Goal: Task Accomplishment & Management: Manage account settings

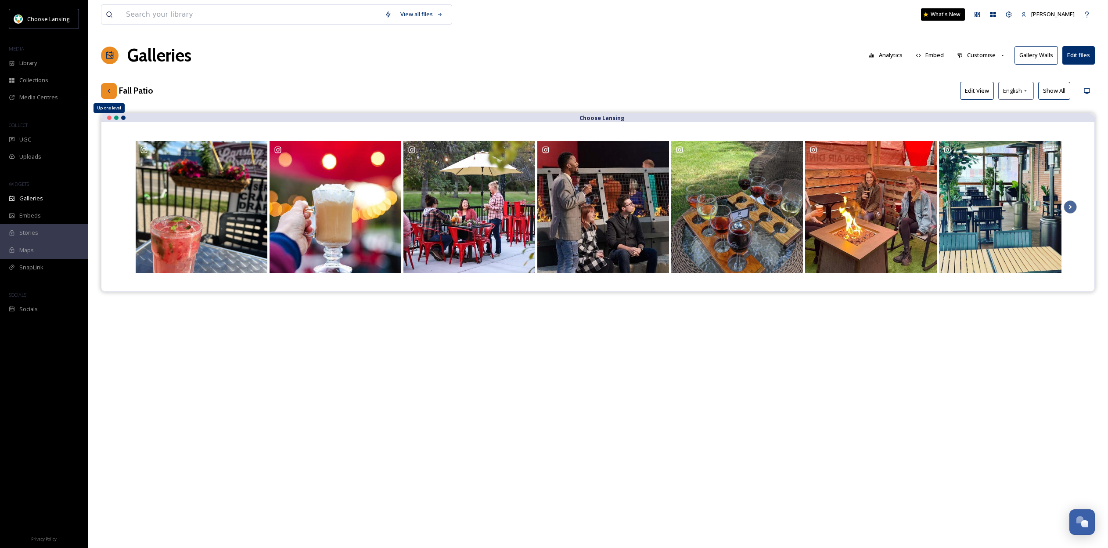
click at [113, 90] on div "Up one level" at bounding box center [109, 91] width 16 height 16
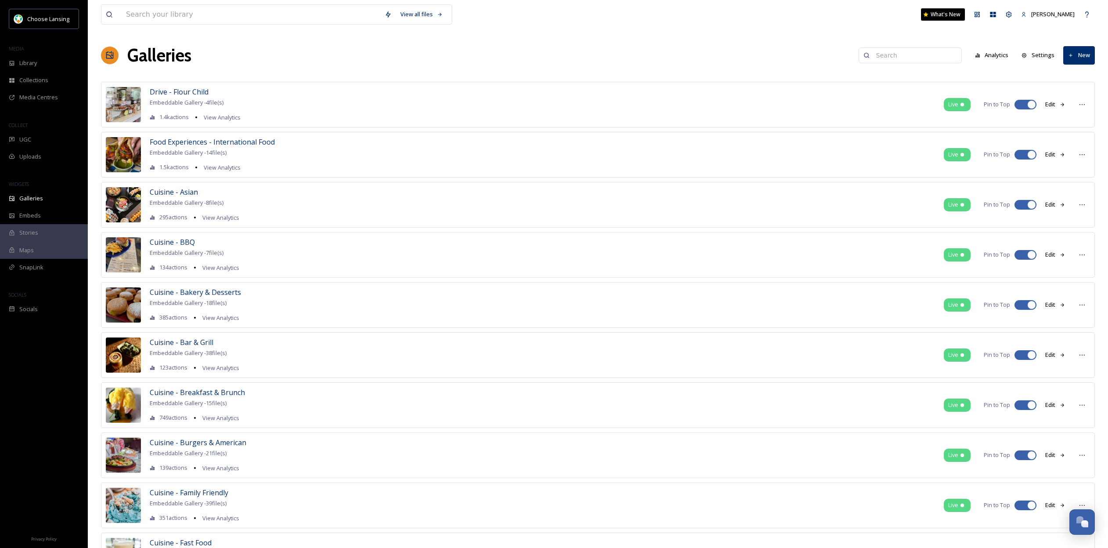
click at [923, 56] on input at bounding box center [914, 56] width 85 height 18
type input "awaken"
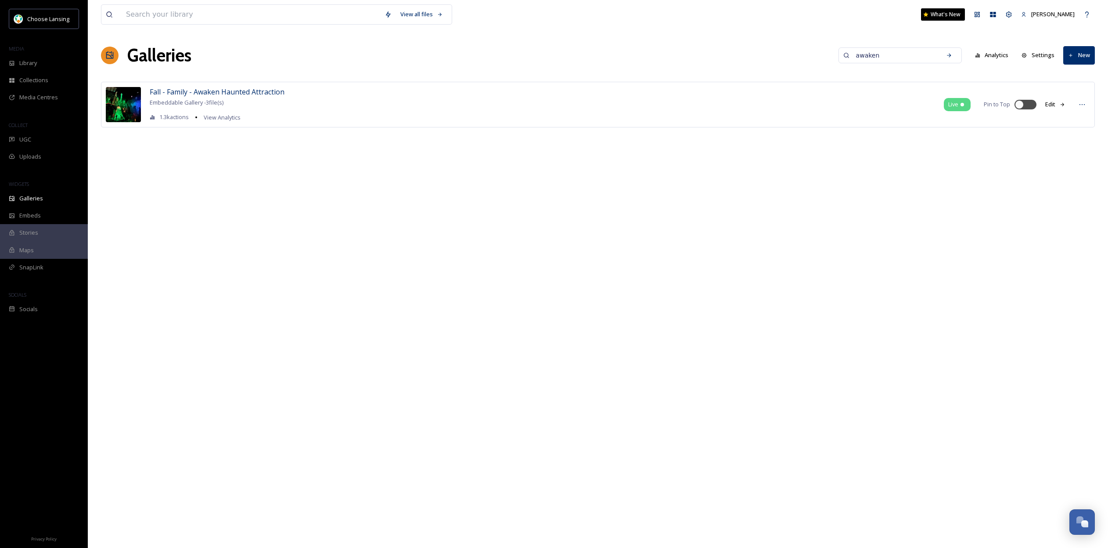
click at [1050, 104] on button "Edit" at bounding box center [1055, 104] width 29 height 17
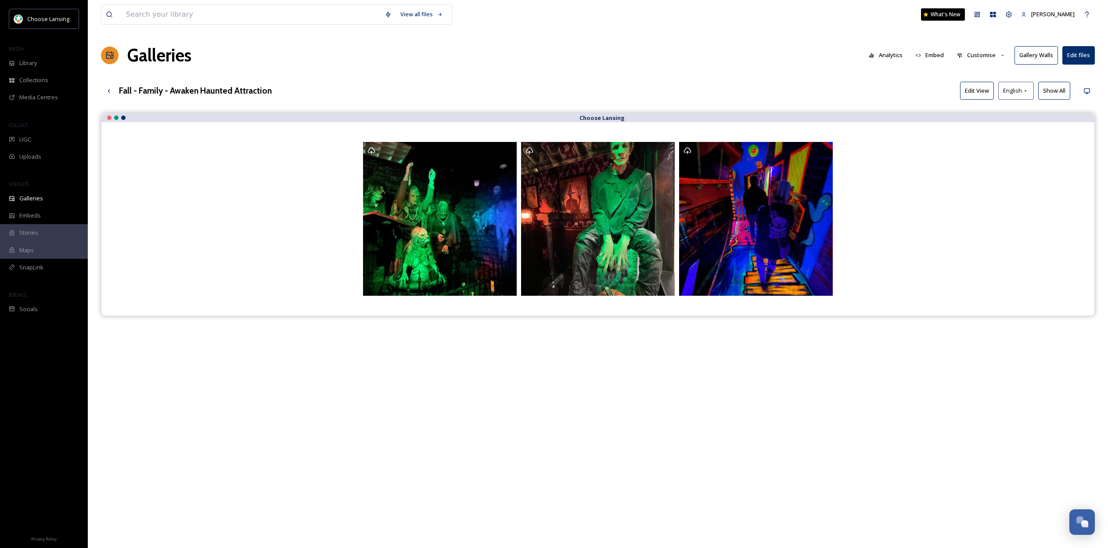
click at [149, 89] on h3 "Fall - Family - Awaken Haunted Attraction" at bounding box center [195, 90] width 153 height 13
click at [162, 90] on h3 "Fall - Family - Awaken Haunted Attraction" at bounding box center [195, 90] width 153 height 13
drag, startPoint x: 163, startPoint y: 90, endPoint x: 125, endPoint y: 90, distance: 38.6
click at [125, 90] on h3 "Fall - Family - Awaken Haunted Attraction" at bounding box center [195, 90] width 153 height 13
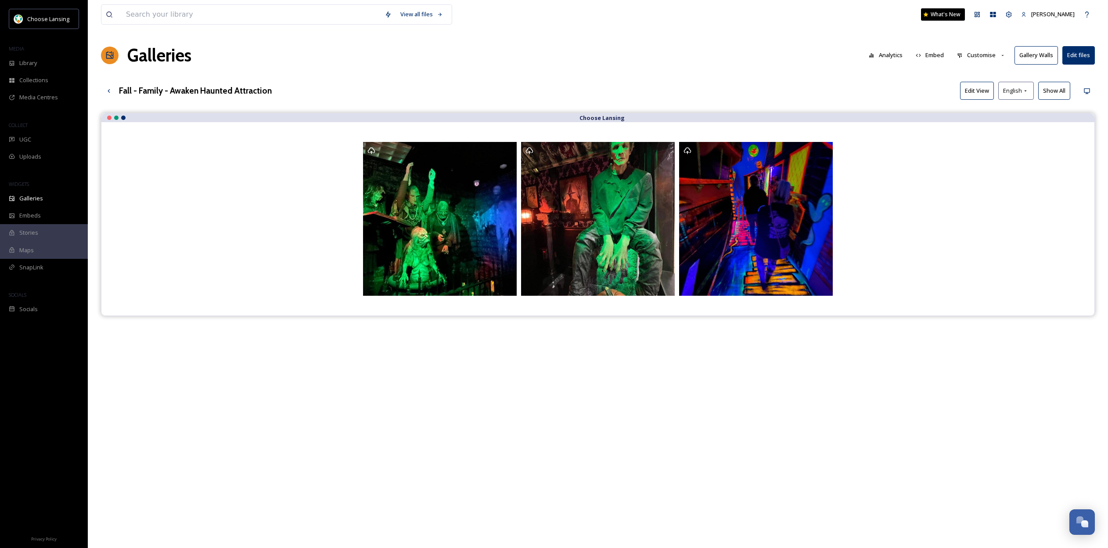
click at [253, 90] on h3 "Fall - Family - Awaken Haunted Attraction" at bounding box center [195, 90] width 153 height 13
click at [109, 94] on icon at bounding box center [108, 90] width 7 height 7
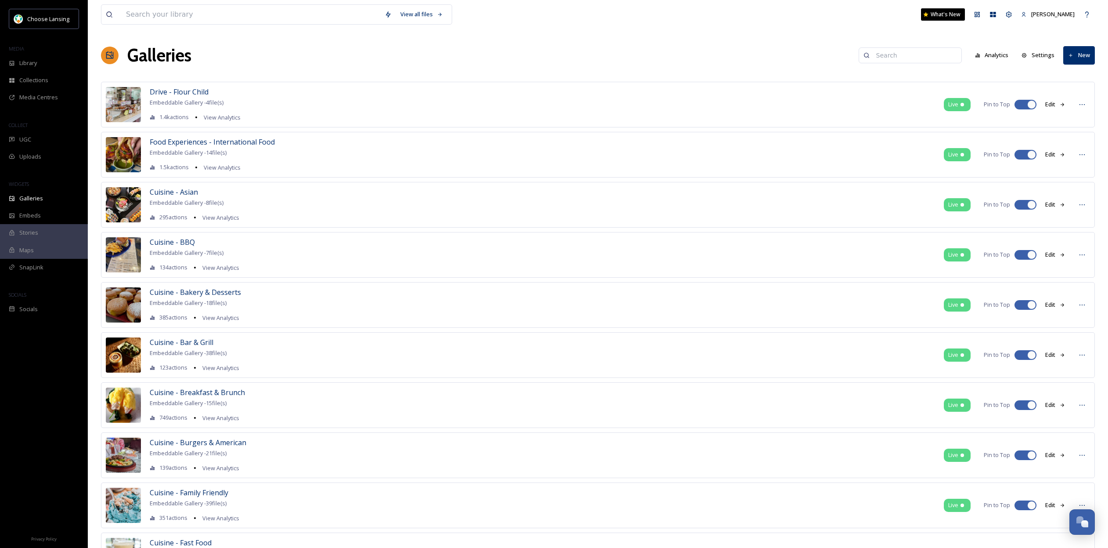
click at [924, 55] on input at bounding box center [914, 56] width 85 height 18
type input "awaken"
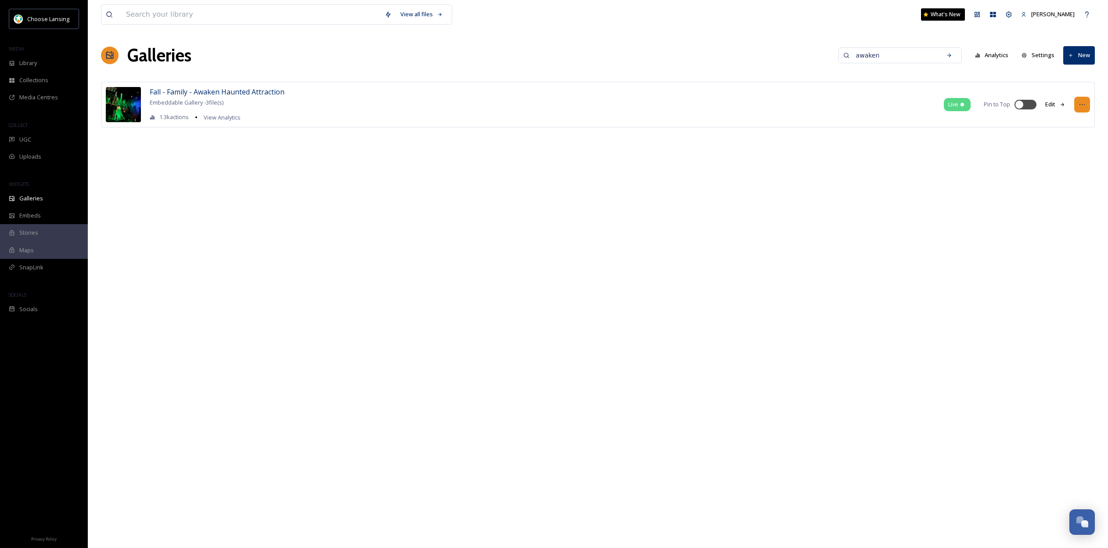
click at [1083, 103] on icon at bounding box center [1082, 104] width 7 height 7
click at [1065, 119] on span "Edit Gallery" at bounding box center [1061, 123] width 29 height 8
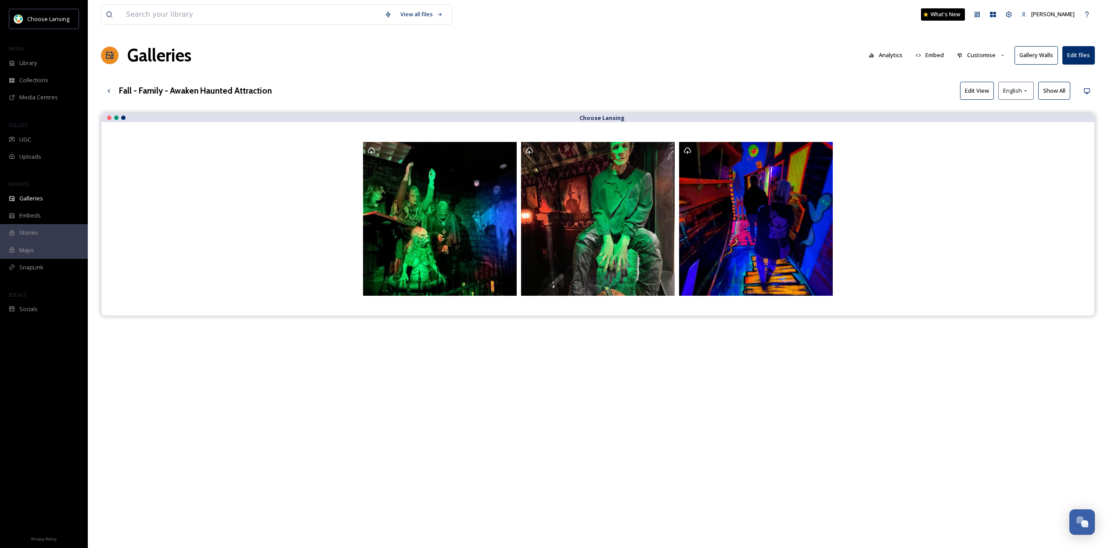
click at [994, 55] on button "Customise" at bounding box center [982, 55] width 58 height 17
click at [659, 50] on div "Galleries Analytics Embed Customise Gallery Walls Edit files" at bounding box center [598, 55] width 994 height 26
click at [206, 94] on h3 "Fall - Family - Awaken Haunted Attraction" at bounding box center [195, 90] width 153 height 13
click at [111, 93] on icon at bounding box center [108, 90] width 7 height 7
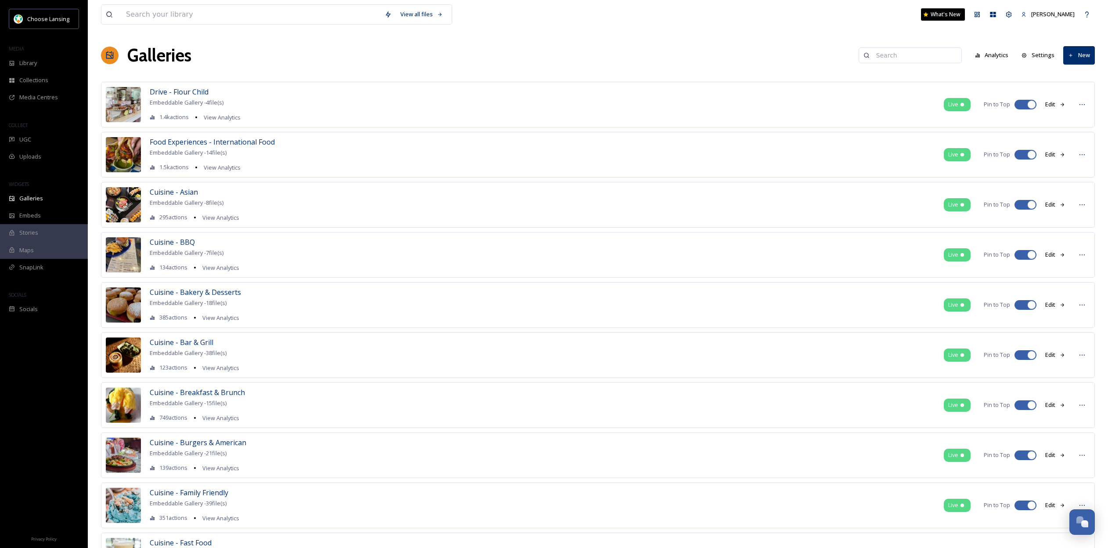
click at [901, 58] on input at bounding box center [914, 56] width 85 height 18
type input "awaken"
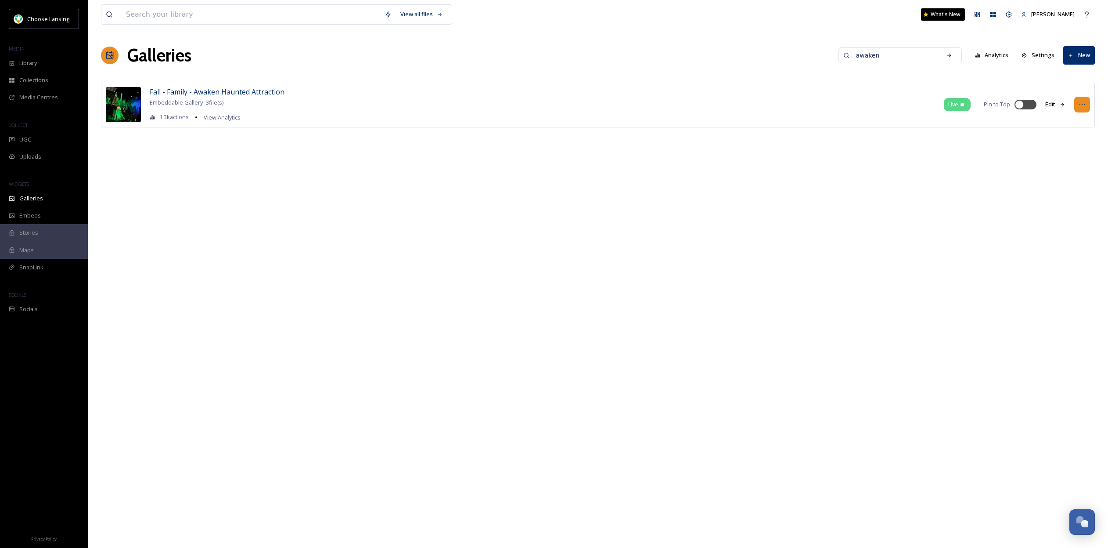
click at [1079, 104] on icon at bounding box center [1082, 104] width 7 height 7
click at [1076, 141] on div "Duplicate" at bounding box center [1066, 140] width 48 height 17
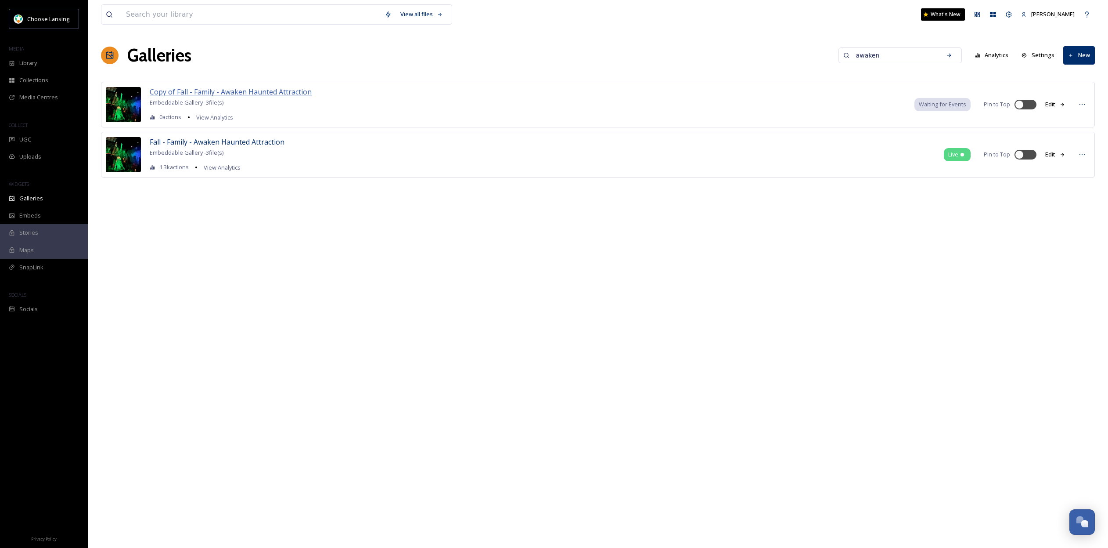
click at [227, 91] on span "Copy of Fall - Family - Awaken Haunted Attraction" at bounding box center [231, 92] width 162 height 10
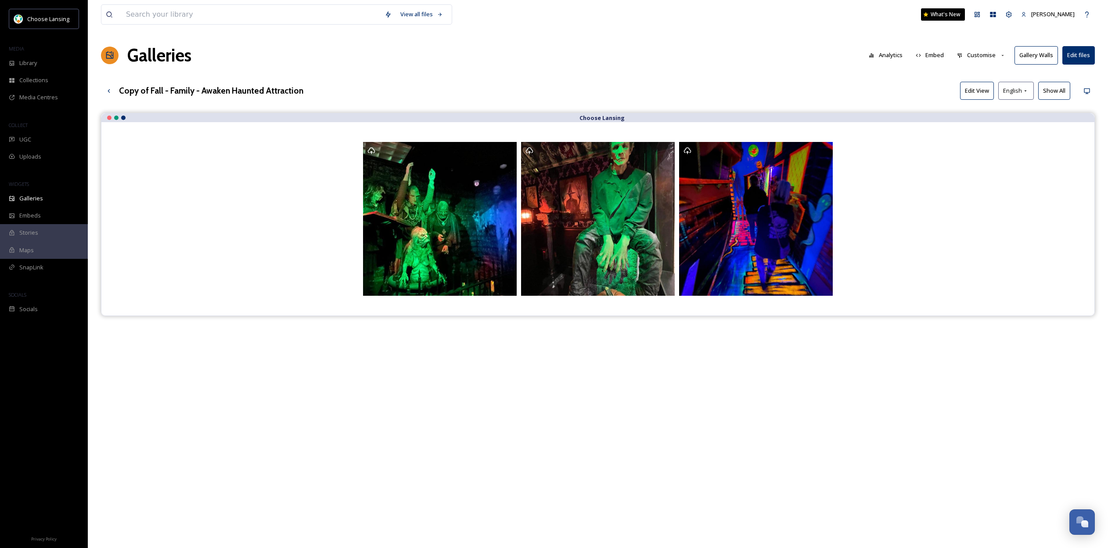
click at [179, 89] on h3 "Copy of Fall - Family - Awaken Haunted Attraction" at bounding box center [211, 90] width 184 height 13
click at [188, 89] on h3 "Copy of Fall - Family - Awaken Haunted Attraction" at bounding box center [211, 90] width 184 height 13
click at [257, 91] on h3 "Copy of Fall - Family - Awaken Haunted Attraction" at bounding box center [211, 90] width 184 height 13
click at [1076, 53] on button "Edit files" at bounding box center [1079, 55] width 32 height 18
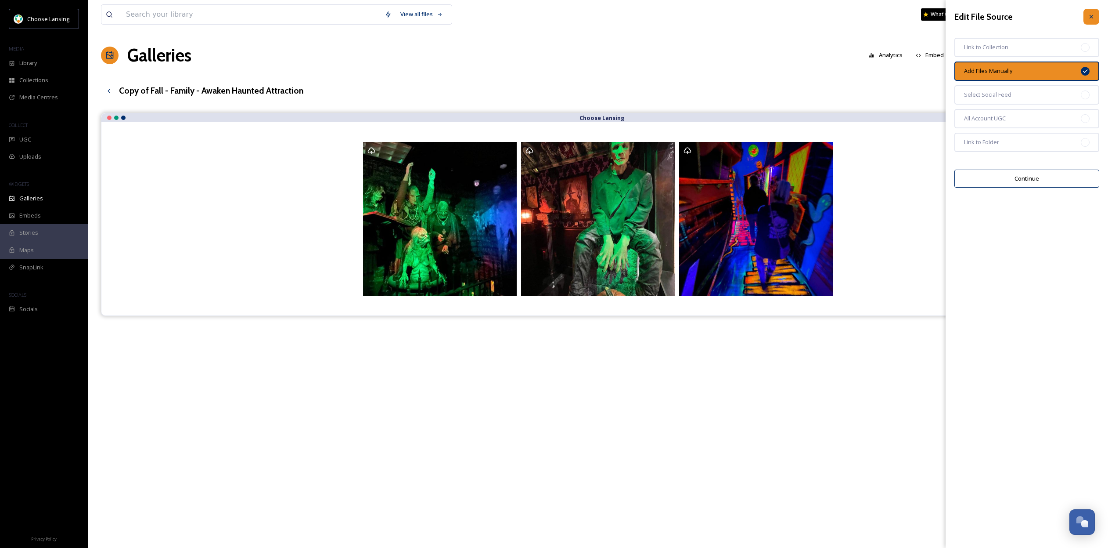
click at [1093, 16] on icon at bounding box center [1092, 17] width 4 height 4
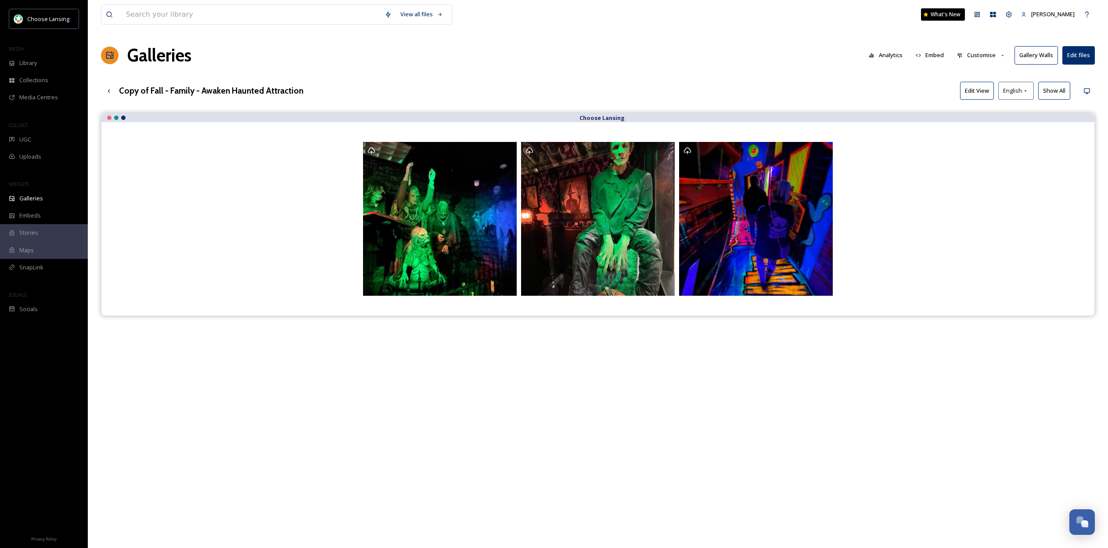
click at [993, 54] on button "Customise" at bounding box center [982, 55] width 58 height 17
click at [937, 88] on div "Copy of Fall - Family - Awaken Haunted Attraction Edit View English Show All" at bounding box center [598, 91] width 994 height 18
click at [975, 91] on button "Edit View" at bounding box center [977, 91] width 34 height 18
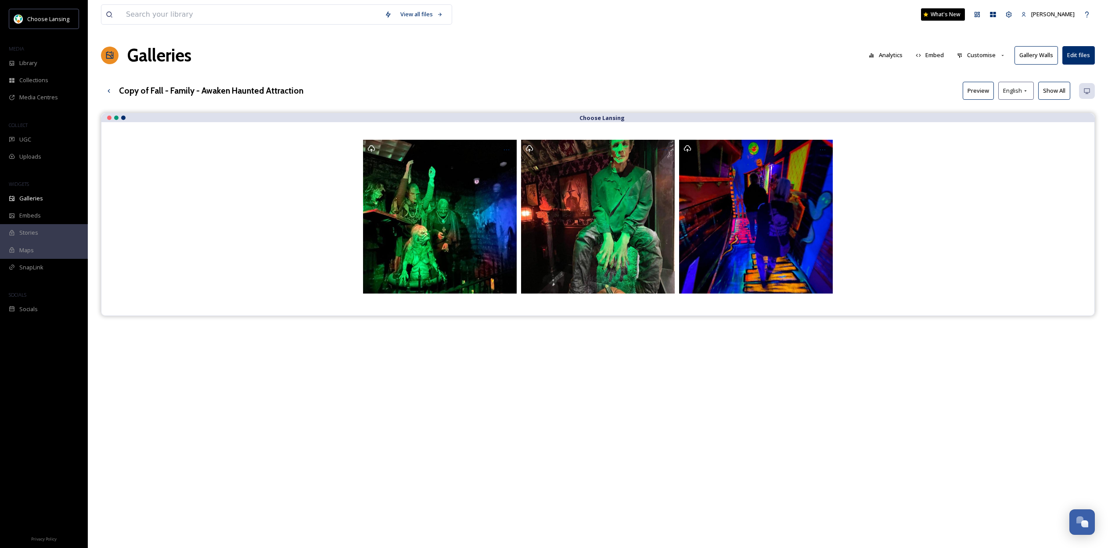
drag, startPoint x: 260, startPoint y: 85, endPoint x: 265, endPoint y: 94, distance: 10.0
click at [260, 85] on h3 "Copy of Fall - Family - Awaken Haunted Attraction" at bounding box center [211, 90] width 184 height 13
click at [267, 92] on h3 "Copy of Fall - Family - Awaken Haunted Attraction" at bounding box center [211, 90] width 184 height 13
click at [300, 90] on h3 "Copy of Fall - Family - Awaken Haunted Attraction" at bounding box center [211, 90] width 184 height 13
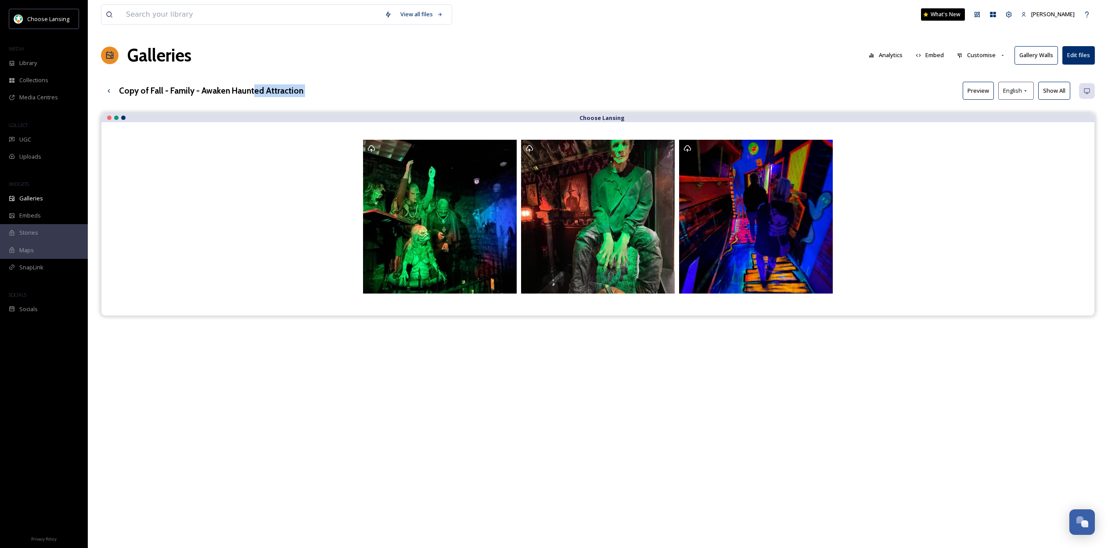
drag, startPoint x: 306, startPoint y: 91, endPoint x: 253, endPoint y: 92, distance: 53.1
click at [253, 92] on div "Copy of Fall - Family - Awaken Haunted Attraction Preview English Show All" at bounding box center [598, 91] width 994 height 18
click at [314, 90] on div "Copy of Fall - Family - Awaken Haunted Attraction Preview English Show All" at bounding box center [598, 91] width 994 height 18
drag, startPoint x: 108, startPoint y: 88, endPoint x: 114, endPoint y: 89, distance: 5.3
click at [110, 88] on icon at bounding box center [108, 90] width 7 height 7
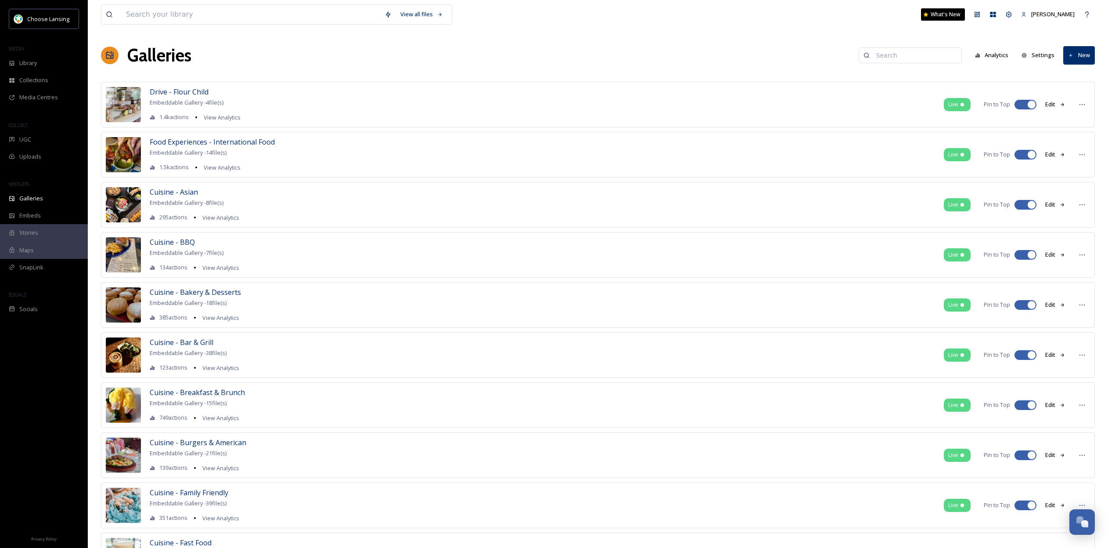
click at [911, 54] on input at bounding box center [914, 56] width 85 height 18
type input "awaken"
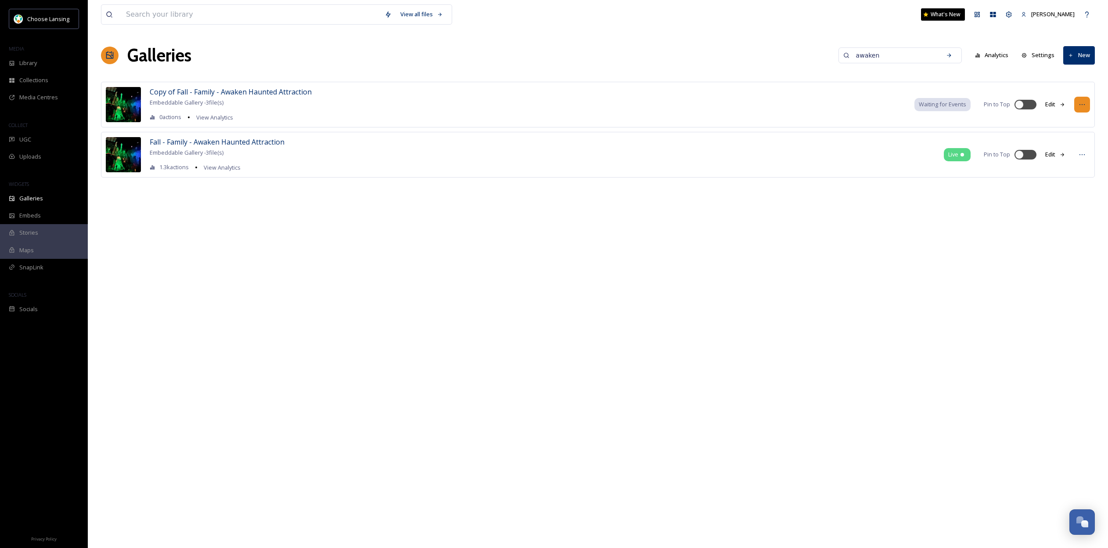
click at [1083, 105] on icon at bounding box center [1082, 104] width 7 height 7
click at [947, 105] on span "Waiting for Events" at bounding box center [942, 104] width 47 height 8
click at [1063, 105] on icon at bounding box center [1063, 105] width 4 height 4
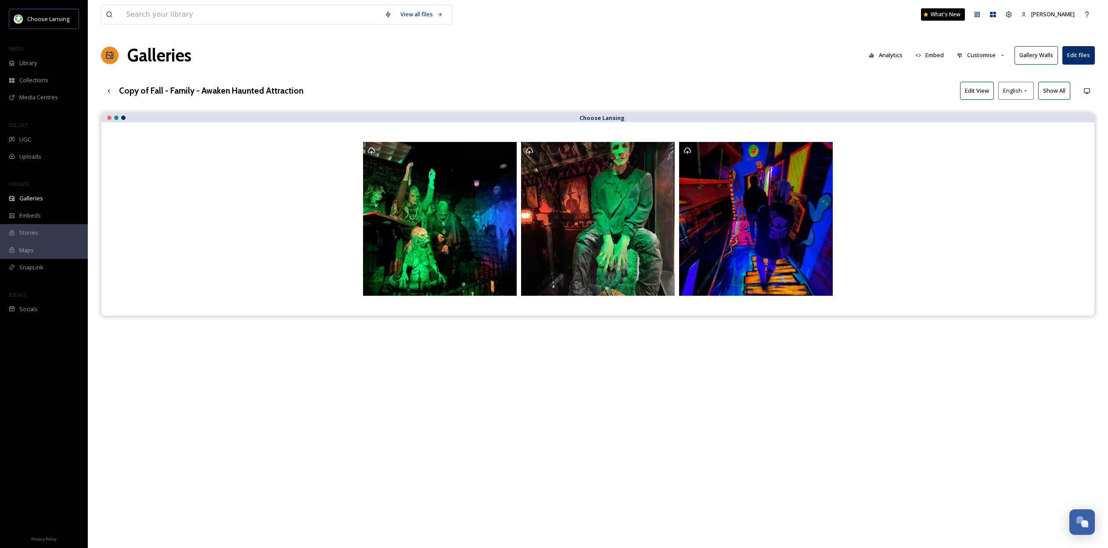
click at [229, 90] on h3 "Copy of Fall - Family - Awaken Haunted Attraction" at bounding box center [211, 90] width 184 height 13
click at [1073, 54] on button "Edit files" at bounding box center [1079, 55] width 32 height 18
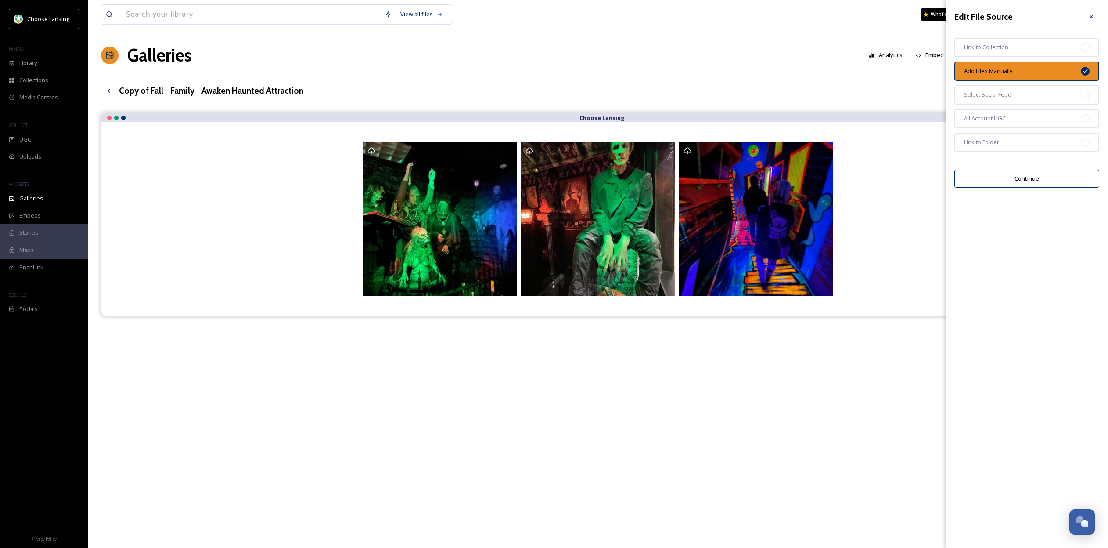
click at [1028, 176] on button "Continue" at bounding box center [1027, 179] width 145 height 18
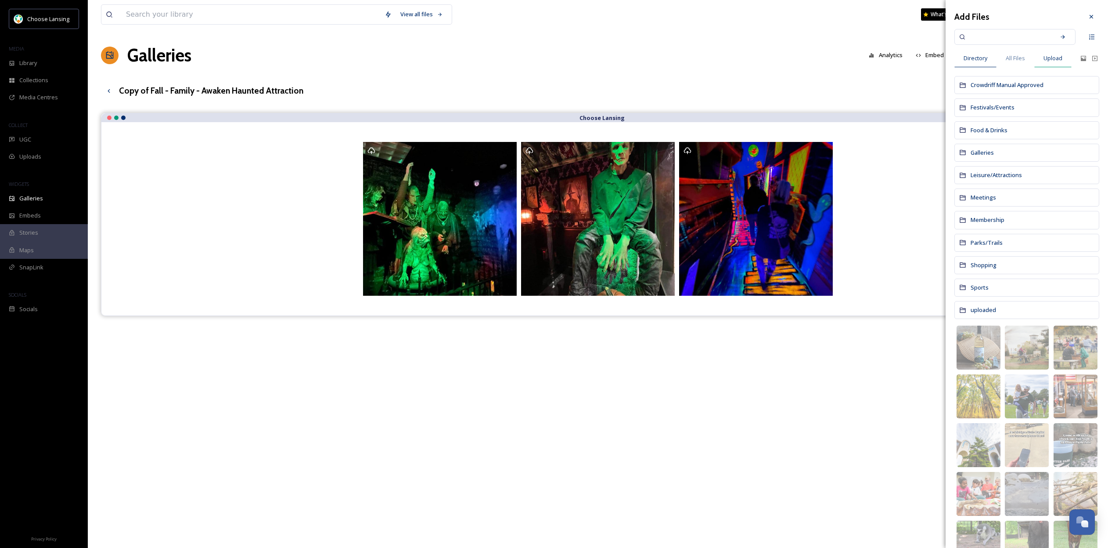
click at [1052, 58] on span "Upload" at bounding box center [1053, 58] width 19 height 8
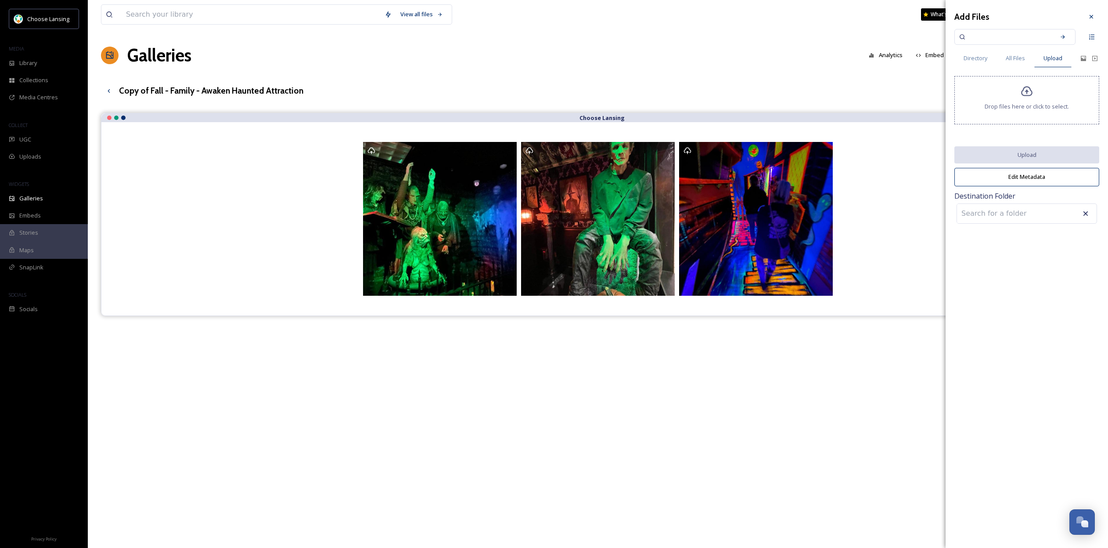
click at [1023, 98] on icon at bounding box center [1027, 91] width 13 height 13
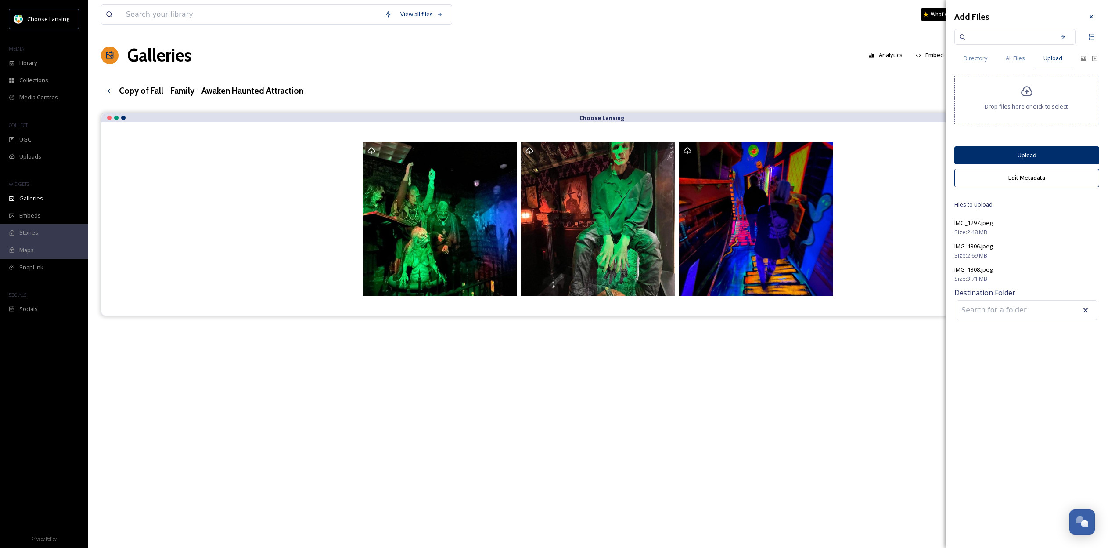
click at [1025, 97] on icon at bounding box center [1027, 92] width 11 height 10
click at [1025, 179] on button "Edit Metadata" at bounding box center [1027, 178] width 145 height 18
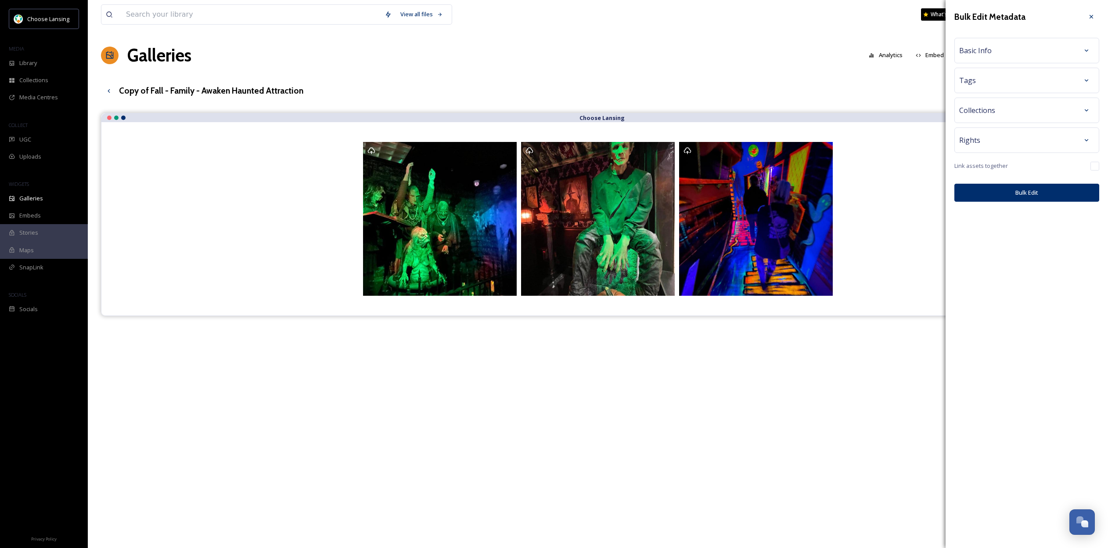
click at [1018, 51] on div "Basic Info" at bounding box center [1027, 51] width 135 height 16
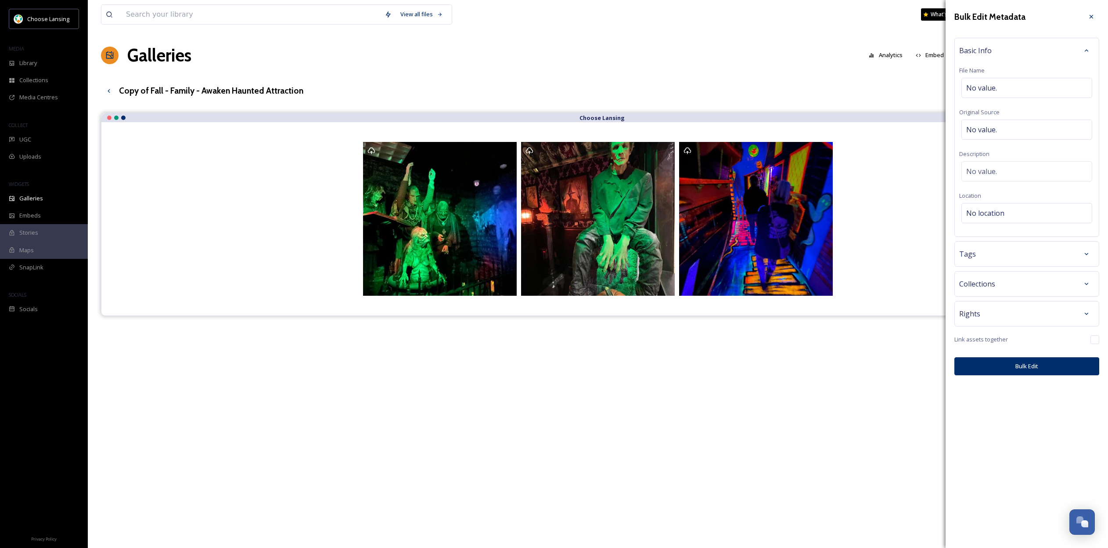
click at [1023, 258] on div "Tags" at bounding box center [1027, 254] width 135 height 16
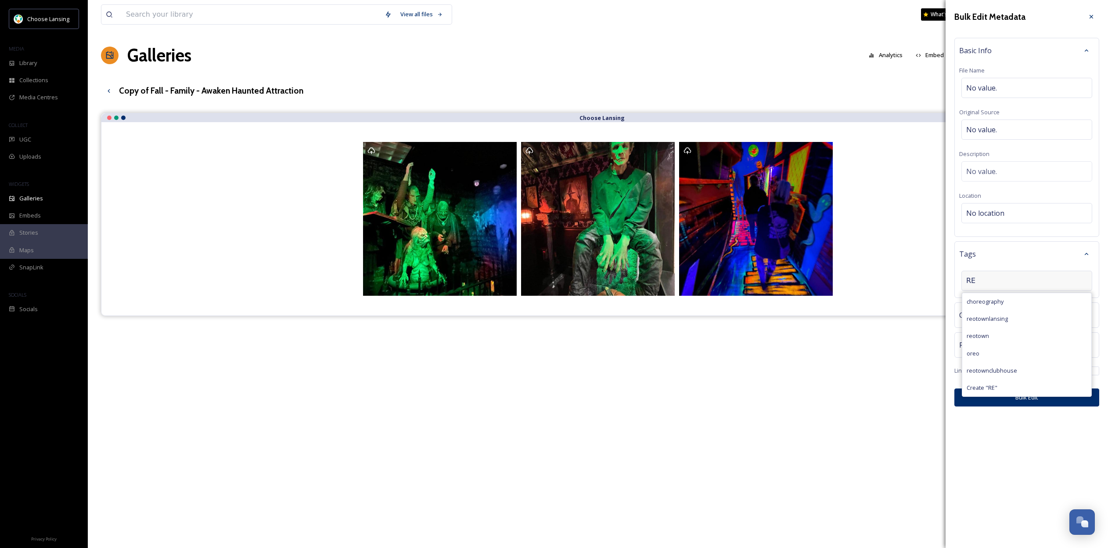
type input "R"
type input "reotown marketplace"
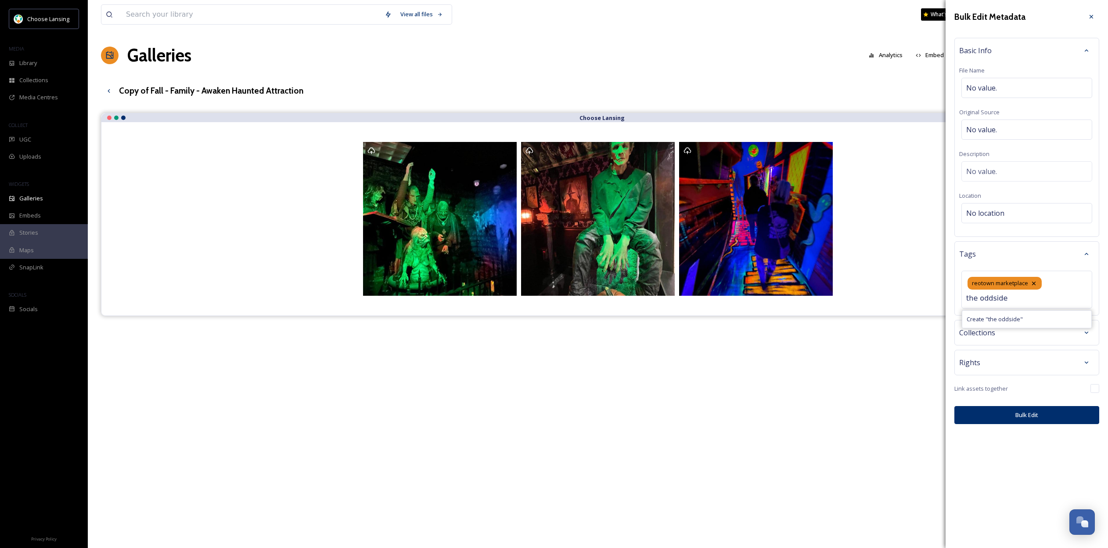
drag, startPoint x: 988, startPoint y: 299, endPoint x: 942, endPoint y: 298, distance: 46.1
click at [942, 298] on div "View all files What's New [PERSON_NAME] Galleries Analytics Embed Customise Gal…" at bounding box center [598, 337] width 1021 height 674
paste input "Otherside Paranormal & Mortuary Science Museum"
type input "Otherside Paranormal & Mortuary Science Museum"
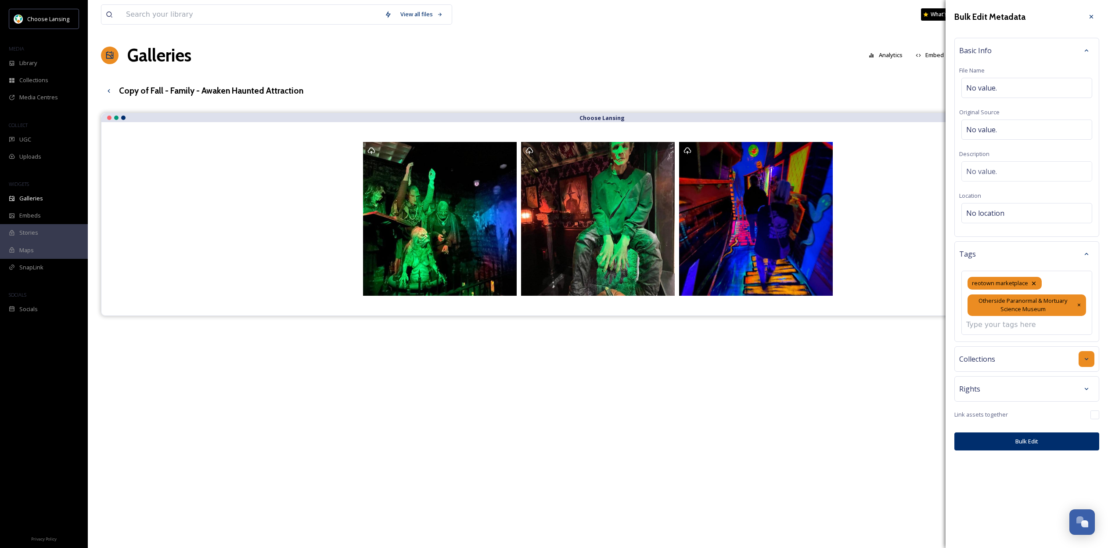
click at [1087, 361] on div "Bulk Edit Metadata Basic Info File Name No value. Original Source No value. Des…" at bounding box center [1027, 229] width 162 height 459
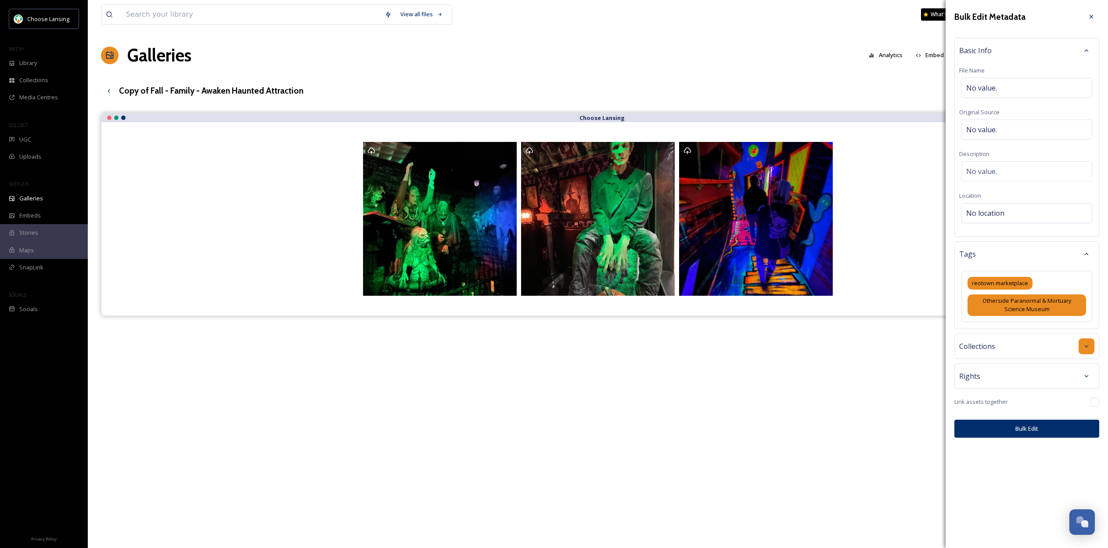
click at [1085, 346] on icon at bounding box center [1086, 346] width 7 height 7
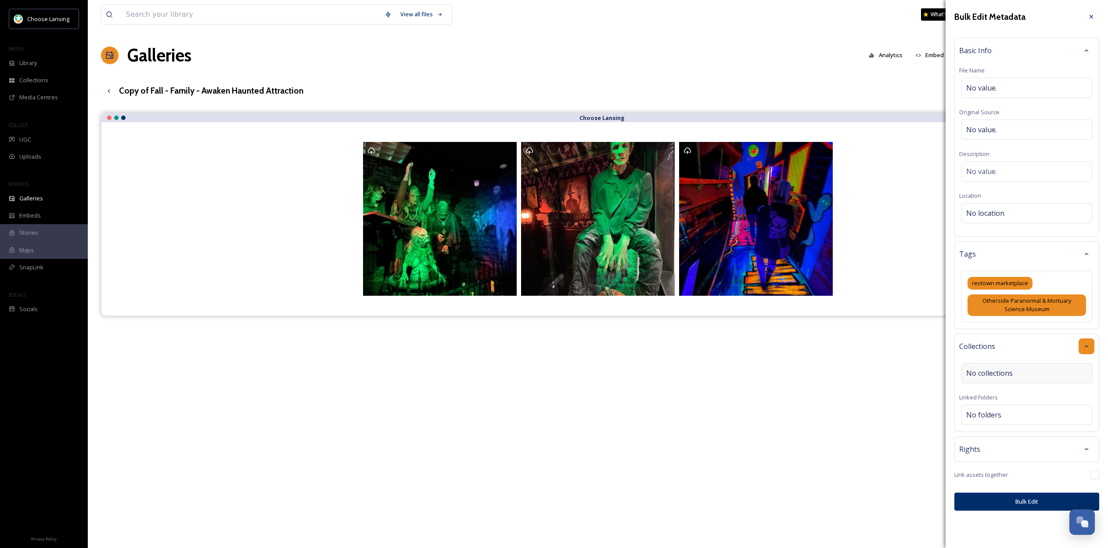
click at [1058, 367] on div "No collections" at bounding box center [1027, 373] width 131 height 20
click at [1054, 375] on input at bounding box center [1015, 377] width 97 height 19
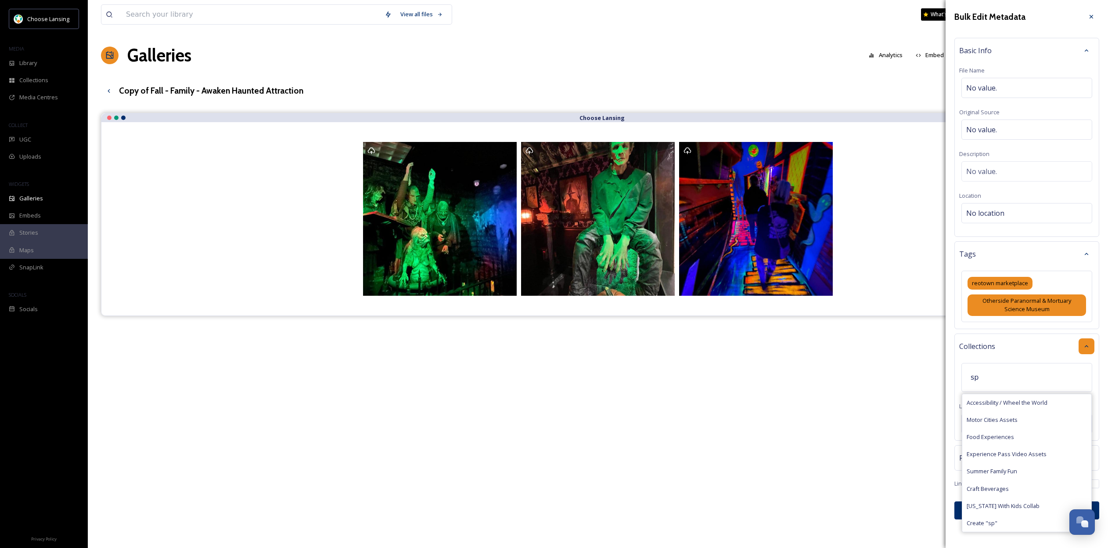
type input "s"
type input "f"
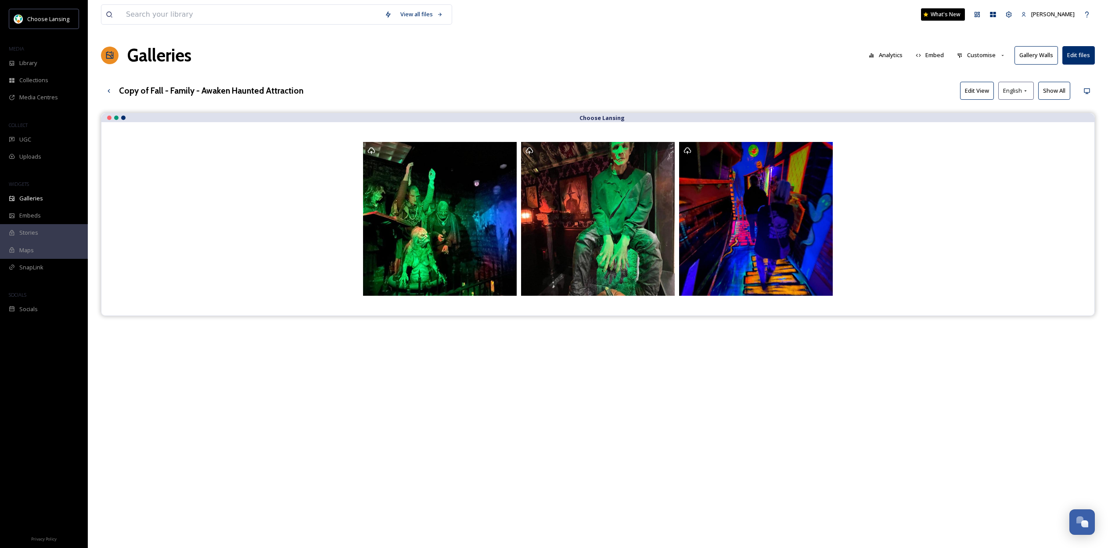
click at [900, 418] on div "Choose Lansing" at bounding box center [598, 387] width 994 height 548
click at [1081, 58] on button "Edit files" at bounding box center [1079, 55] width 32 height 18
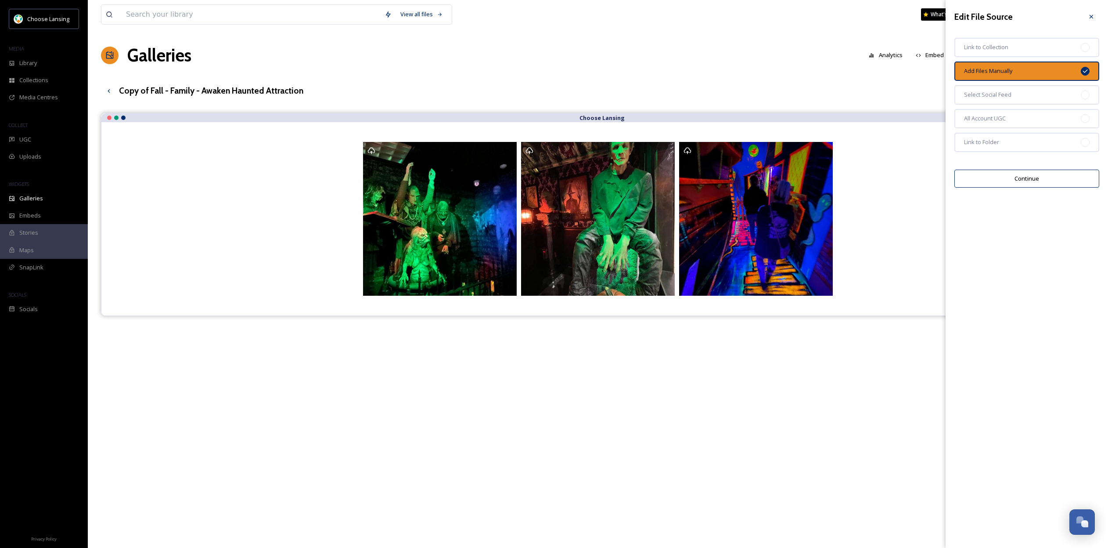
click at [1025, 181] on button "Continue" at bounding box center [1027, 179] width 145 height 18
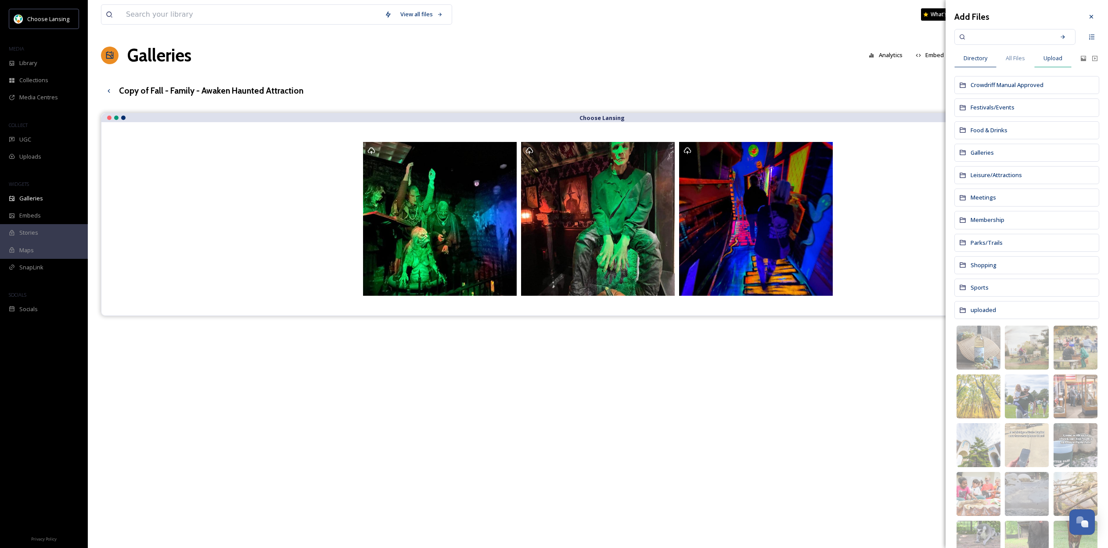
click at [1060, 56] on span "Upload" at bounding box center [1053, 58] width 19 height 8
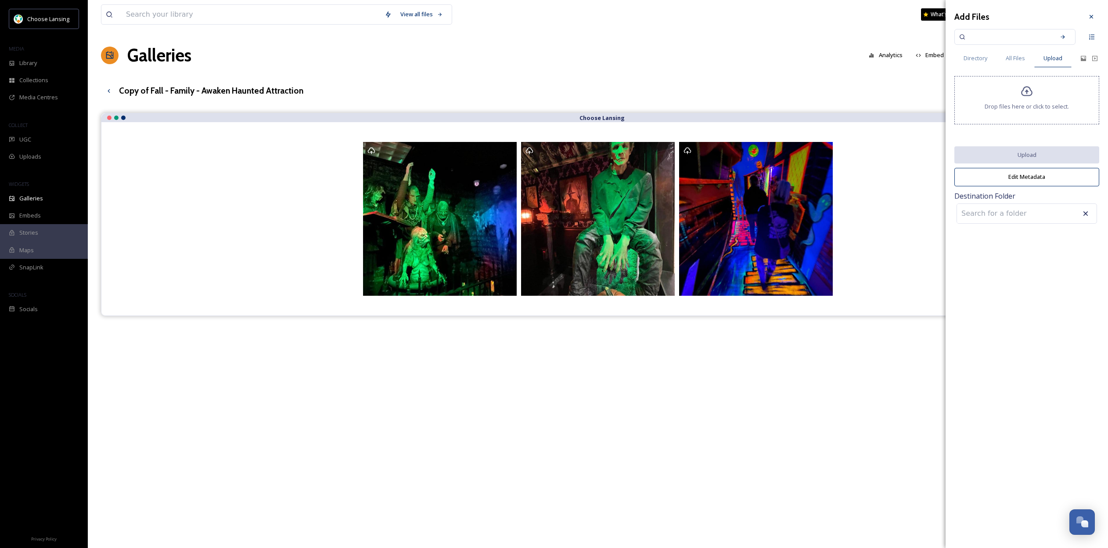
click at [1029, 98] on icon at bounding box center [1027, 91] width 13 height 13
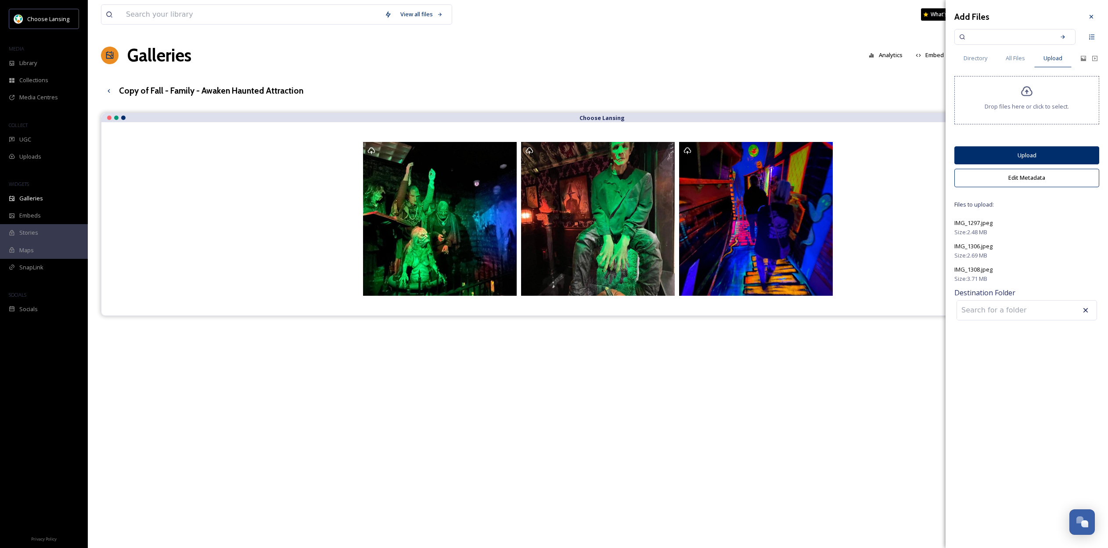
click at [1030, 161] on button "Upload" at bounding box center [1027, 155] width 145 height 18
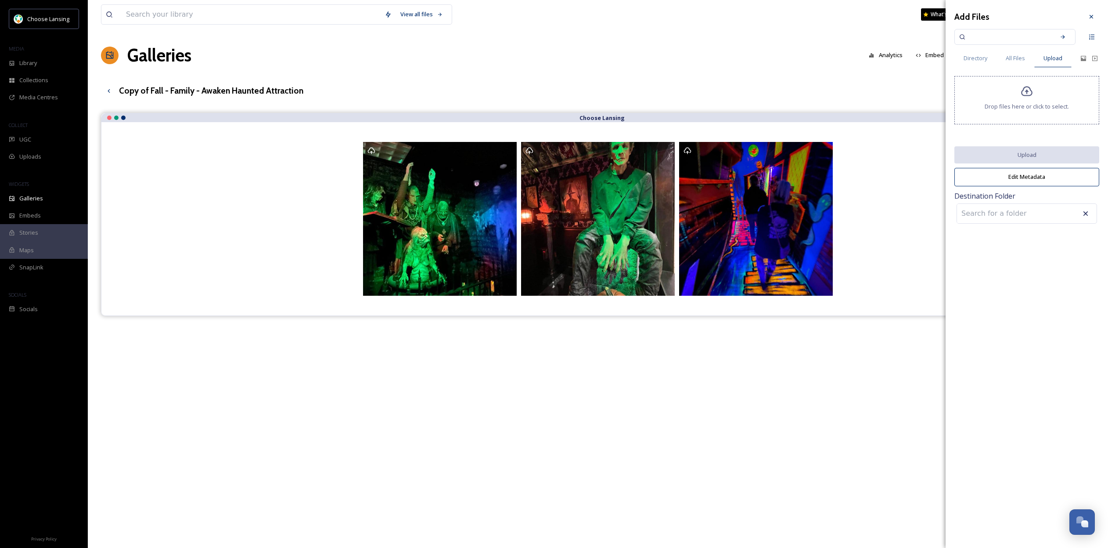
click at [1022, 214] on input at bounding box center [1005, 213] width 97 height 19
click at [1083, 58] on icon at bounding box center [1083, 58] width 5 height 5
click at [1085, 59] on icon at bounding box center [1083, 58] width 5 height 5
click at [982, 60] on span "Directory" at bounding box center [976, 58] width 24 height 8
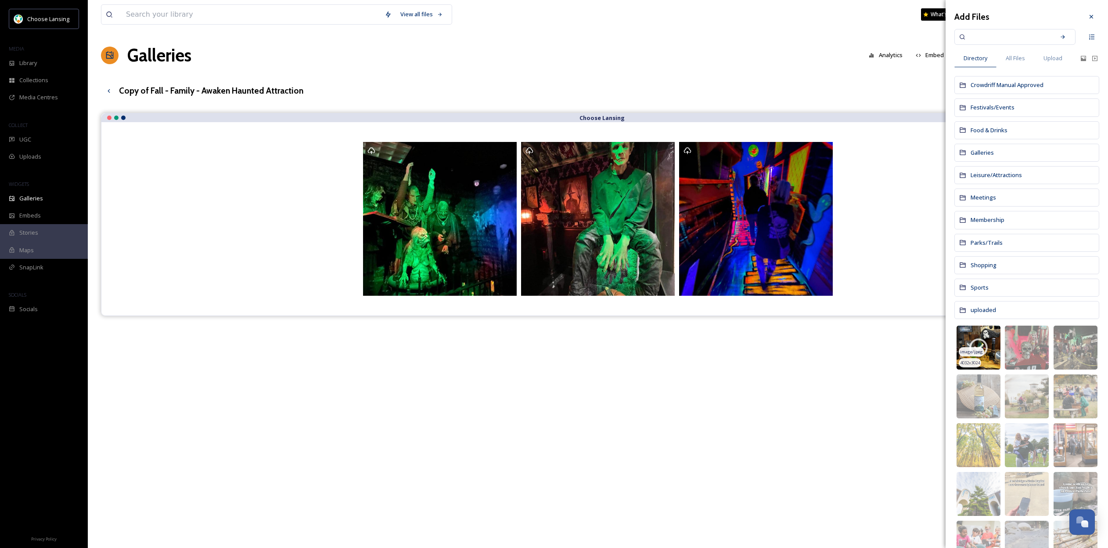
click at [983, 346] on icon at bounding box center [979, 347] width 22 height 22
click at [978, 340] on img at bounding box center [979, 347] width 44 height 44
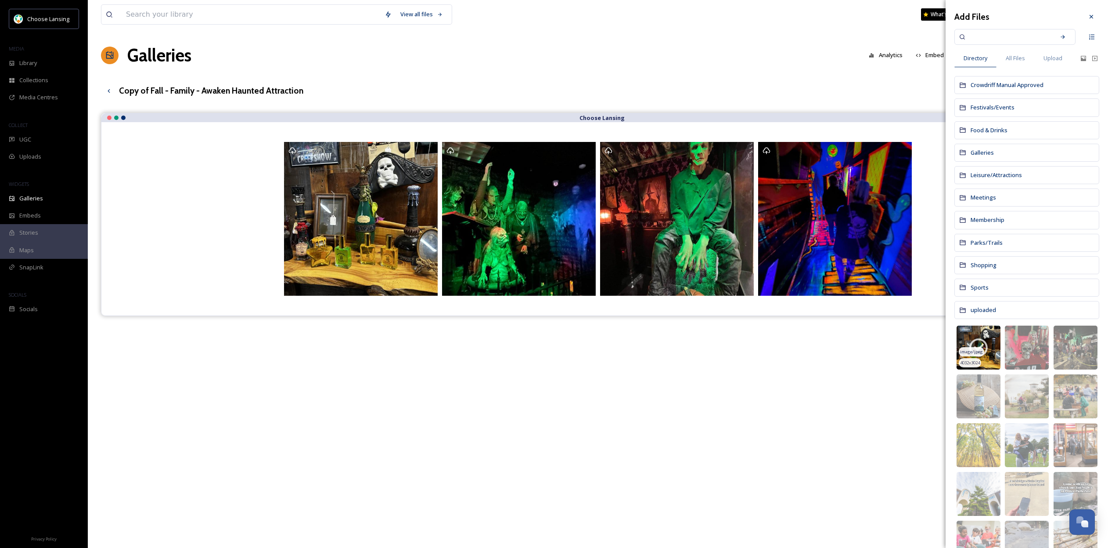
click at [967, 350] on span "image/jpeg" at bounding box center [971, 352] width 23 height 6
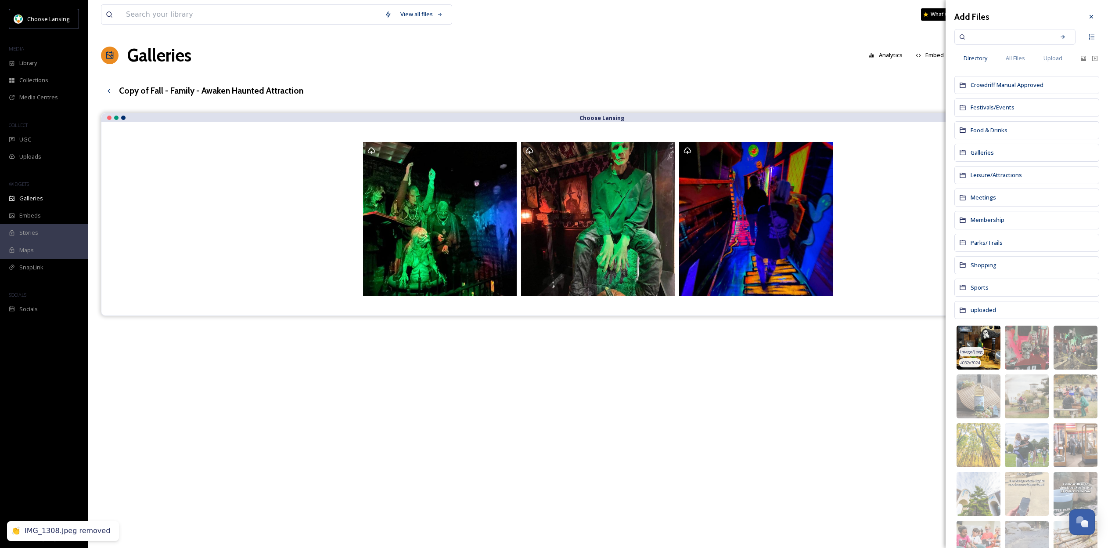
click at [975, 345] on img at bounding box center [979, 347] width 44 height 44
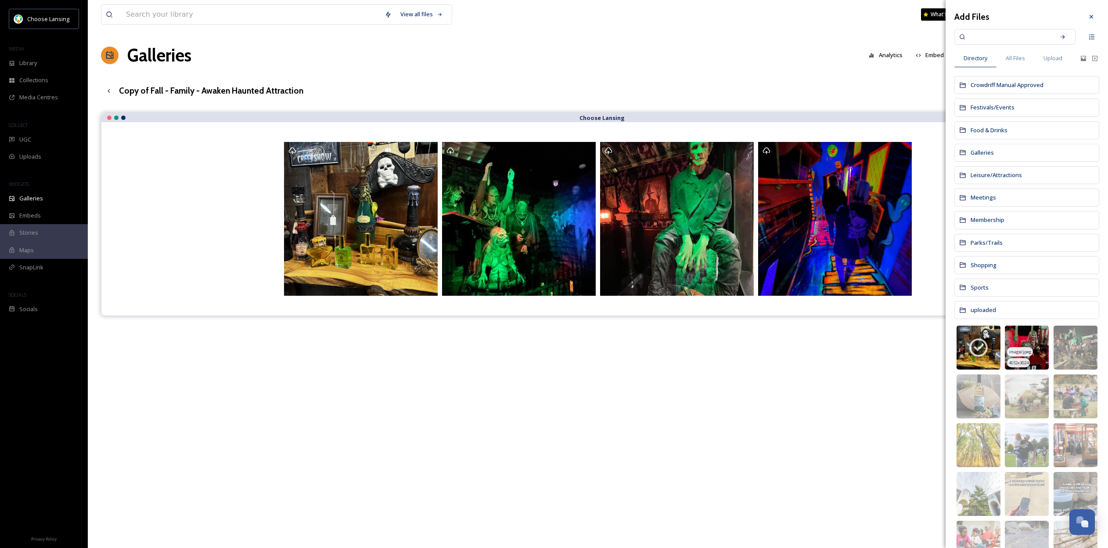
click at [1032, 345] on img at bounding box center [1027, 347] width 44 height 44
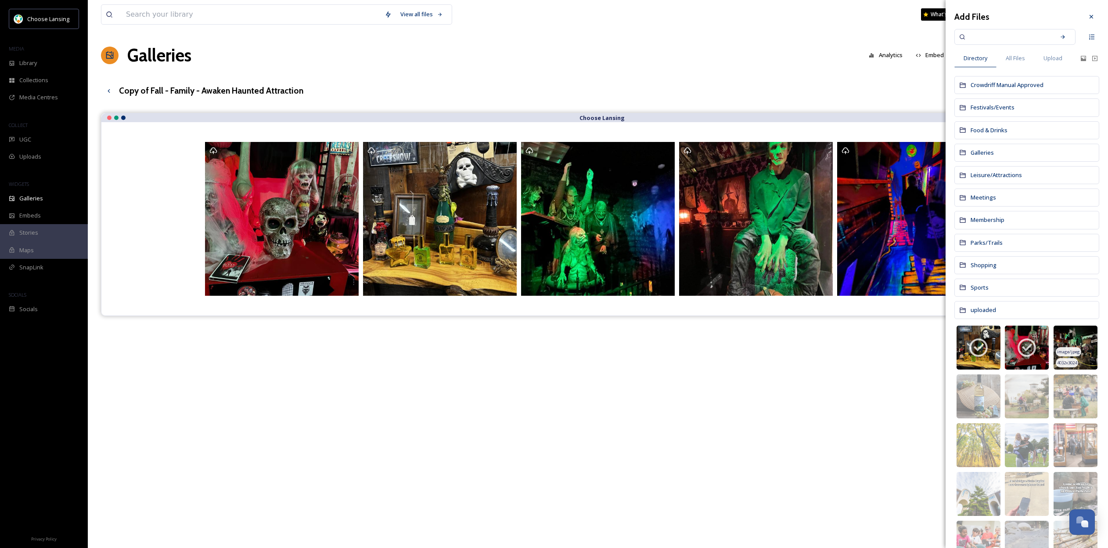
click at [1073, 345] on img at bounding box center [1076, 347] width 44 height 44
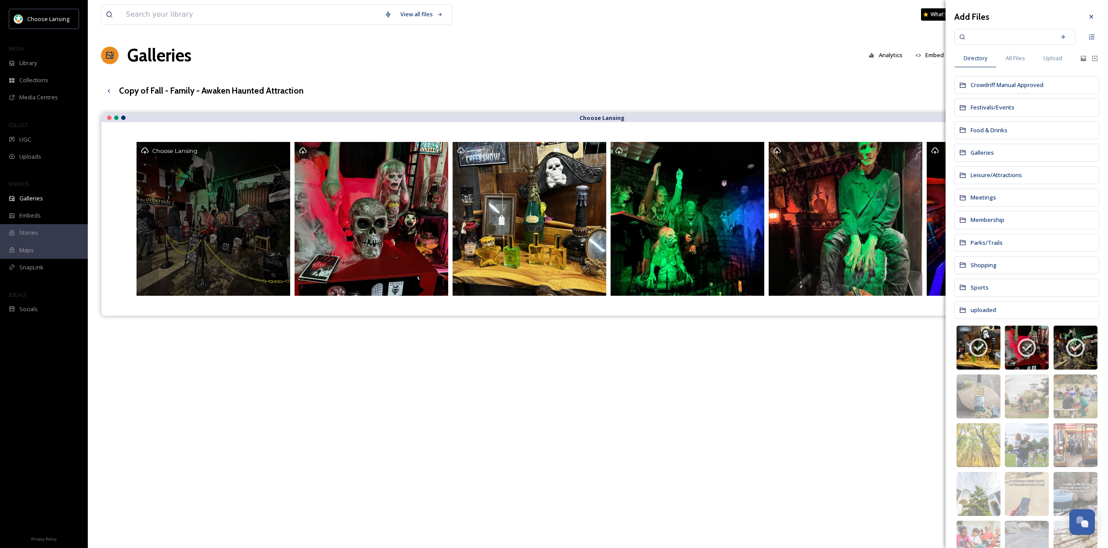
click at [144, 149] on icon at bounding box center [145, 151] width 8 height 8
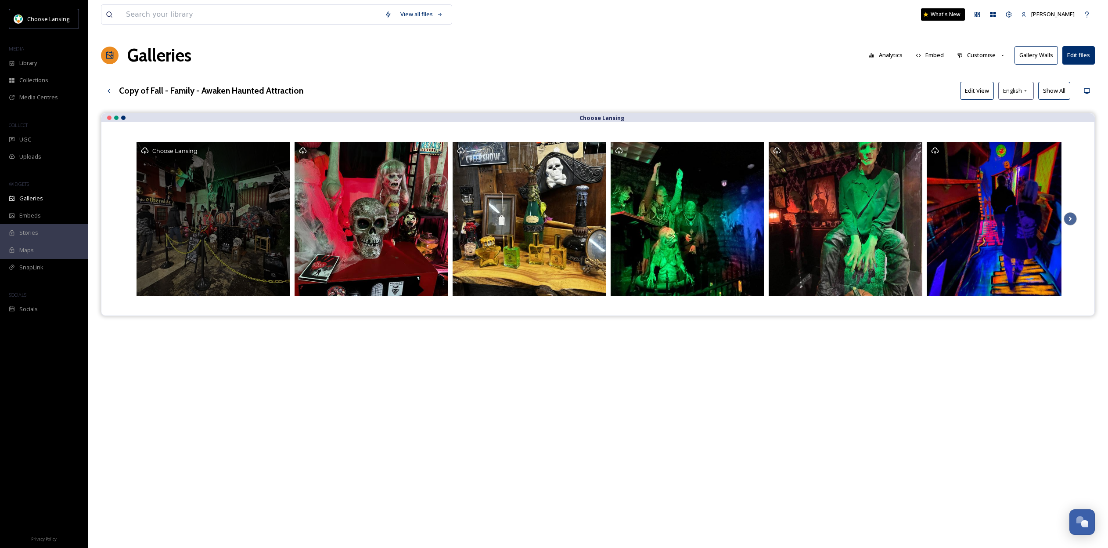
click at [168, 149] on span "Choose Lansing" at bounding box center [174, 151] width 45 height 7
click at [190, 148] on span "Choose Lansing" at bounding box center [174, 151] width 45 height 7
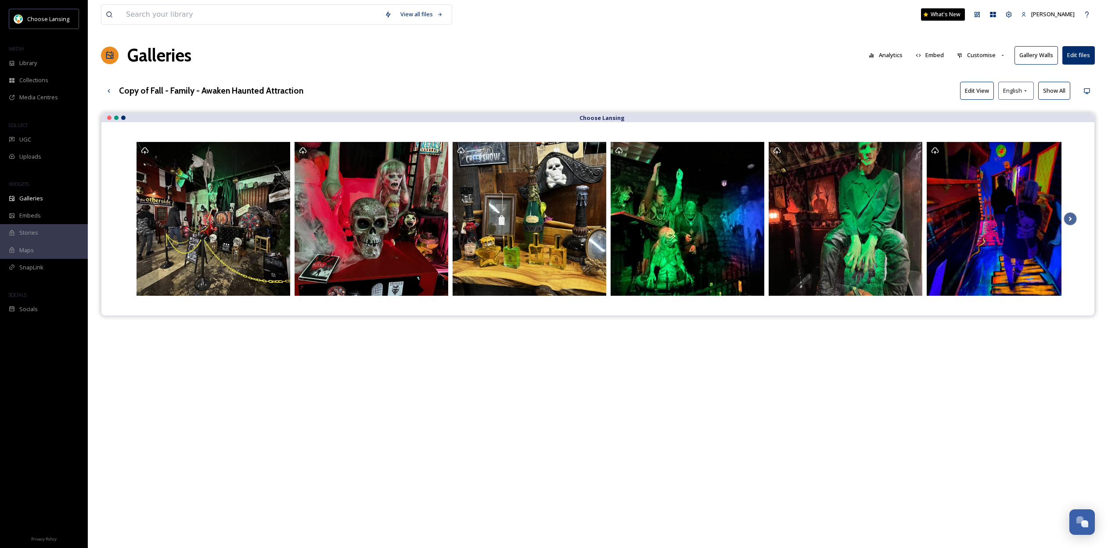
click at [1069, 56] on button "Edit files" at bounding box center [1079, 55] width 32 height 18
drag, startPoint x: 580, startPoint y: 467, endPoint x: 606, endPoint y: 440, distance: 37.6
click at [580, 467] on div "Choose Lansing" at bounding box center [598, 387] width 994 height 548
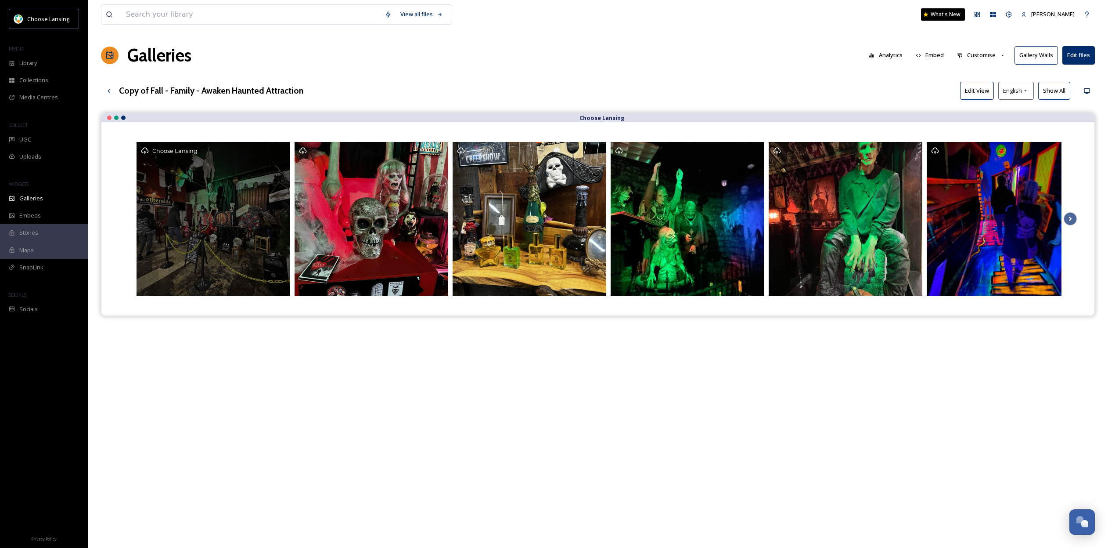
click at [151, 152] on div "Choose Lansing" at bounding box center [213, 150] width 145 height 9
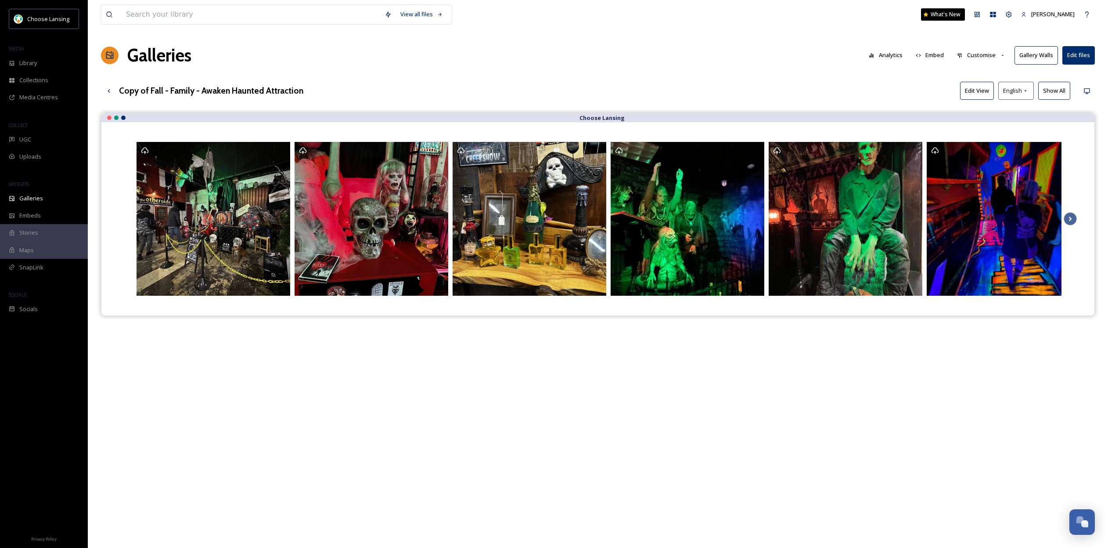
click at [1079, 56] on button "Edit files" at bounding box center [1079, 55] width 32 height 18
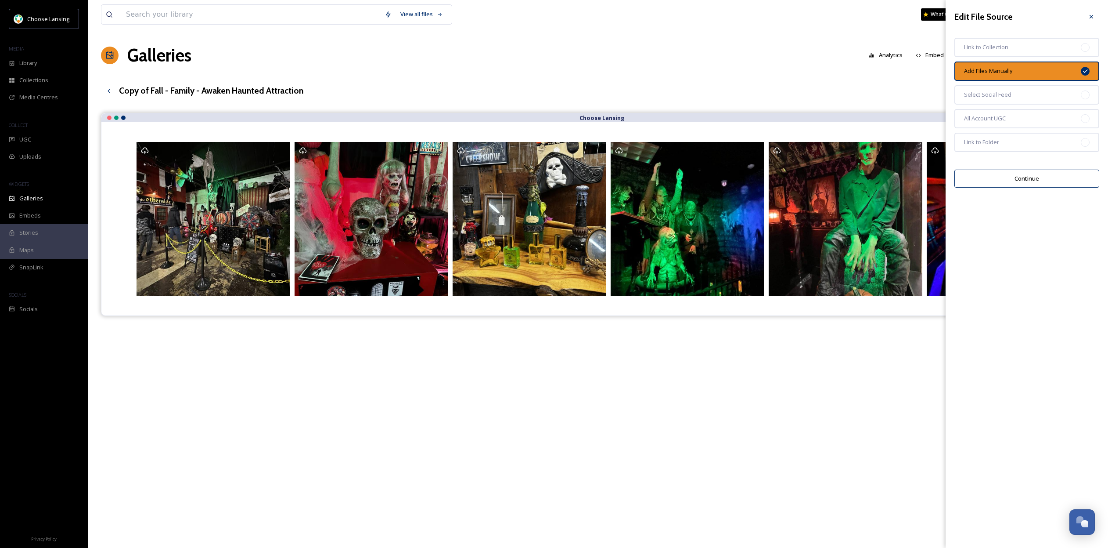
click at [905, 75] on div "View all files What's New [PERSON_NAME] Galleries Analytics Embed Customise Gal…" at bounding box center [598, 337] width 1021 height 674
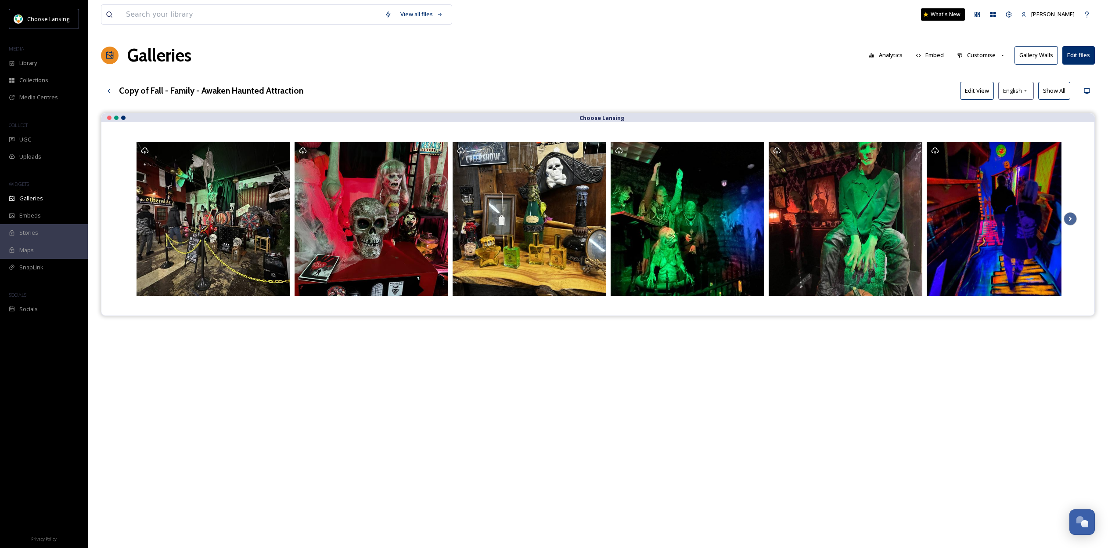
click at [984, 92] on button "Edit View" at bounding box center [977, 91] width 34 height 18
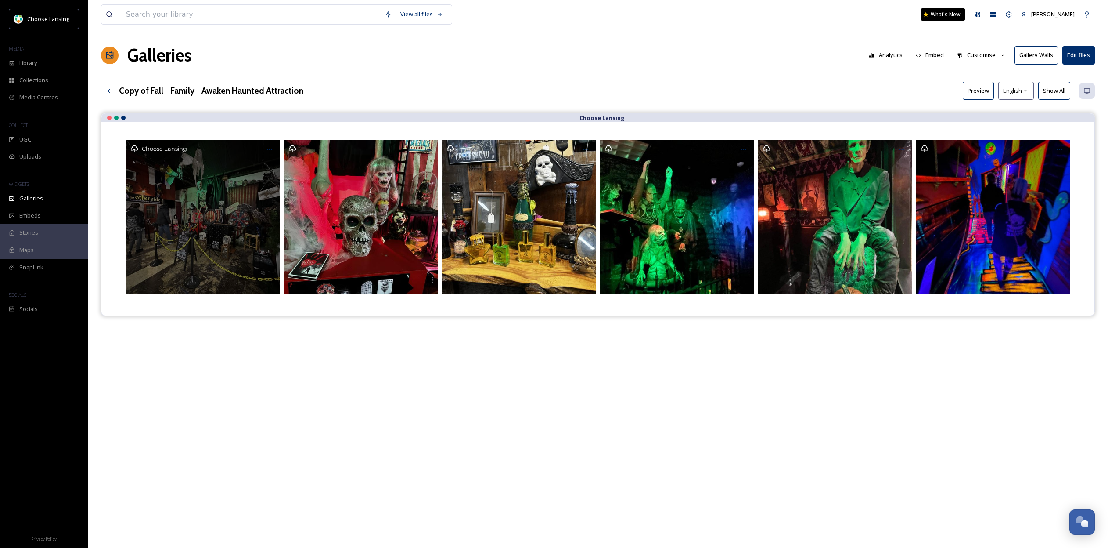
click at [147, 148] on span "Choose Lansing" at bounding box center [164, 148] width 45 height 7
click at [134, 148] on icon at bounding box center [134, 148] width 7 height 7
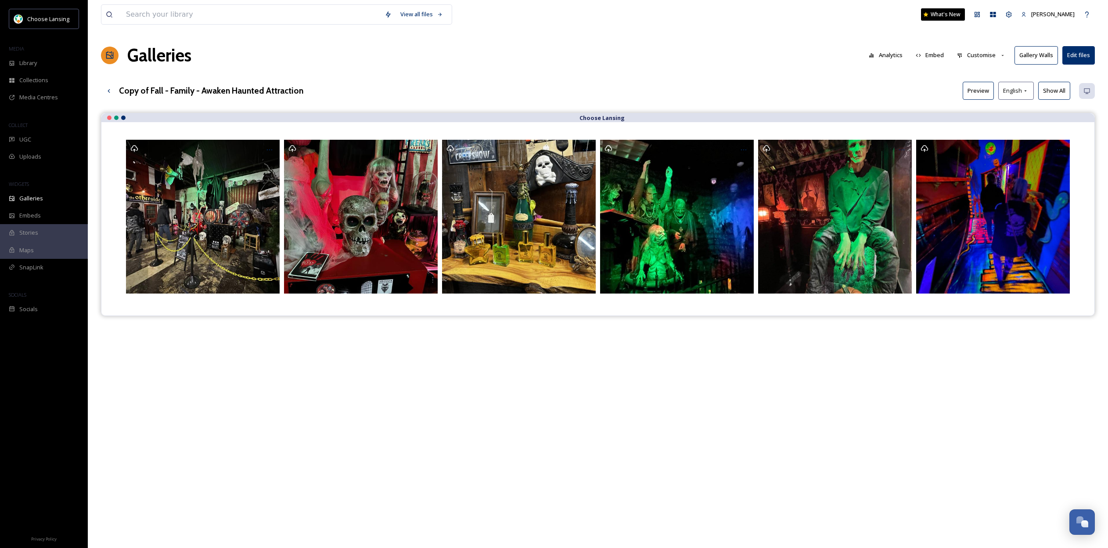
click at [449, 359] on div "Choose Lansing" at bounding box center [598, 387] width 994 height 548
click at [1076, 52] on button "Edit files" at bounding box center [1079, 55] width 32 height 18
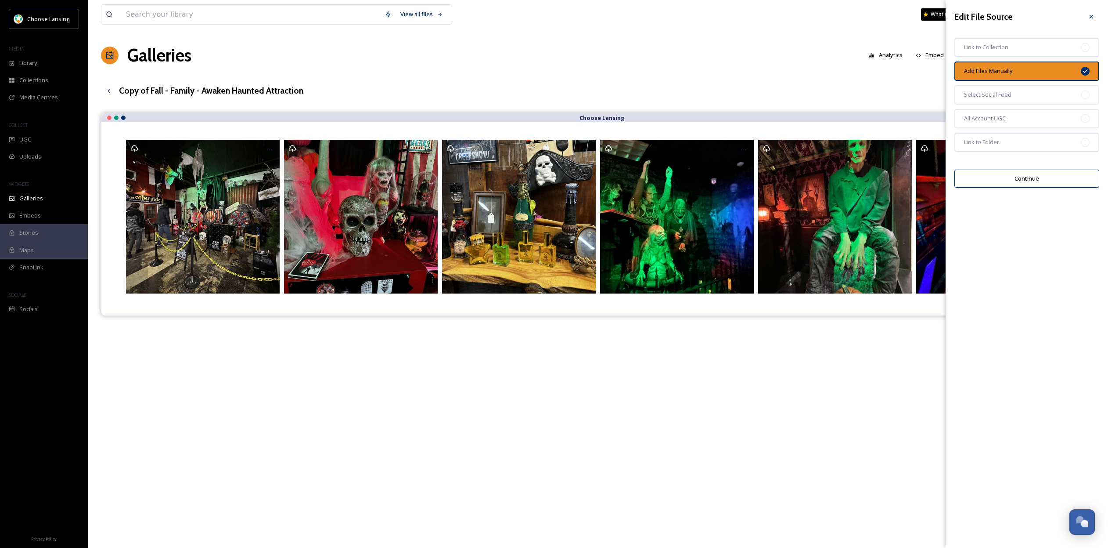
click at [1035, 180] on button "Continue" at bounding box center [1027, 179] width 145 height 18
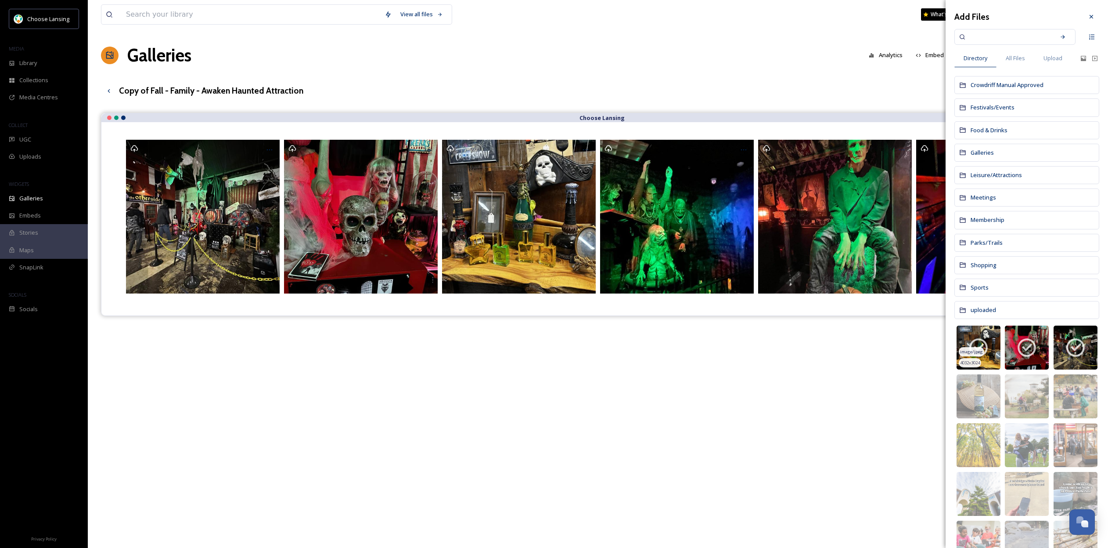
click at [981, 344] on icon at bounding box center [979, 347] width 22 height 22
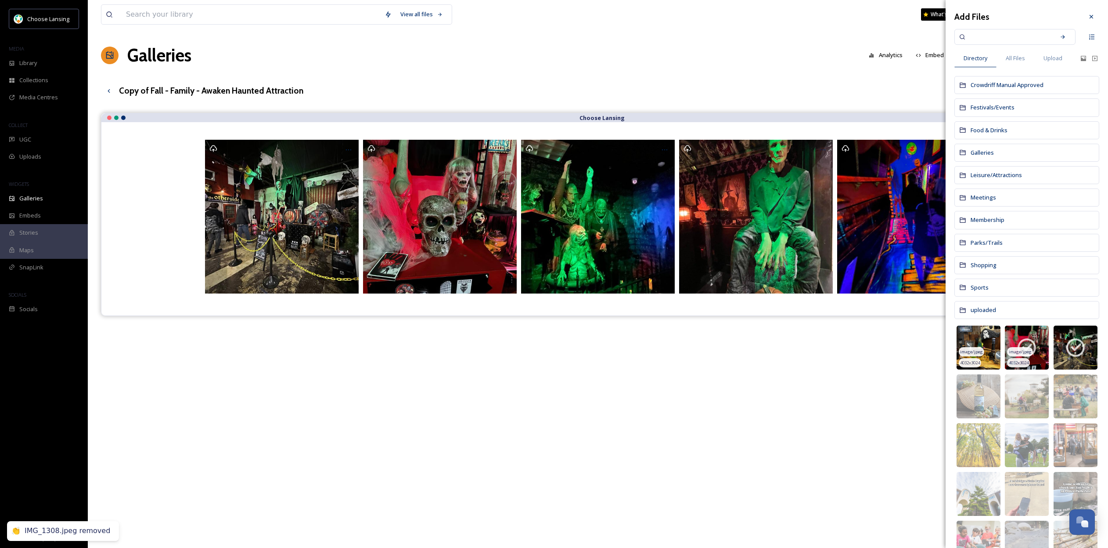
click at [1026, 347] on div "image/jpeg" at bounding box center [1019, 351] width 25 height 9
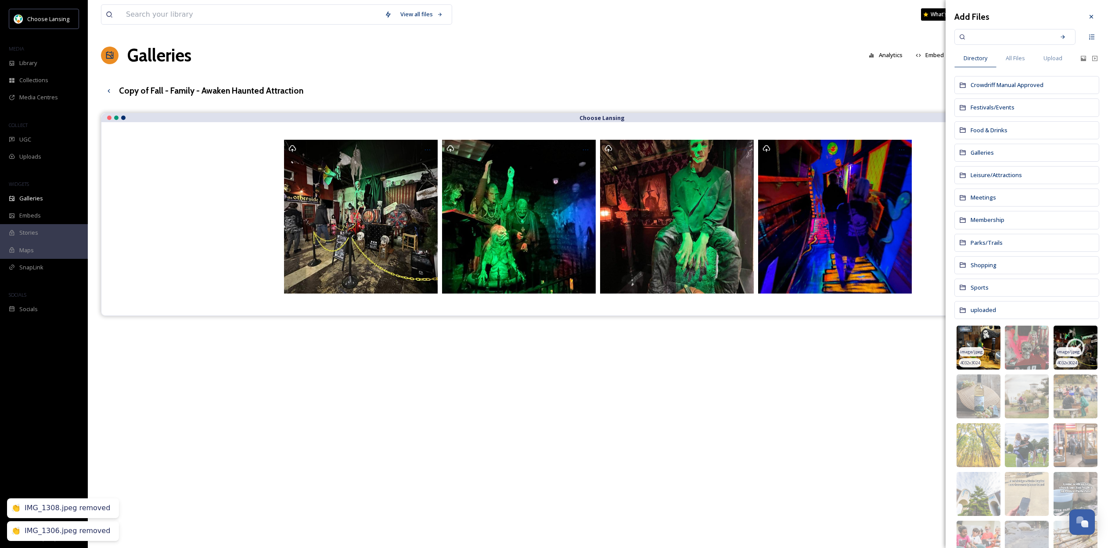
click at [1079, 346] on icon at bounding box center [1076, 347] width 18 height 18
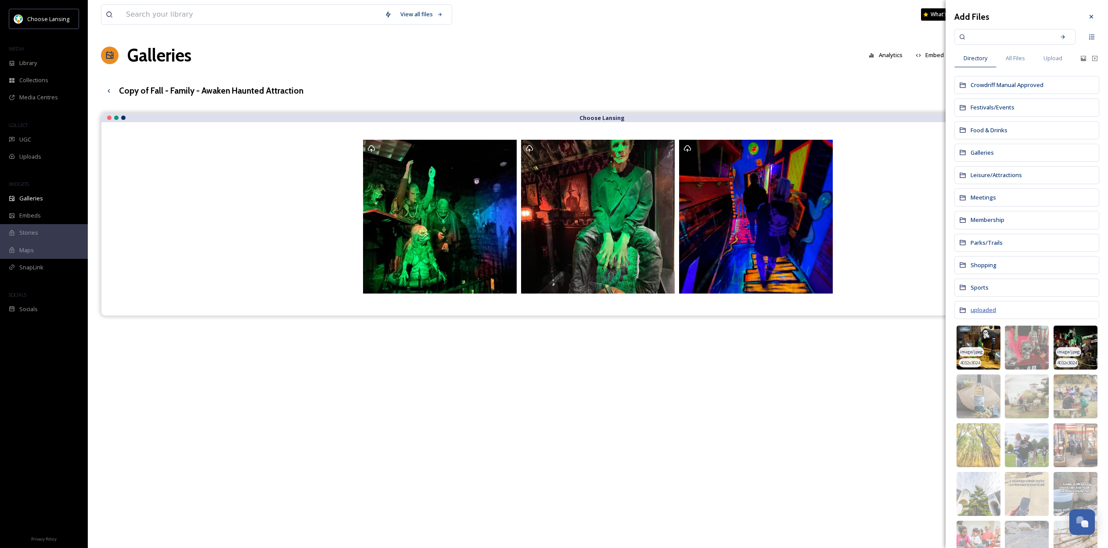
click at [986, 312] on span "uploaded" at bounding box center [983, 310] width 25 height 8
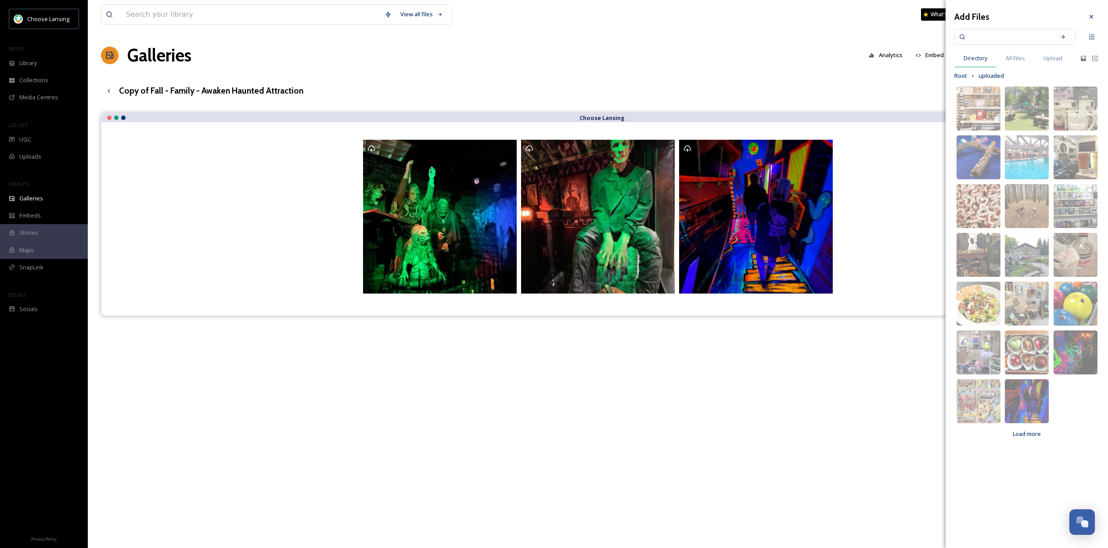
click at [981, 61] on span "Directory" at bounding box center [976, 58] width 24 height 8
click at [1017, 61] on span "All Files" at bounding box center [1015, 58] width 19 height 8
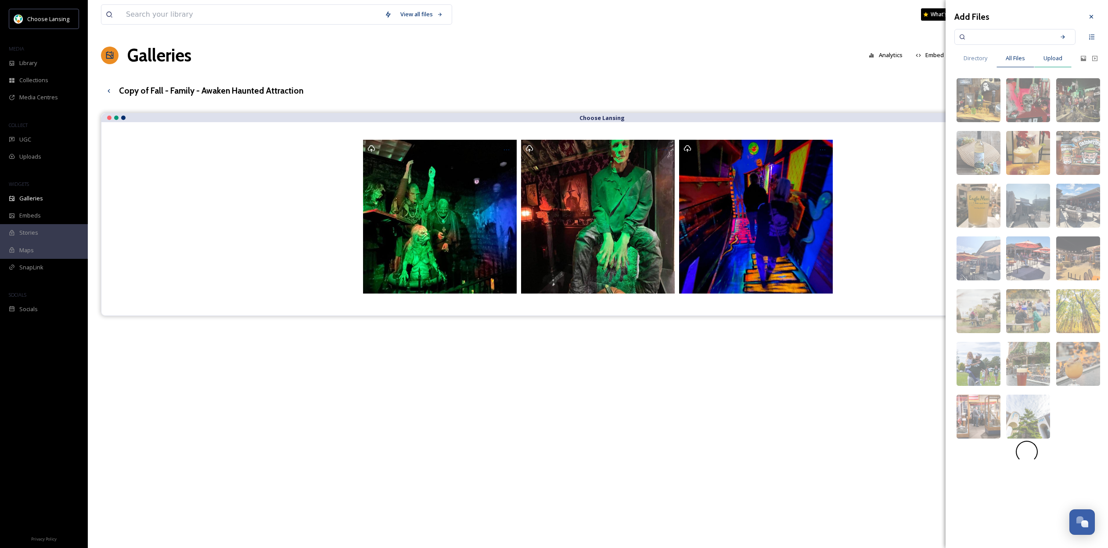
click at [1049, 60] on span "Upload" at bounding box center [1053, 58] width 19 height 8
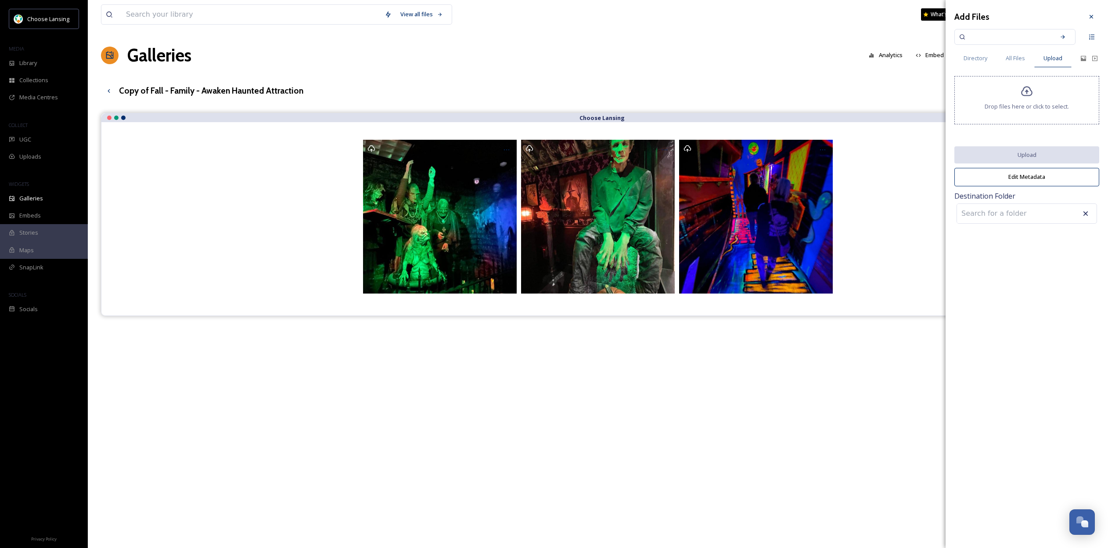
click at [1030, 107] on div "Drop files here or click to select." at bounding box center [1027, 100] width 145 height 48
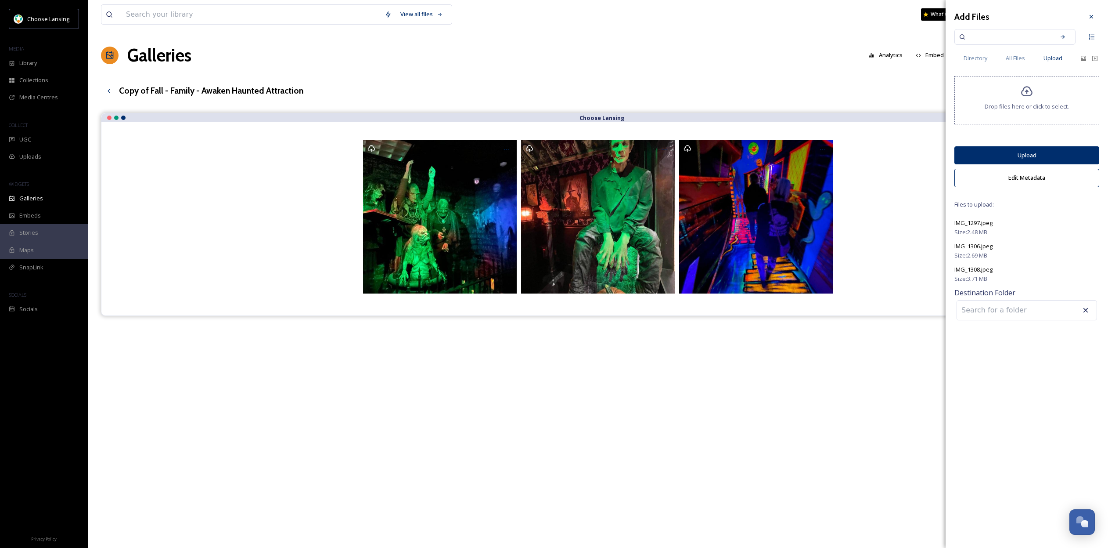
click at [1029, 96] on icon at bounding box center [1027, 91] width 13 height 13
click at [1028, 181] on button "Edit Metadata" at bounding box center [1027, 178] width 145 height 18
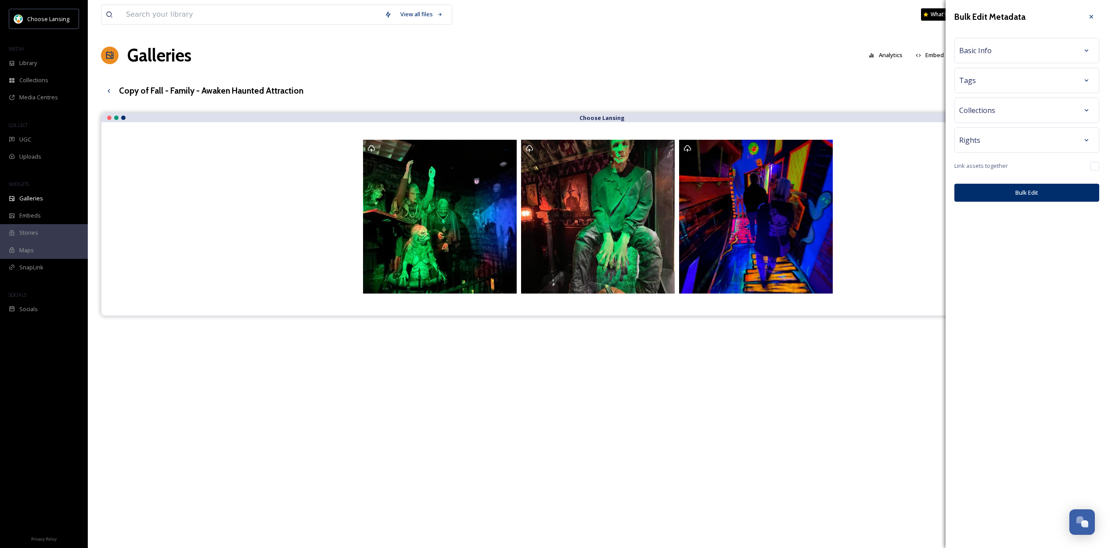
click at [1018, 79] on div "Tags" at bounding box center [1027, 80] width 135 height 16
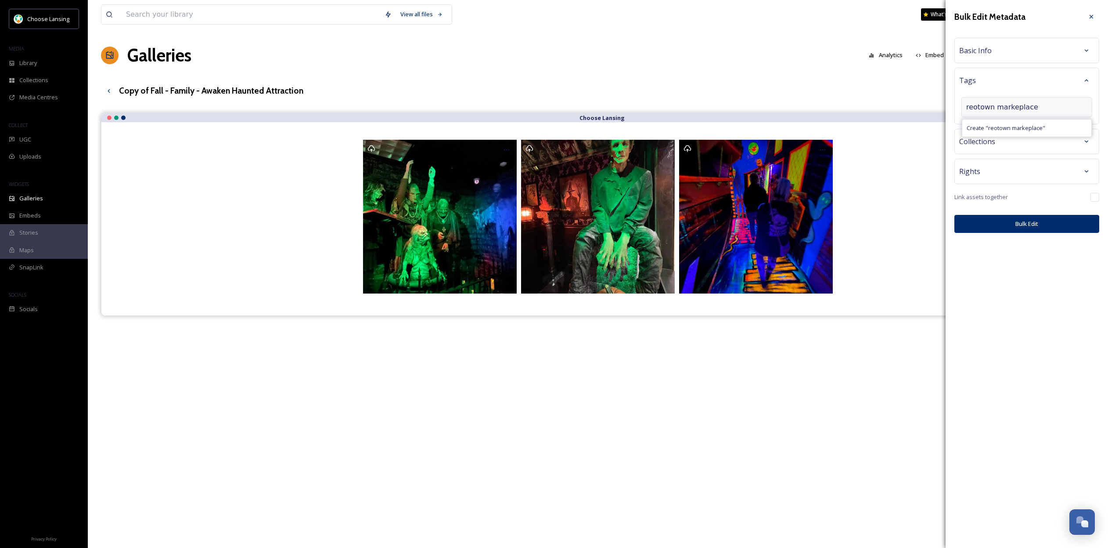
type input "reotown marketplace"
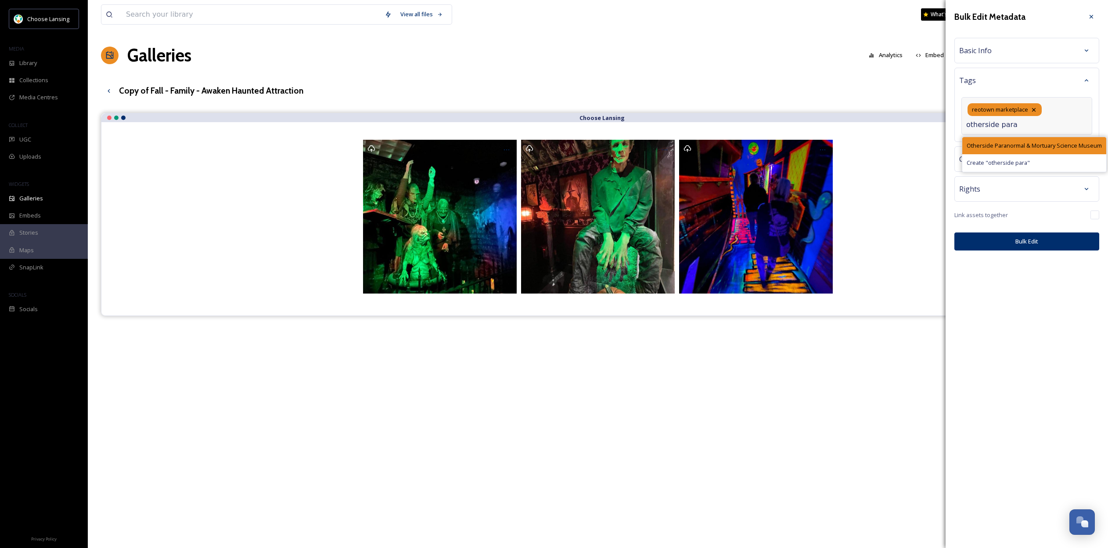
type input "otherside para"
click at [1045, 144] on span "Otherside Paranormal & Mortuary Science Museum" at bounding box center [1034, 145] width 135 height 8
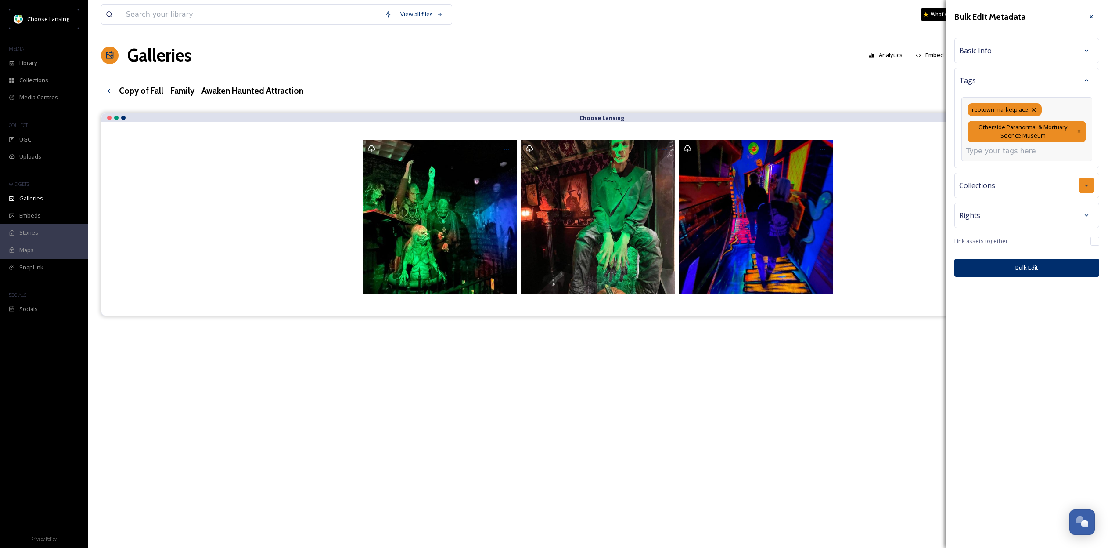
click at [1084, 184] on div "Collections" at bounding box center [1027, 185] width 145 height 25
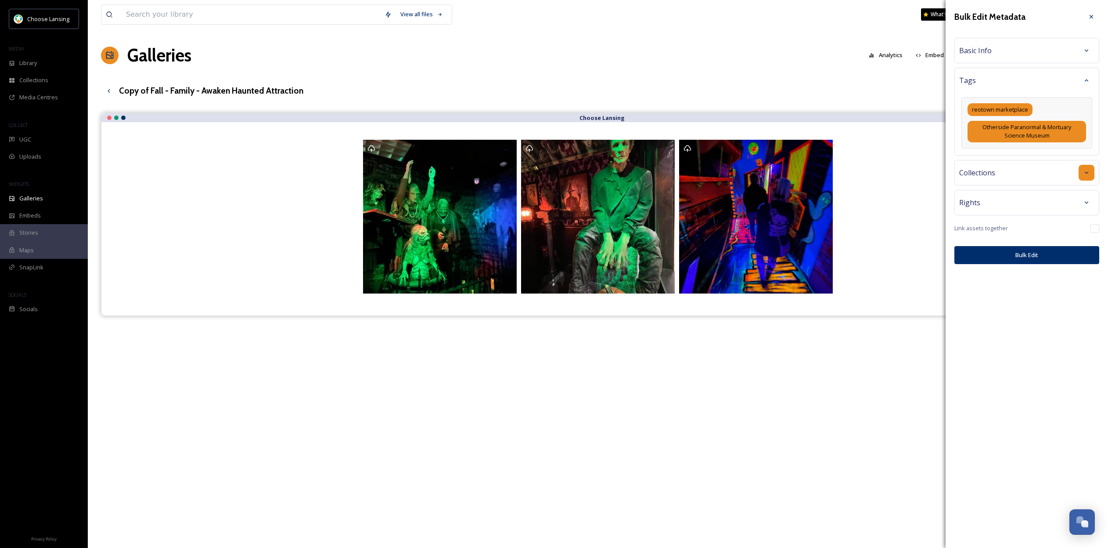
click at [1090, 173] on icon at bounding box center [1086, 172] width 7 height 7
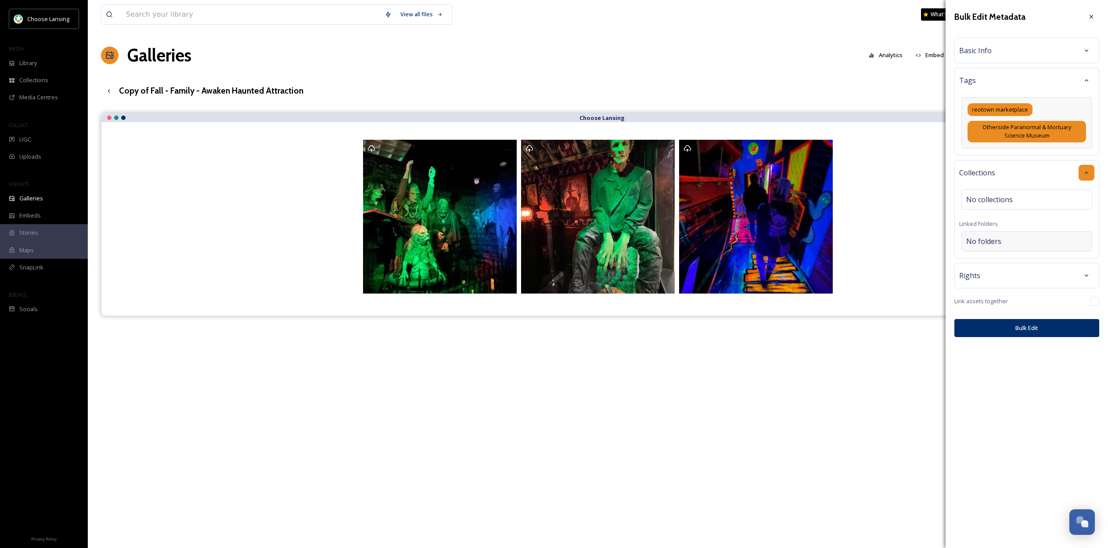
click at [1015, 242] on div "No folders" at bounding box center [1027, 241] width 131 height 20
click at [1019, 241] on input at bounding box center [1029, 240] width 134 height 19
type input "f"
type input "a"
click at [1002, 192] on div "No collections" at bounding box center [1027, 199] width 131 height 20
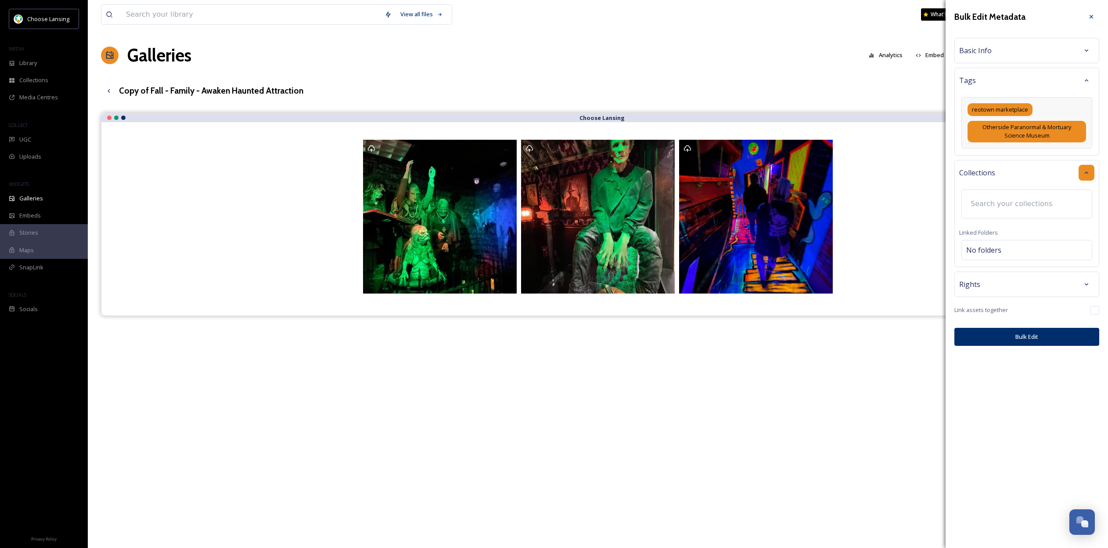
click at [1004, 204] on input at bounding box center [1015, 203] width 97 height 19
type input "a"
type input "b"
type input "c"
type input "d"
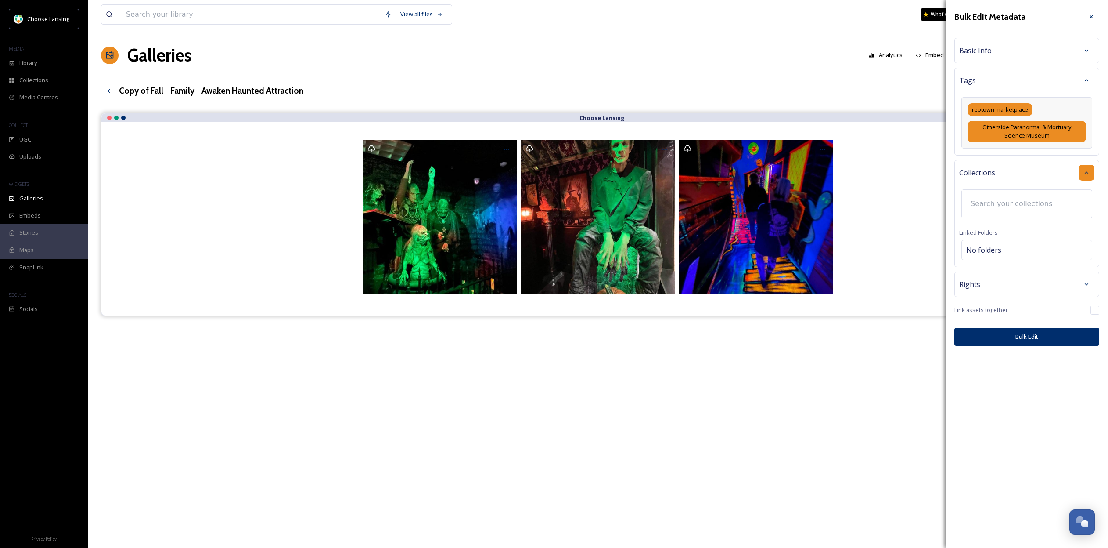
type input "e"
type input "f"
type input "Fall Fun"
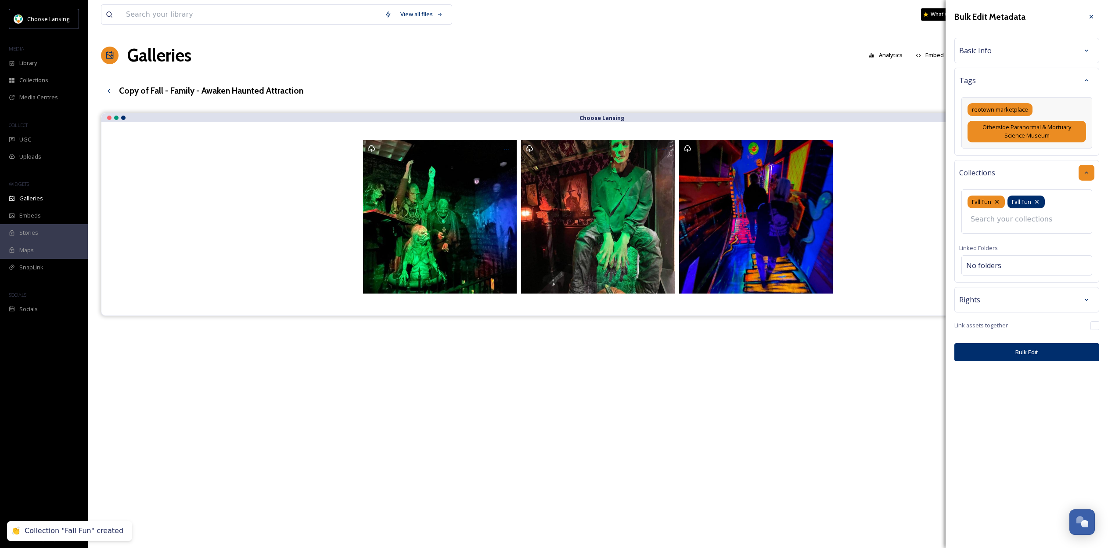
click at [1039, 200] on icon at bounding box center [1038, 202] width 4 height 4
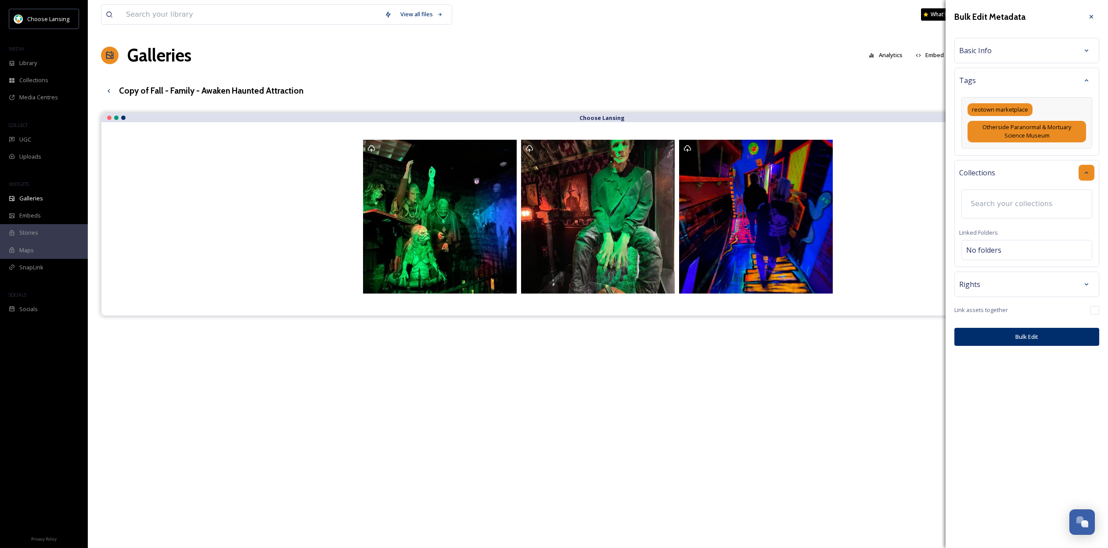
click at [1031, 207] on input at bounding box center [1015, 203] width 97 height 19
type input "Fall Fun"
click at [1002, 266] on div "Bulk Edit Metadata Basic Info Tags reotown marketplace Otherside Paranormal & M…" at bounding box center [1027, 175] width 162 height 350
click at [1004, 245] on div "No folders" at bounding box center [1027, 246] width 131 height 20
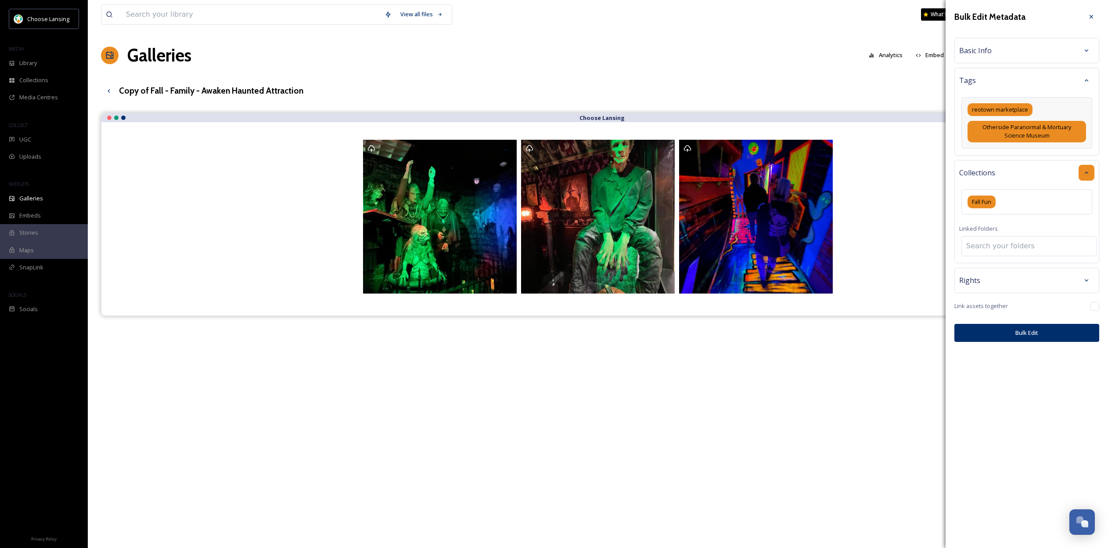
click at [1007, 246] on input at bounding box center [1029, 245] width 134 height 19
type input "Fall Fun"
drag, startPoint x: 999, startPoint y: 249, endPoint x: 949, endPoint y: 246, distance: 50.1
click at [949, 246] on div "Bulk Edit Metadata Basic Info Tags reotown marketplace Otherside Paranormal & M…" at bounding box center [1027, 175] width 162 height 350
click at [1085, 280] on icon at bounding box center [1086, 280] width 7 height 7
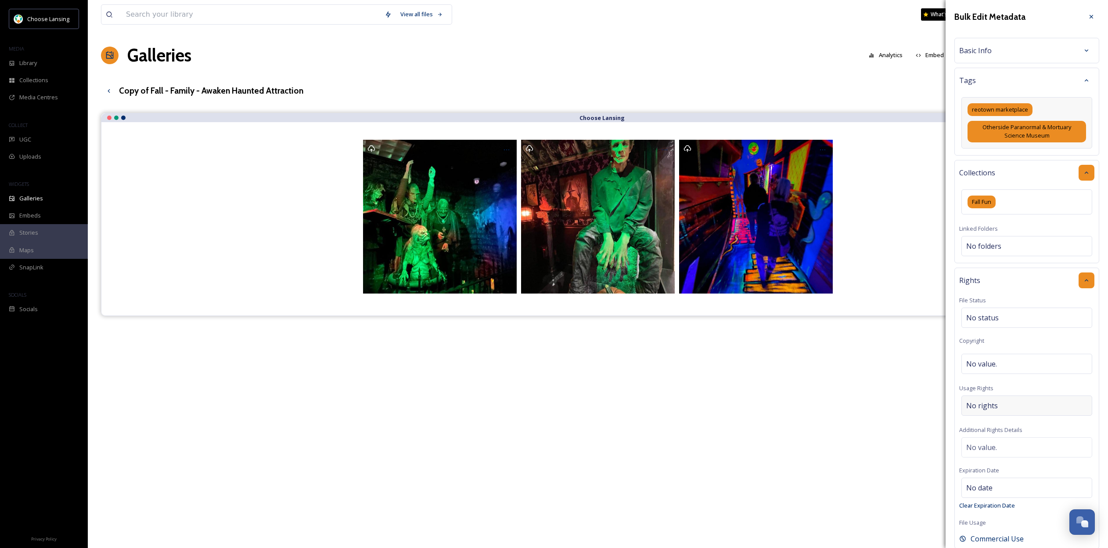
click at [996, 405] on span "No rights" at bounding box center [983, 405] width 32 height 11
click at [998, 404] on input at bounding box center [1012, 407] width 97 height 19
type input "a"
type input "c"
type input "a"
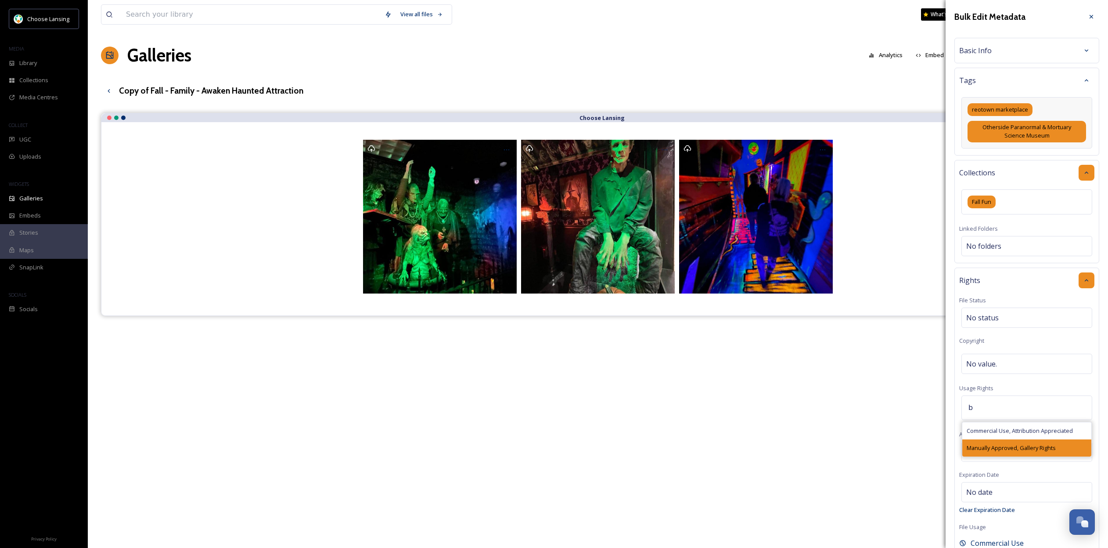
type input "b"
click at [1004, 447] on span "Manually Approved, Gallery Rights" at bounding box center [1011, 448] width 89 height 8
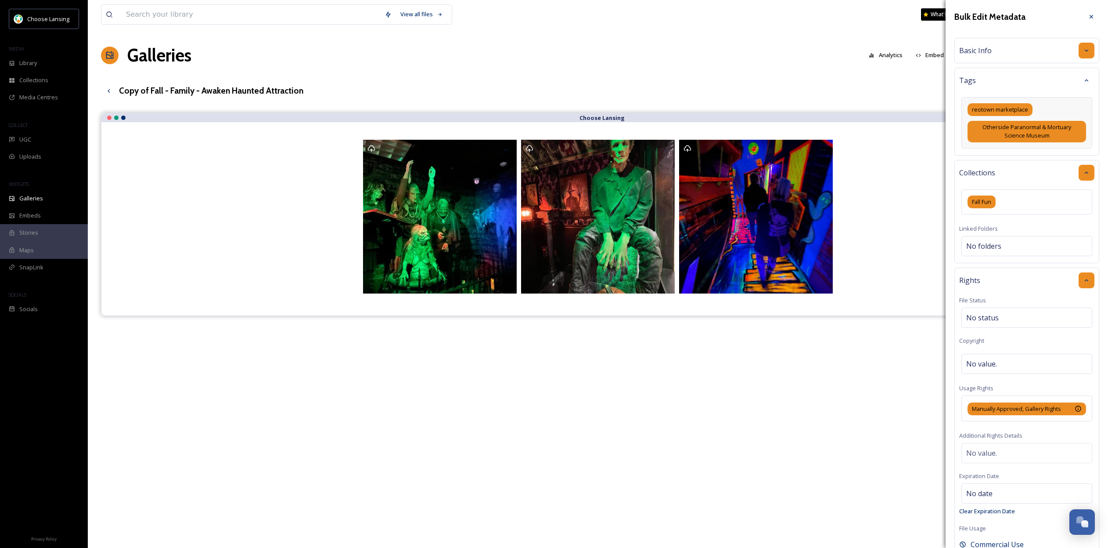
click at [1088, 48] on icon at bounding box center [1086, 50] width 7 height 7
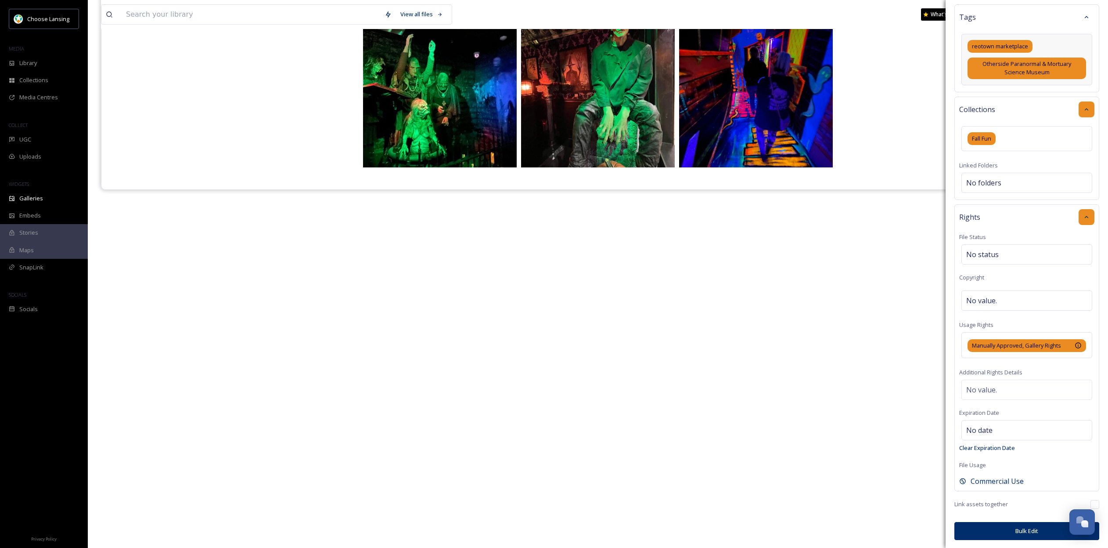
scroll to position [126, 0]
click at [1025, 531] on button "Bulk Edit" at bounding box center [1027, 531] width 145 height 18
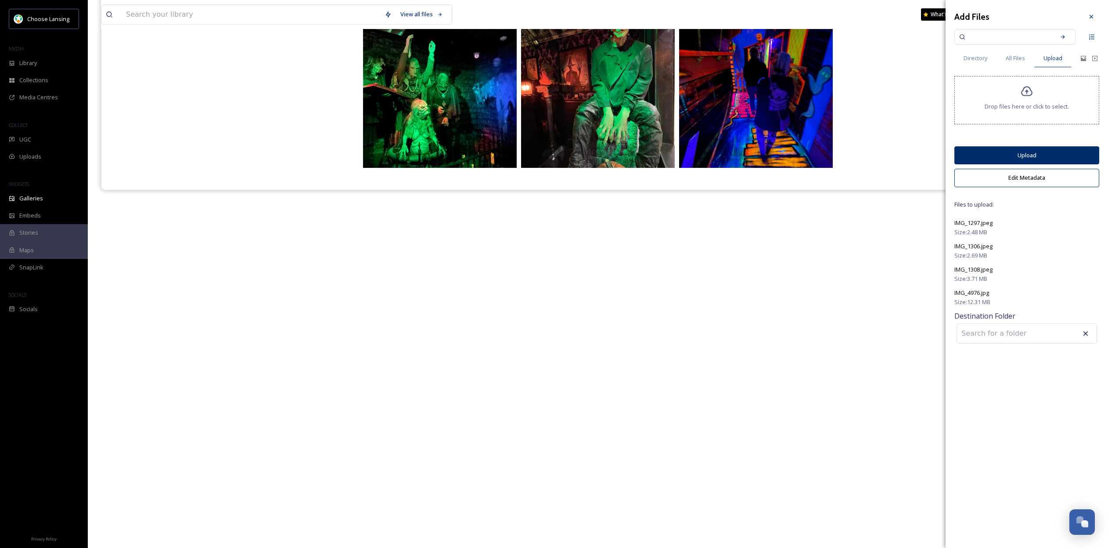
click at [1033, 161] on button "Upload" at bounding box center [1027, 155] width 145 height 18
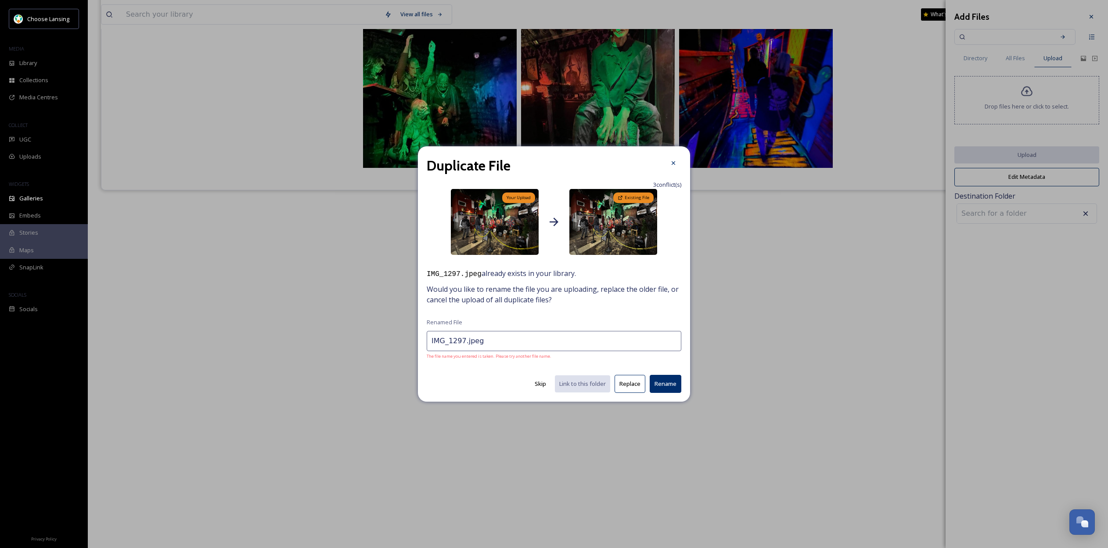
click at [632, 385] on button "Replace" at bounding box center [630, 384] width 31 height 18
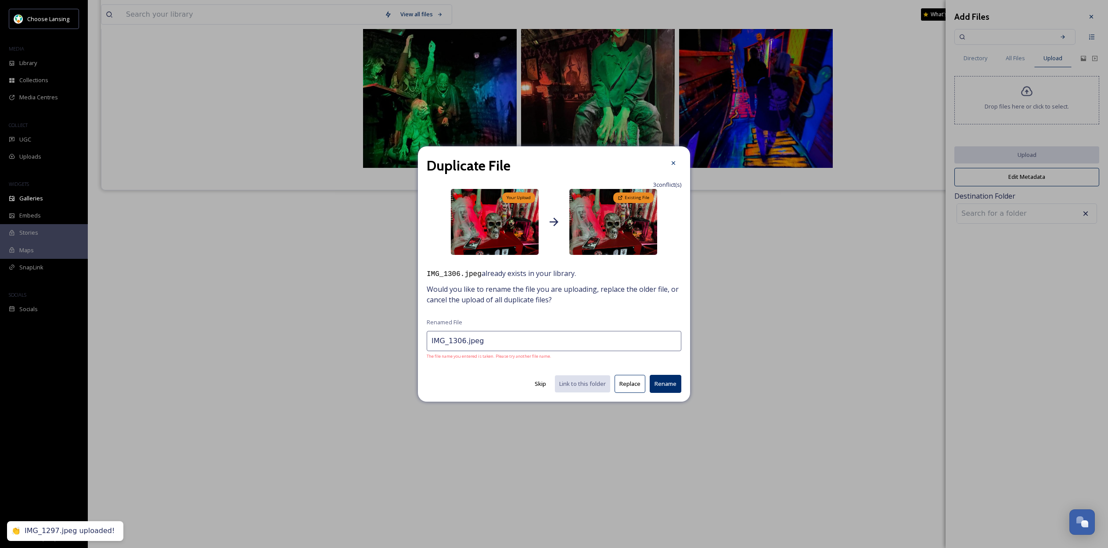
click at [635, 385] on button "Replace" at bounding box center [630, 384] width 31 height 18
type input "IMG_1308.jpeg"
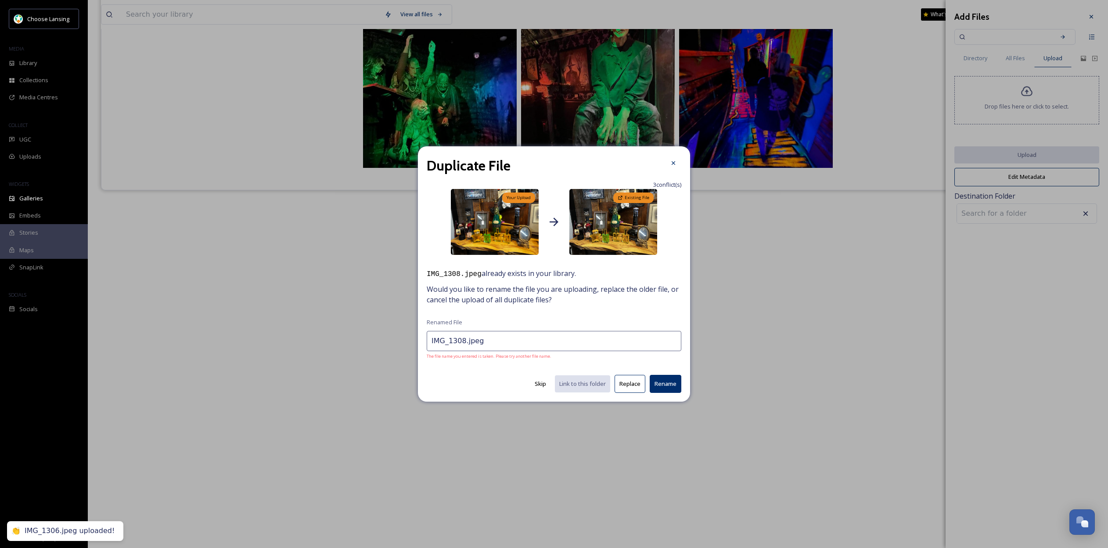
click at [635, 384] on button "Replace" at bounding box center [630, 384] width 31 height 18
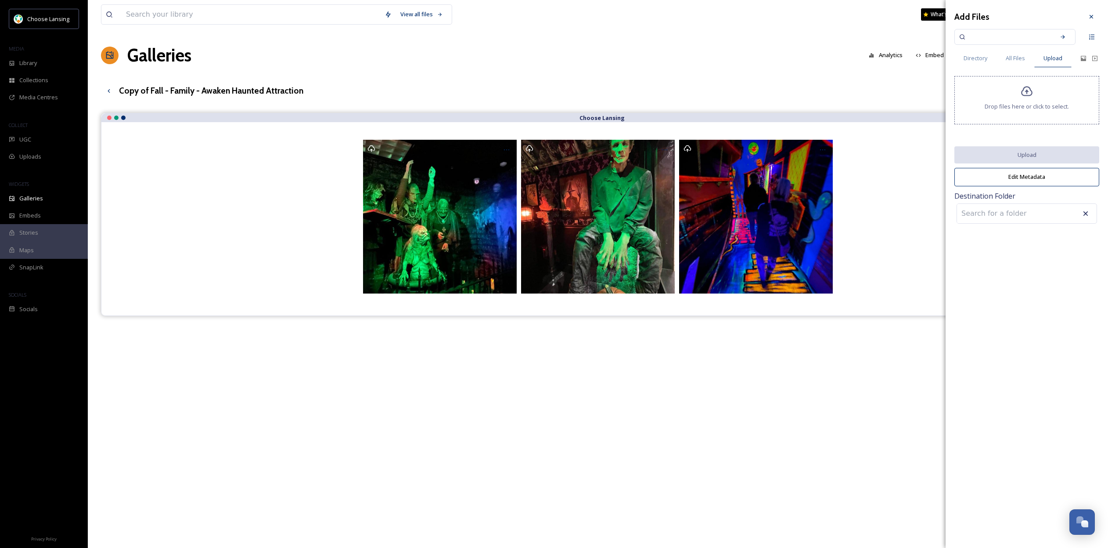
scroll to position [0, 0]
click at [1084, 57] on icon at bounding box center [1083, 58] width 7 height 7
click at [1018, 56] on span "All Files" at bounding box center [1015, 58] width 19 height 8
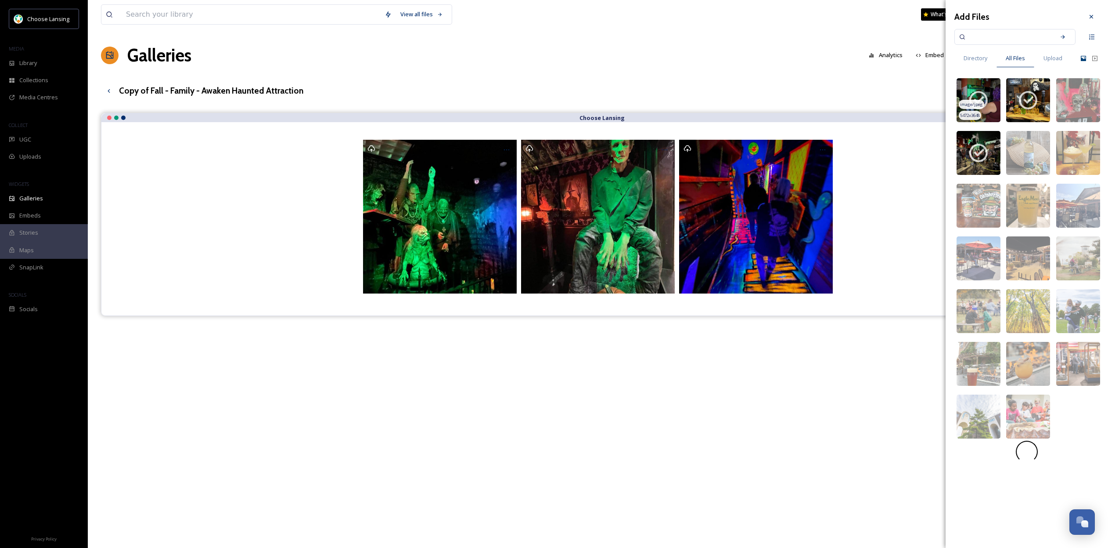
click at [981, 105] on span "image/jpeg" at bounding box center [971, 104] width 23 height 6
click at [989, 97] on img at bounding box center [979, 100] width 44 height 44
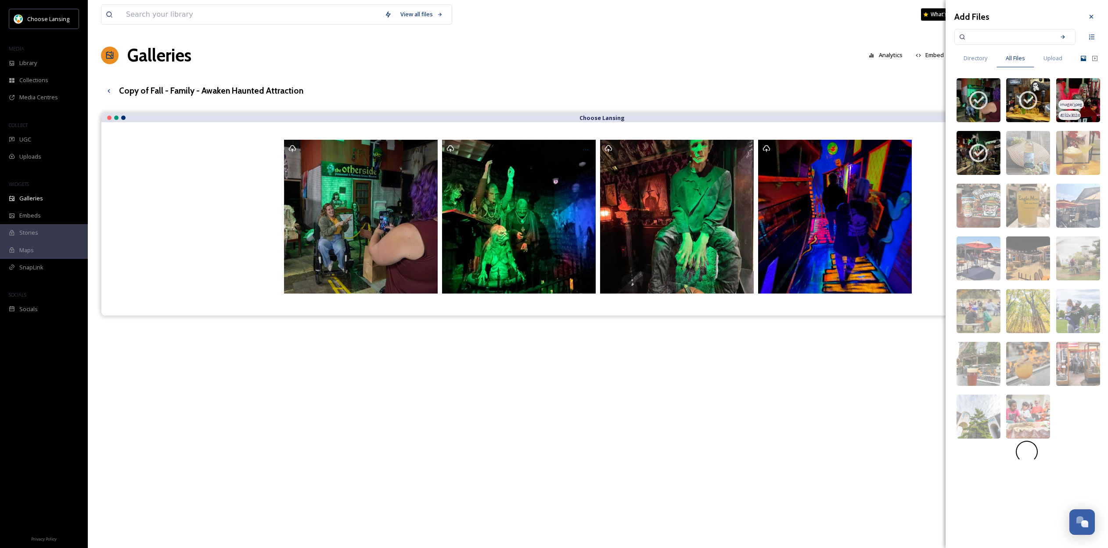
click at [1080, 97] on img at bounding box center [1079, 100] width 44 height 44
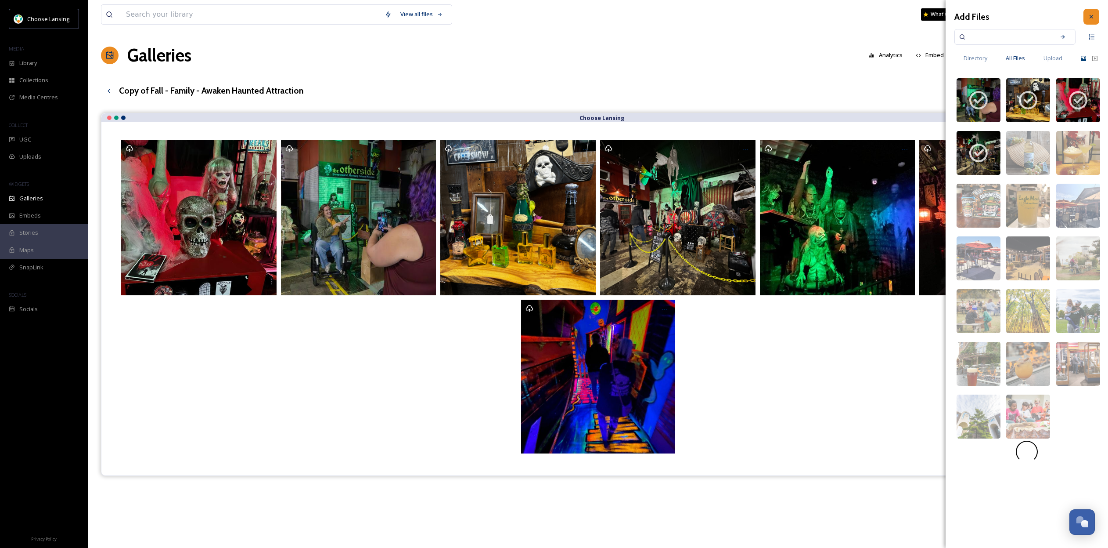
click at [1091, 17] on icon at bounding box center [1091, 16] width 7 height 7
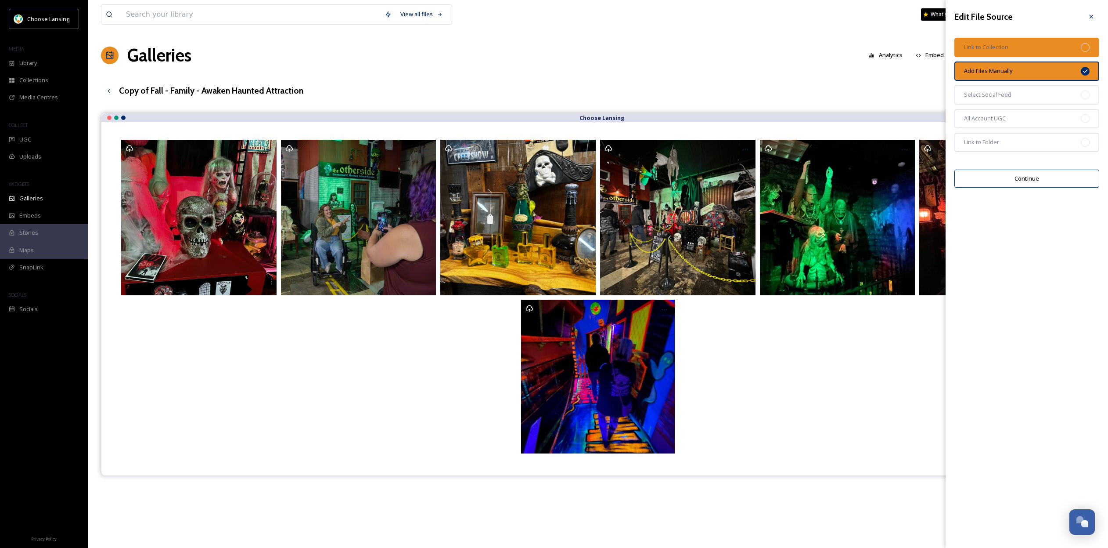
click at [1044, 43] on div "Link to Collection" at bounding box center [1027, 47] width 145 height 19
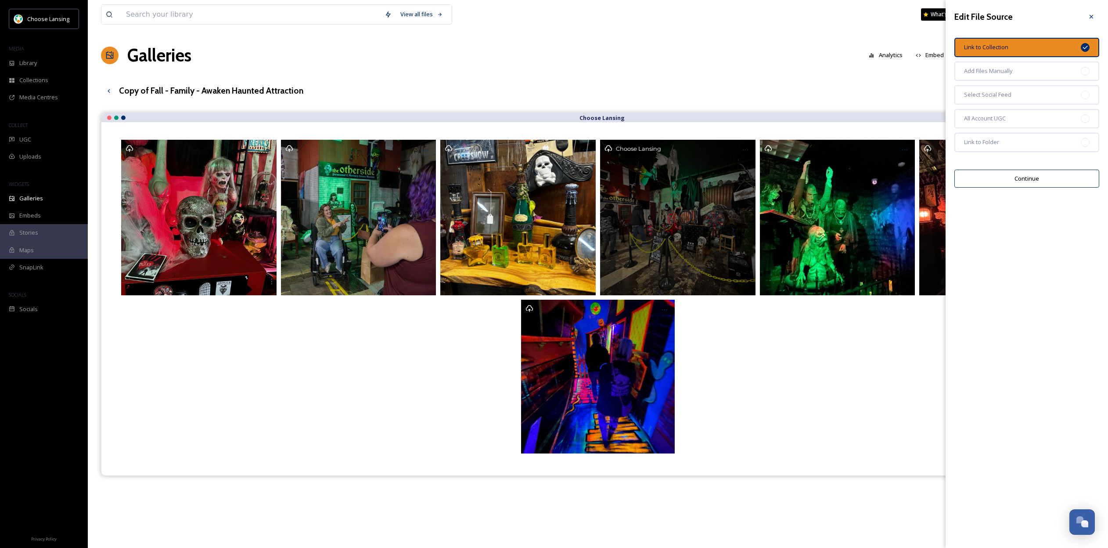
click at [677, 182] on div "Choose Lansing" at bounding box center [677, 217] width 155 height 155
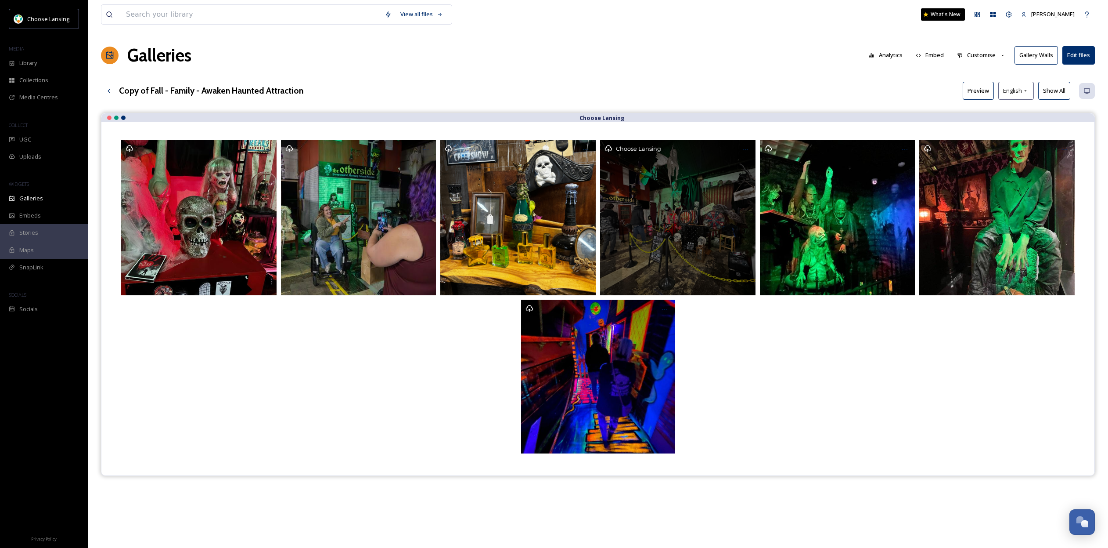
click at [696, 181] on div "Choose Lansing" at bounding box center [677, 217] width 155 height 155
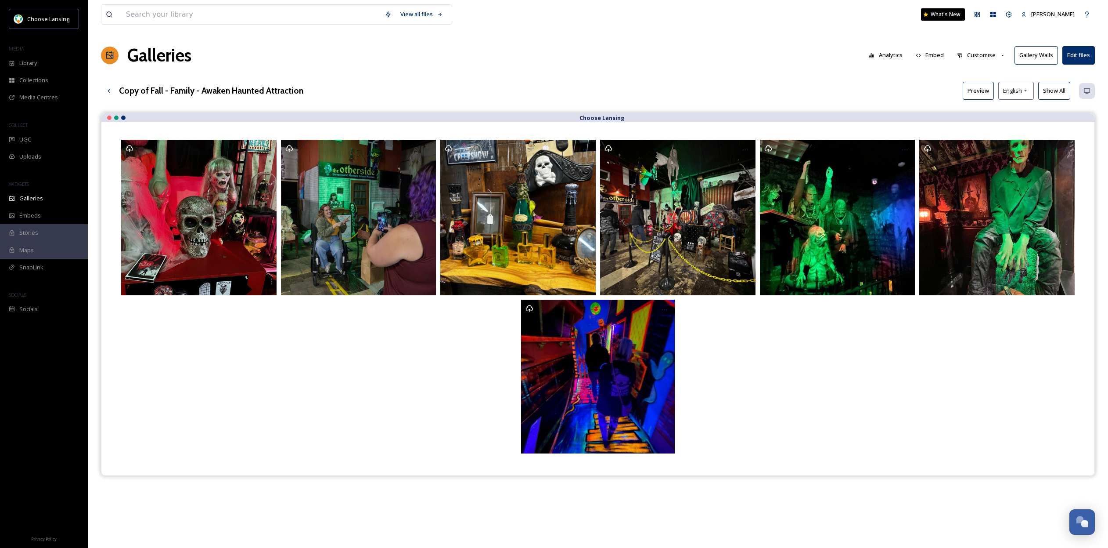
click at [997, 59] on button "Customise" at bounding box center [982, 55] width 58 height 17
click at [989, 75] on div "Layout" at bounding box center [983, 75] width 61 height 17
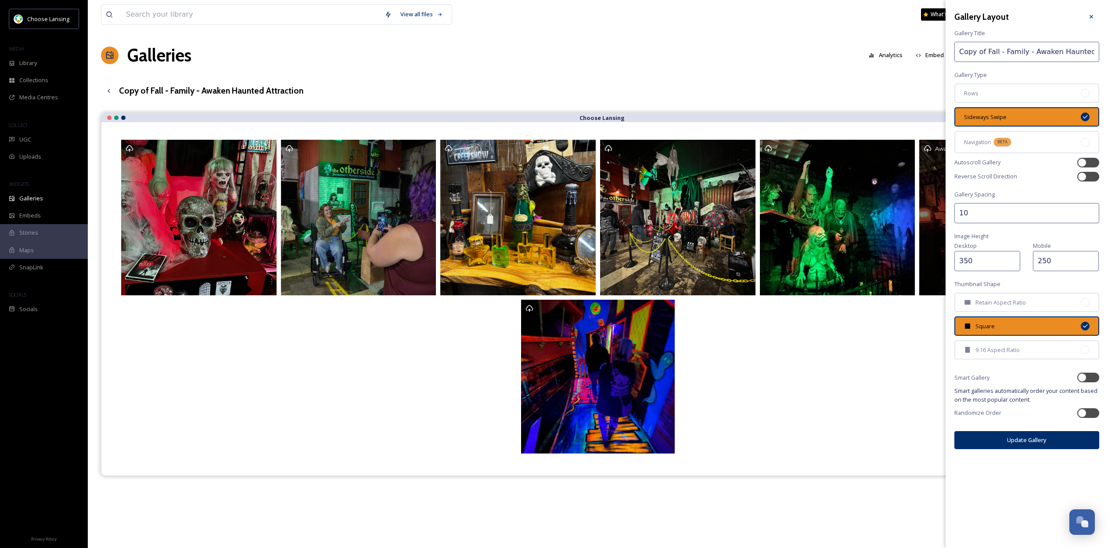
drag, startPoint x: 988, startPoint y: 215, endPoint x: 934, endPoint y: 216, distance: 53.6
click at [934, 216] on div "View all files What's New [PERSON_NAME] Galleries Analytics Embed Customise Gal…" at bounding box center [598, 337] width 1021 height 674
type input "5"
drag, startPoint x: 992, startPoint y: 248, endPoint x: 963, endPoint y: 249, distance: 29.0
click at [963, 249] on div "Desktop 350" at bounding box center [990, 255] width 70 height 31
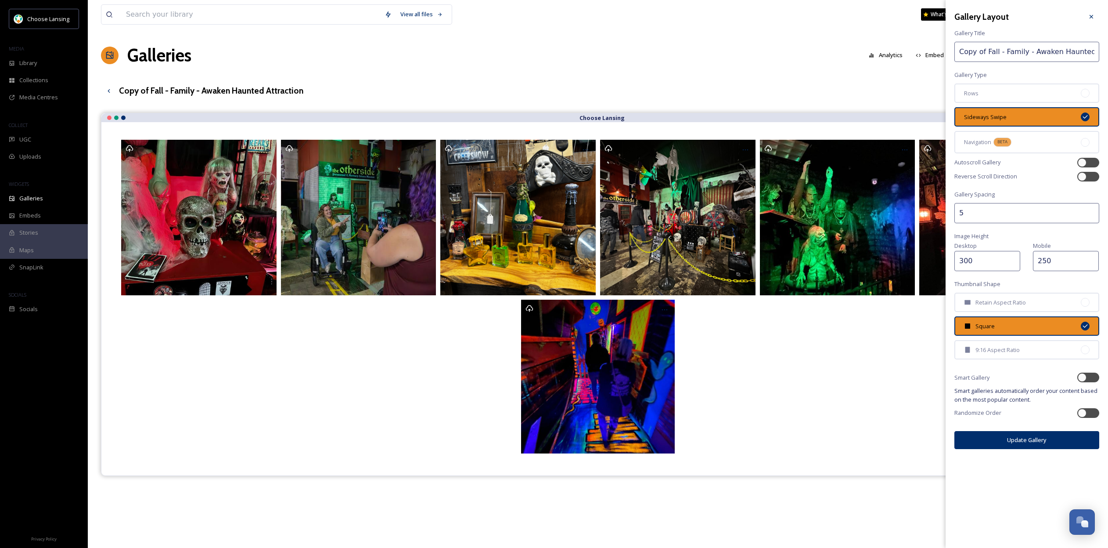
type input "300"
click at [1030, 431] on button "Update Gallery" at bounding box center [1027, 440] width 145 height 18
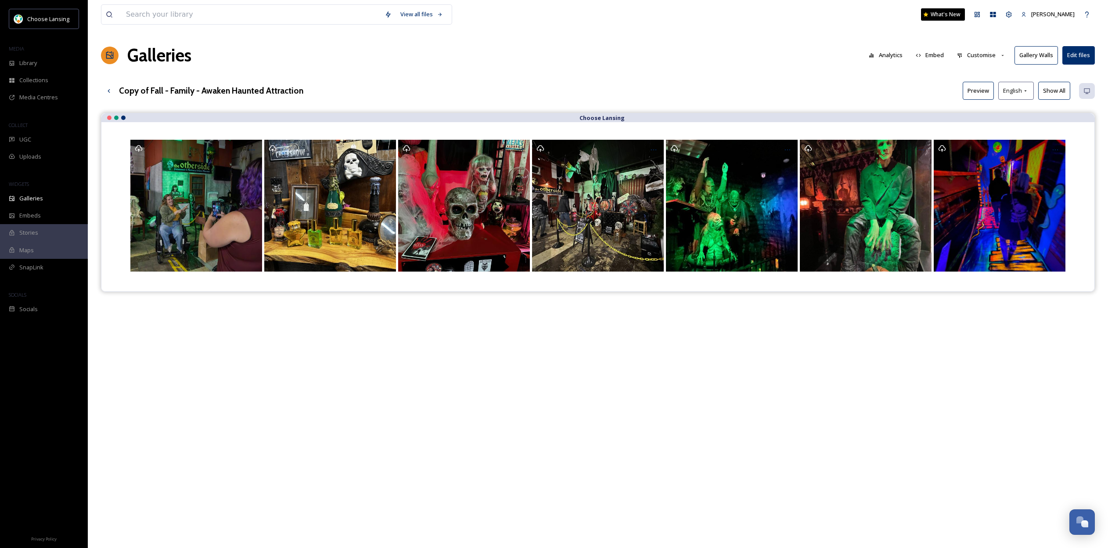
click at [36, 249] on div "Maps" at bounding box center [44, 250] width 88 height 17
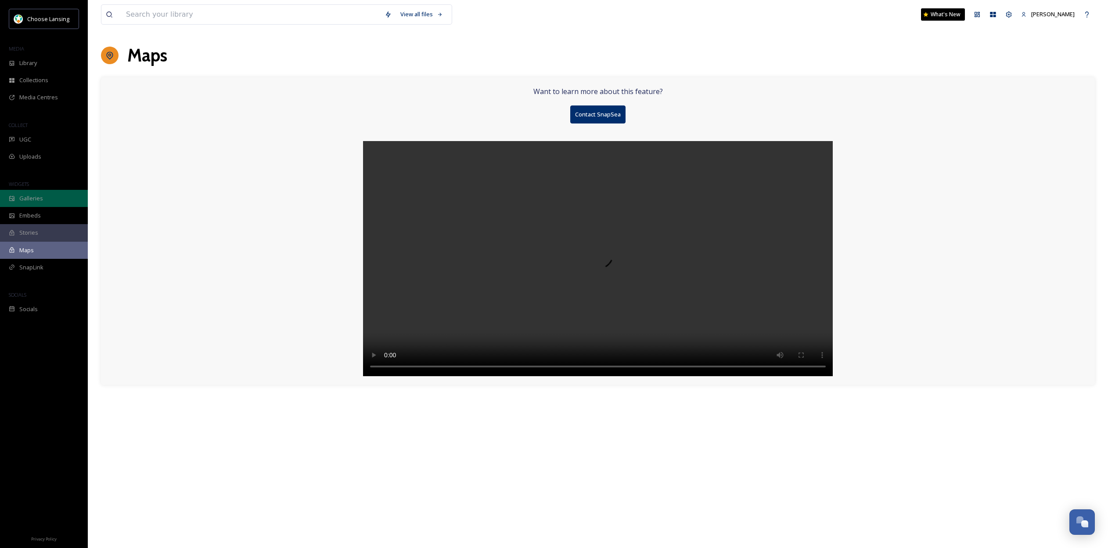
click at [43, 198] on div "Galleries" at bounding box center [44, 198] width 88 height 17
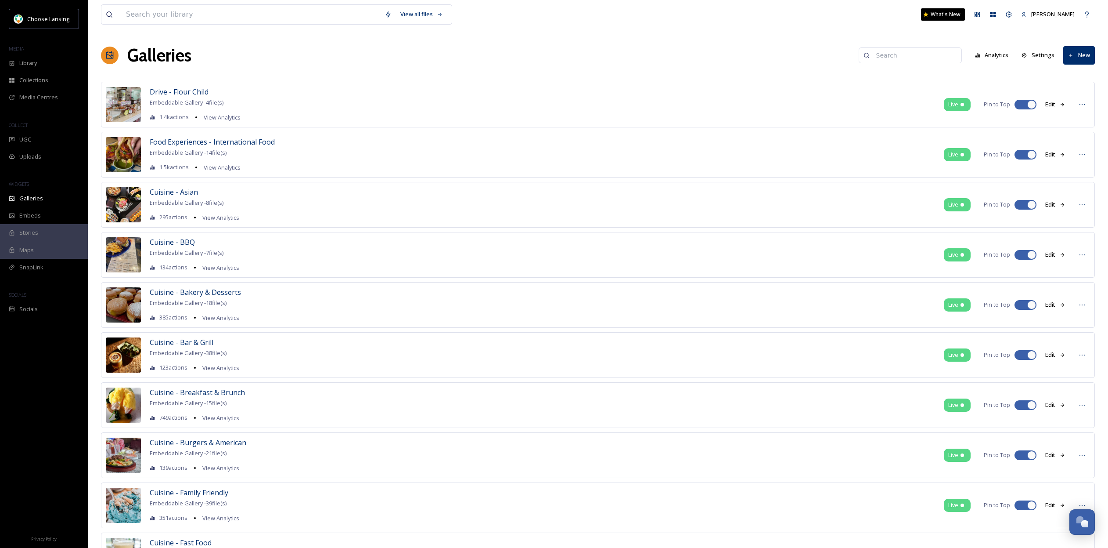
click at [927, 58] on input at bounding box center [914, 56] width 85 height 18
type input "awaken"
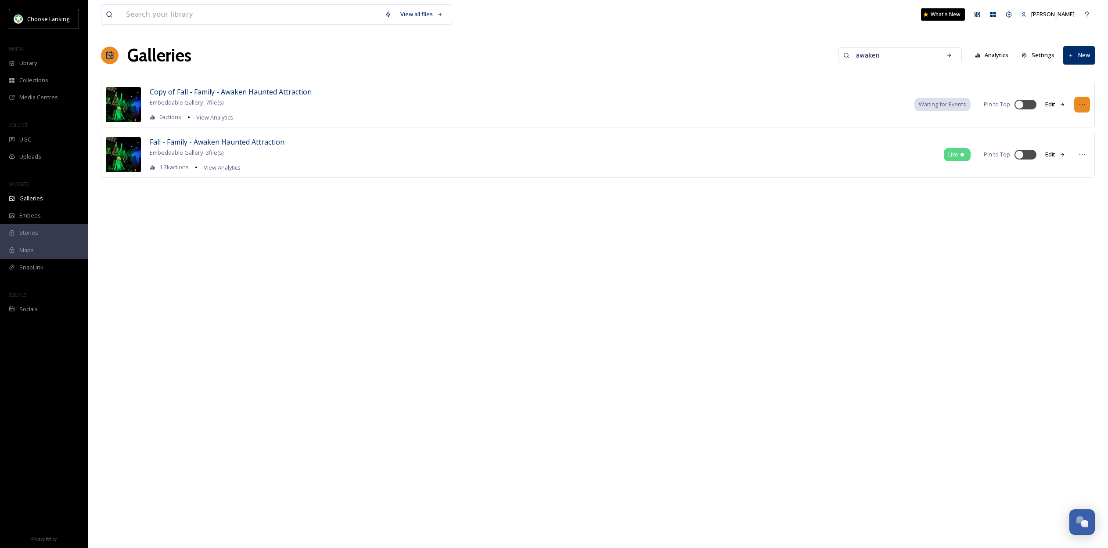
click at [1087, 104] on div at bounding box center [1083, 105] width 16 height 16
click at [1074, 118] on div "Edit Gallery" at bounding box center [1066, 123] width 48 height 17
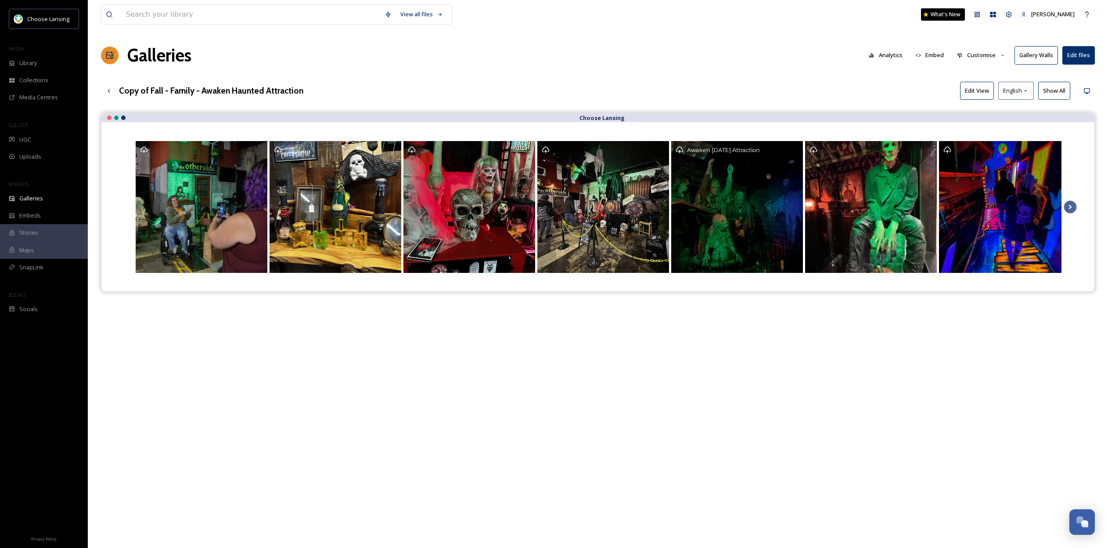
click at [730, 147] on span "Awaken [DATE] Attraction" at bounding box center [723, 150] width 73 height 7
click at [757, 178] on div "Awaken [DATE] Attraction" at bounding box center [737, 207] width 132 height 132
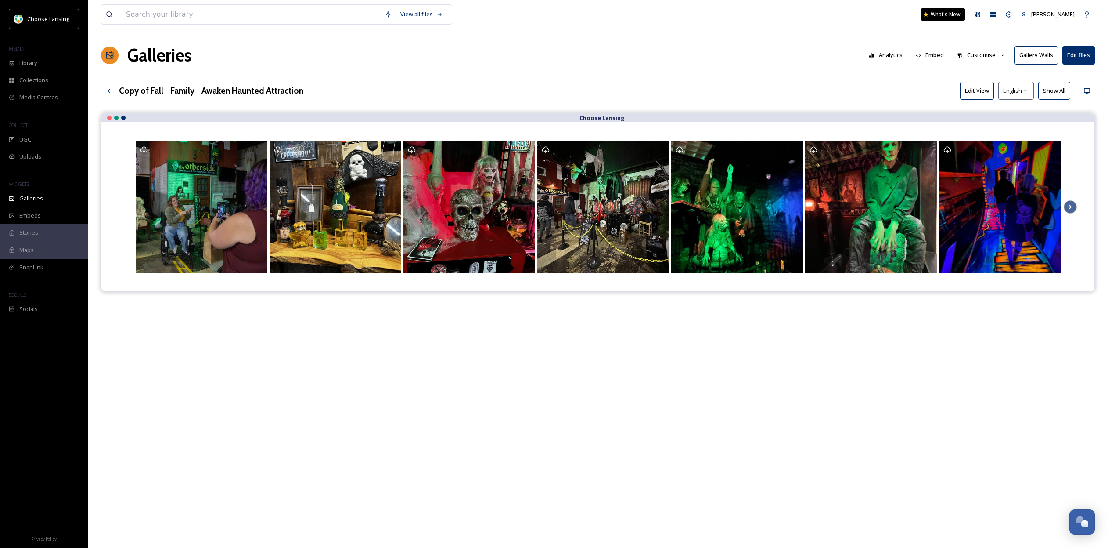
click at [191, 93] on h3 "Copy of Fall - Family - Awaken Haunted Attraction" at bounding box center [211, 90] width 184 height 13
click at [1040, 58] on button "Gallery Walls" at bounding box center [1036, 55] width 43 height 18
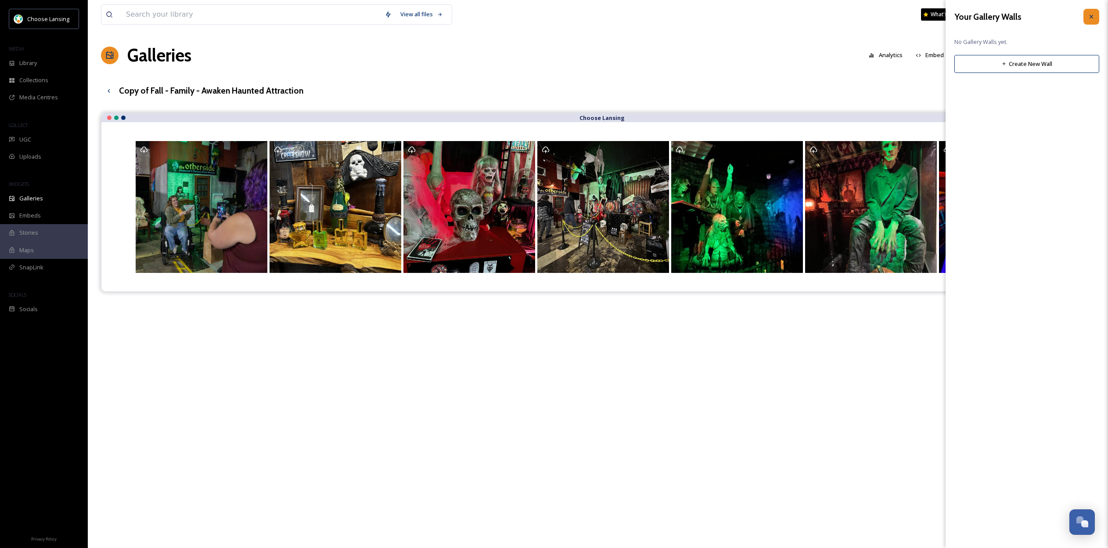
click at [1093, 18] on icon at bounding box center [1092, 17] width 4 height 4
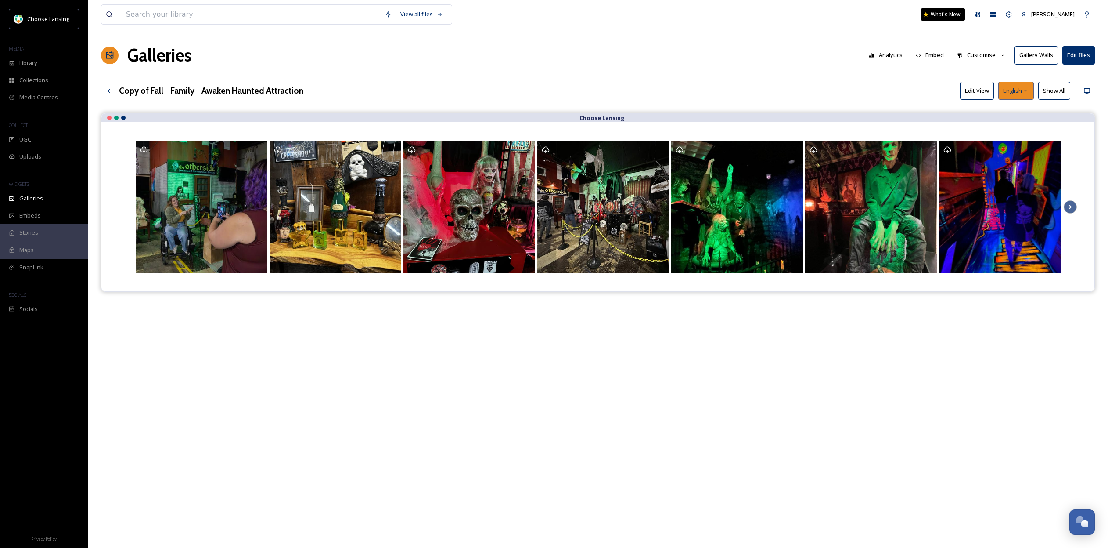
click at [1029, 92] on icon at bounding box center [1025, 90] width 7 height 7
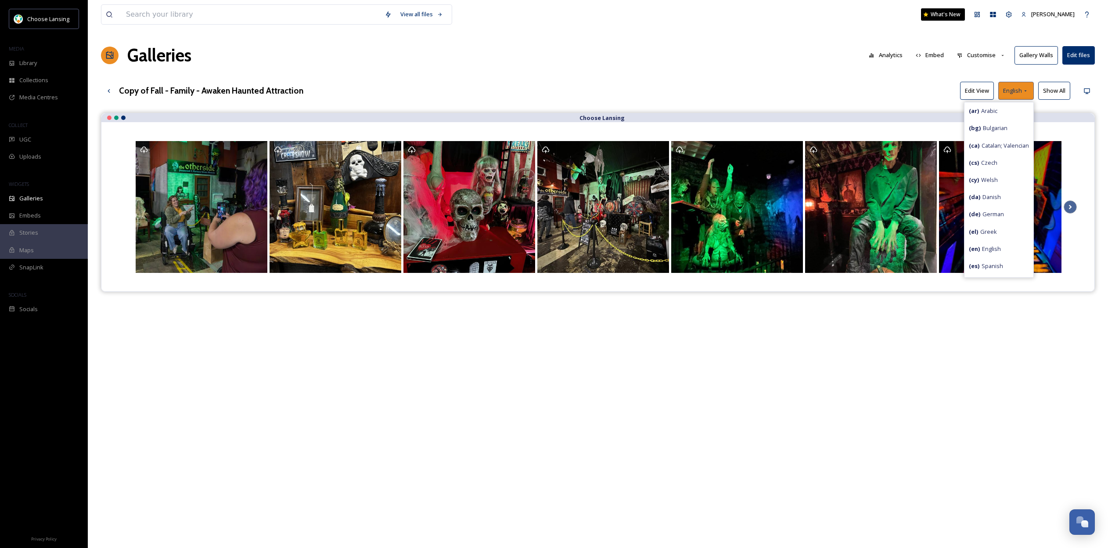
click at [1029, 92] on icon at bounding box center [1025, 90] width 7 height 7
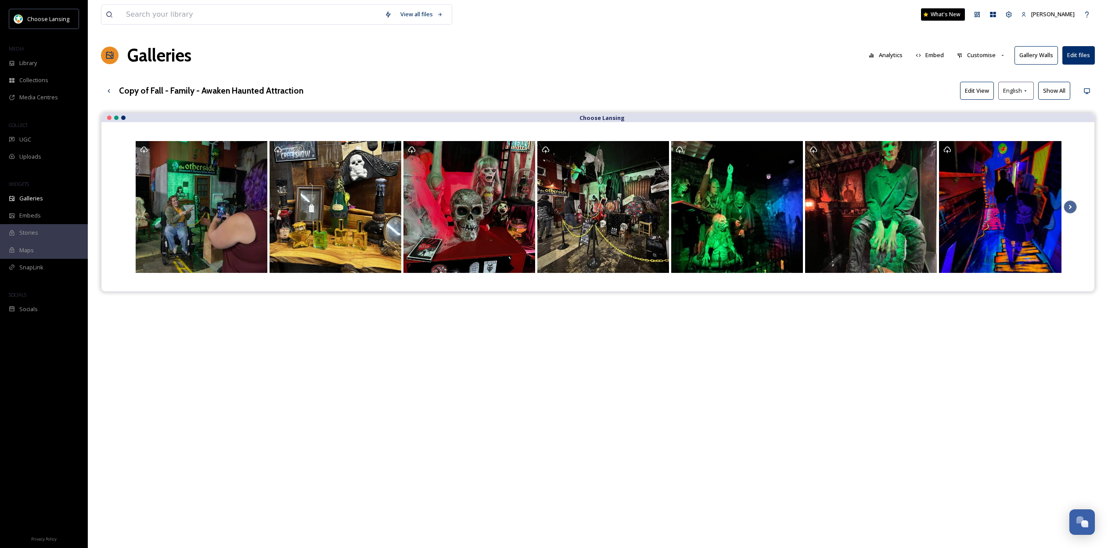
click at [986, 92] on button "Edit View" at bounding box center [977, 91] width 34 height 18
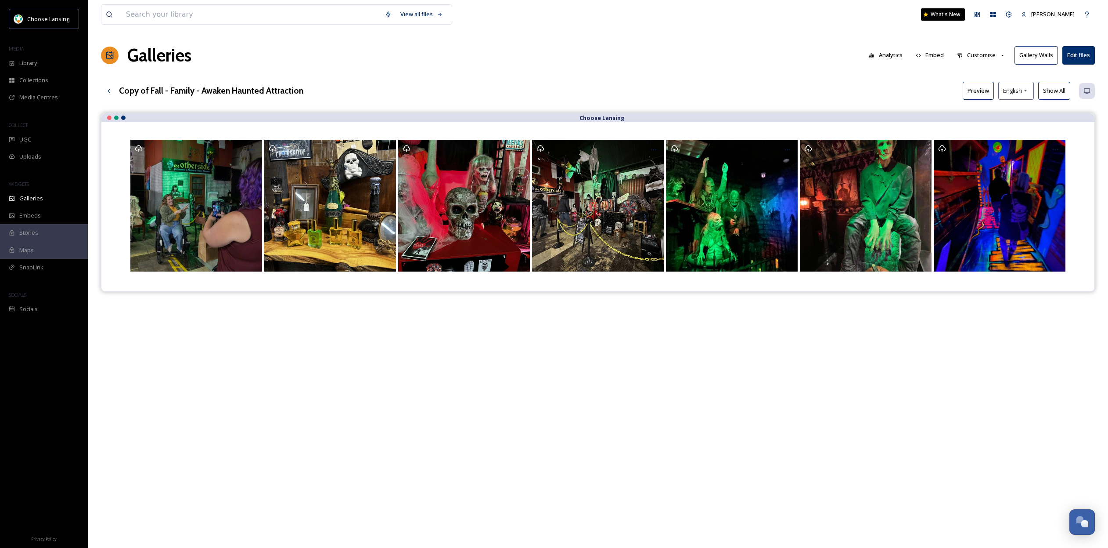
click at [285, 91] on h3 "Copy of Fall - Family - Awaken Haunted Attraction" at bounding box center [211, 90] width 184 height 13
click at [284, 91] on h3 "Copy of Fall - Family - Awaken Haunted Attraction" at bounding box center [211, 90] width 184 height 13
click at [299, 90] on h3 "Copy of Fall - Family - Awaken Haunted Attraction" at bounding box center [211, 90] width 184 height 13
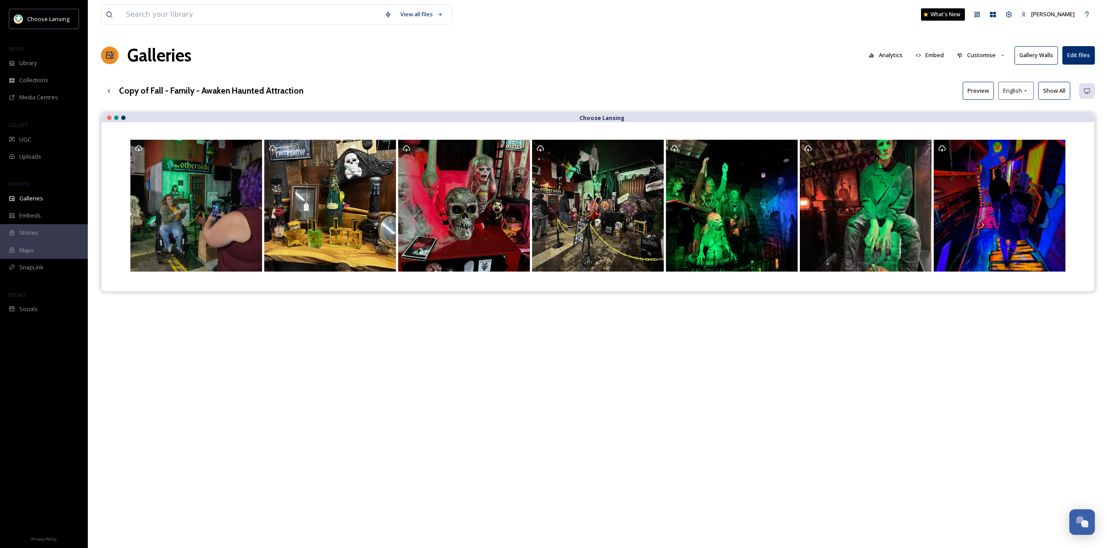
click at [299, 90] on h3 "Copy of Fall - Family - Awaken Haunted Attraction" at bounding box center [211, 90] width 184 height 13
click at [371, 76] on div "View all files What's New [PERSON_NAME] Galleries Analytics Embed Customise Gal…" at bounding box center [598, 337] width 1021 height 674
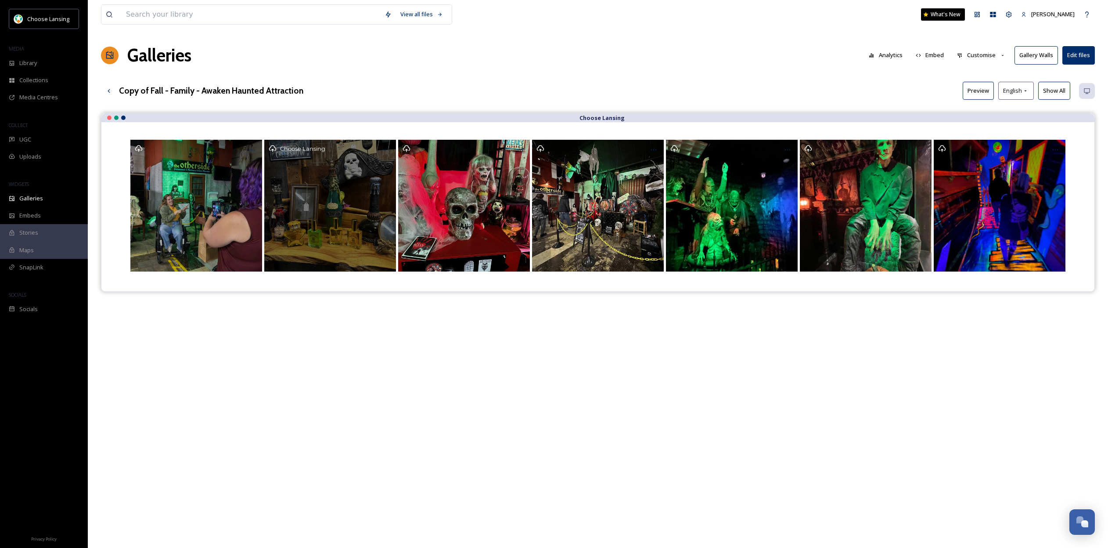
click at [302, 150] on span "Choose Lansing" at bounding box center [302, 148] width 45 height 7
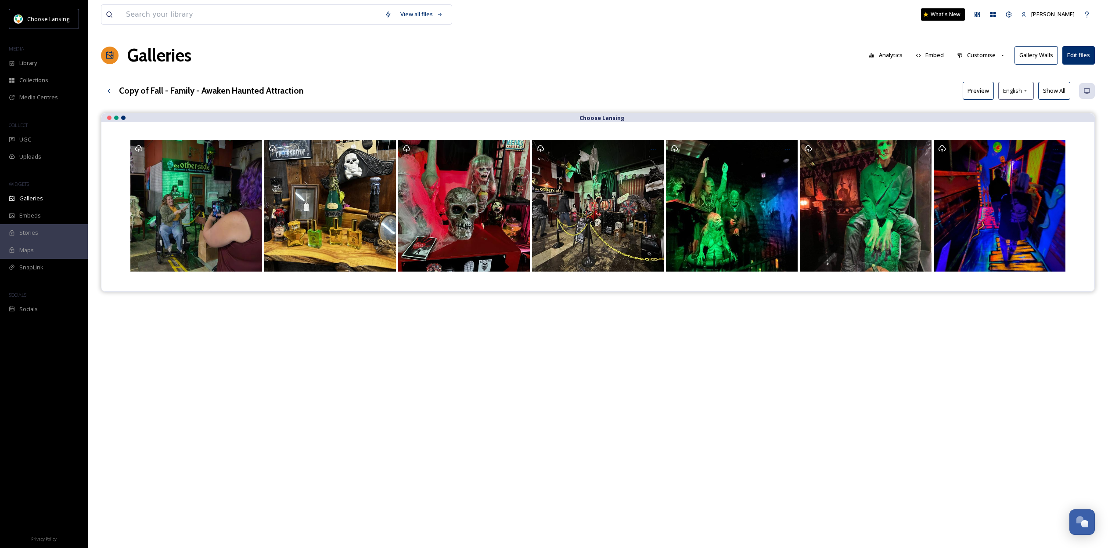
click at [985, 95] on button "Preview" at bounding box center [978, 91] width 31 height 18
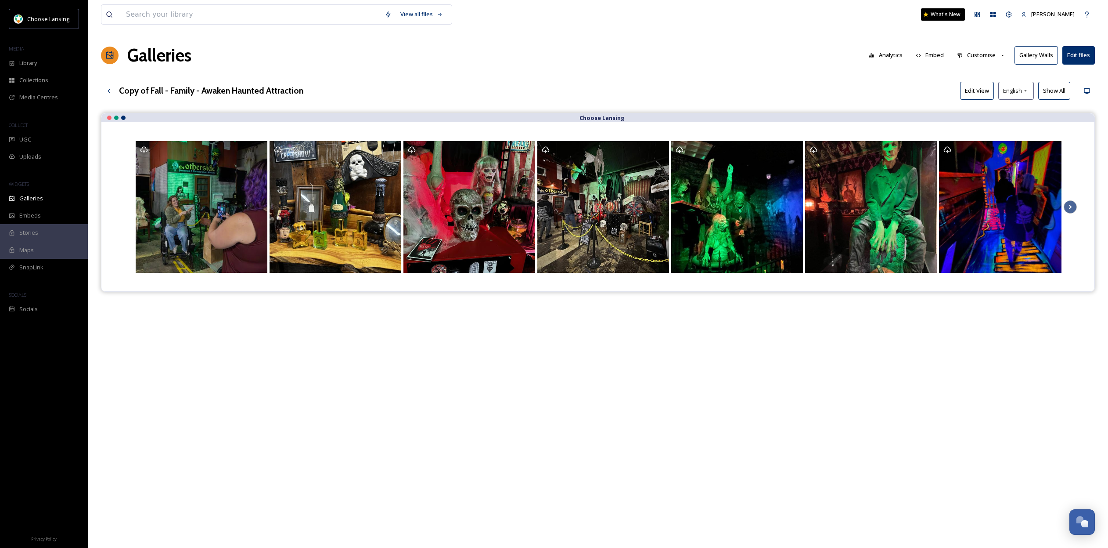
click at [999, 55] on button "Customise" at bounding box center [982, 55] width 58 height 17
click at [989, 92] on span "Thumbnails" at bounding box center [973, 92] width 31 height 8
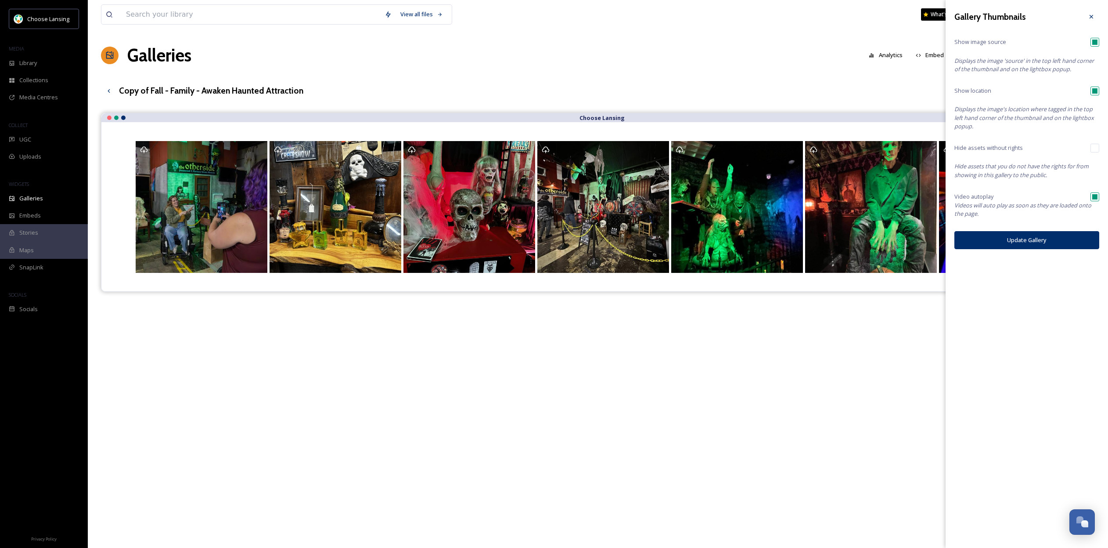
click at [1006, 237] on button "Update Gallery" at bounding box center [1027, 240] width 145 height 18
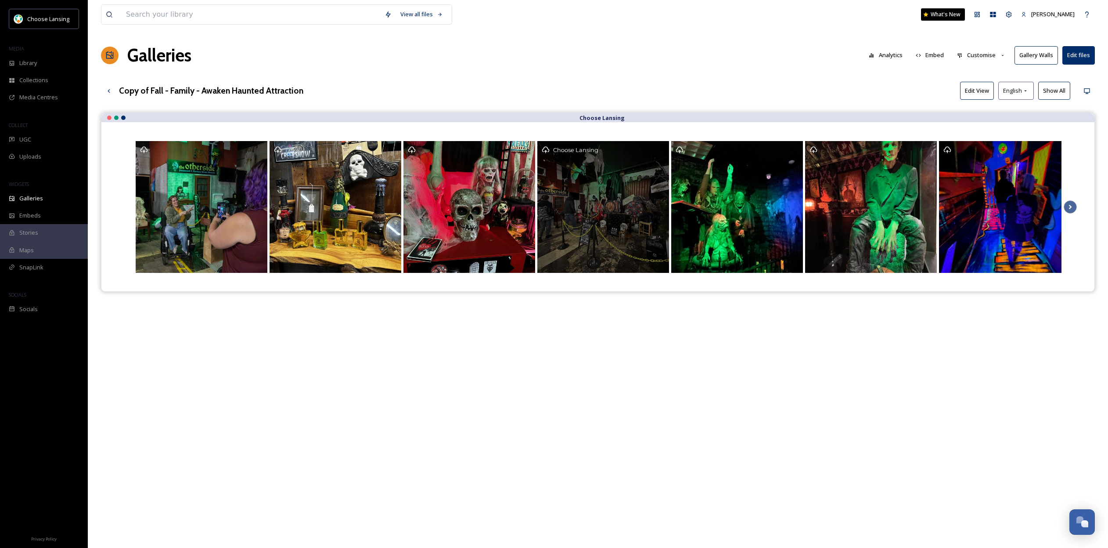
click at [609, 190] on div "Choose Lansing" at bounding box center [604, 207] width 132 height 132
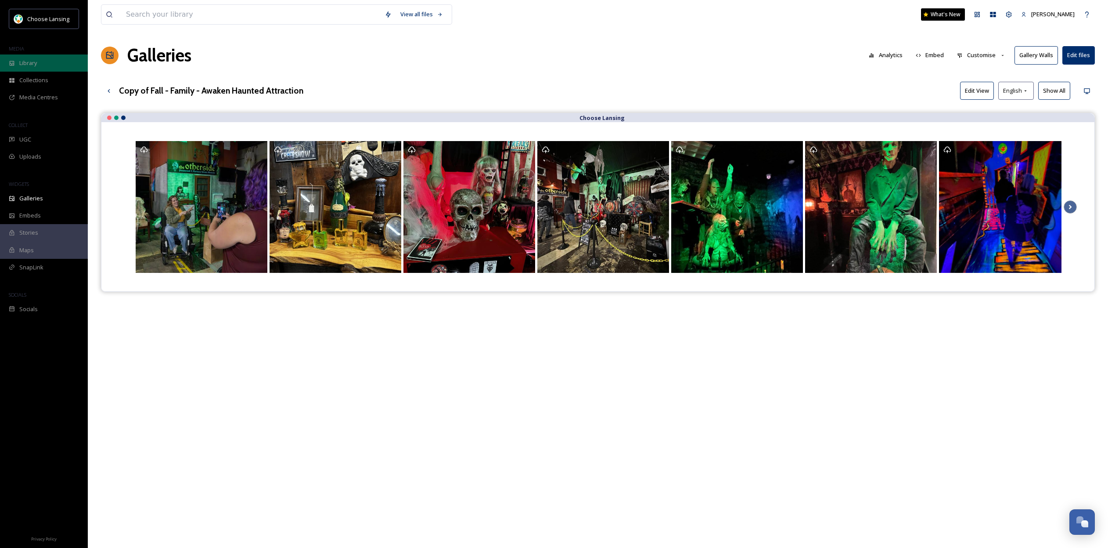
click at [40, 63] on div "Library" at bounding box center [44, 62] width 88 height 17
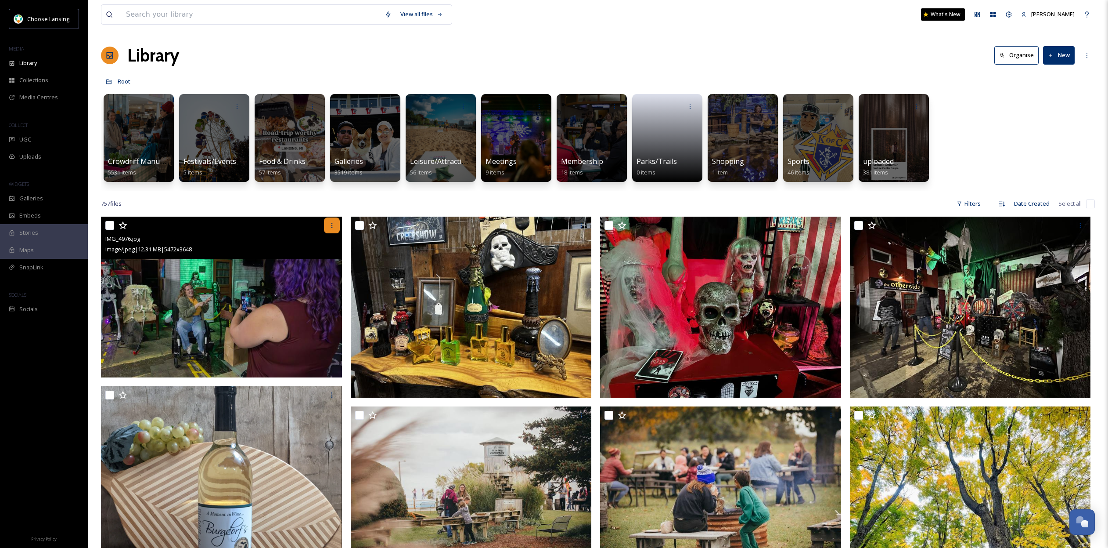
click at [330, 226] on icon at bounding box center [332, 225] width 7 height 7
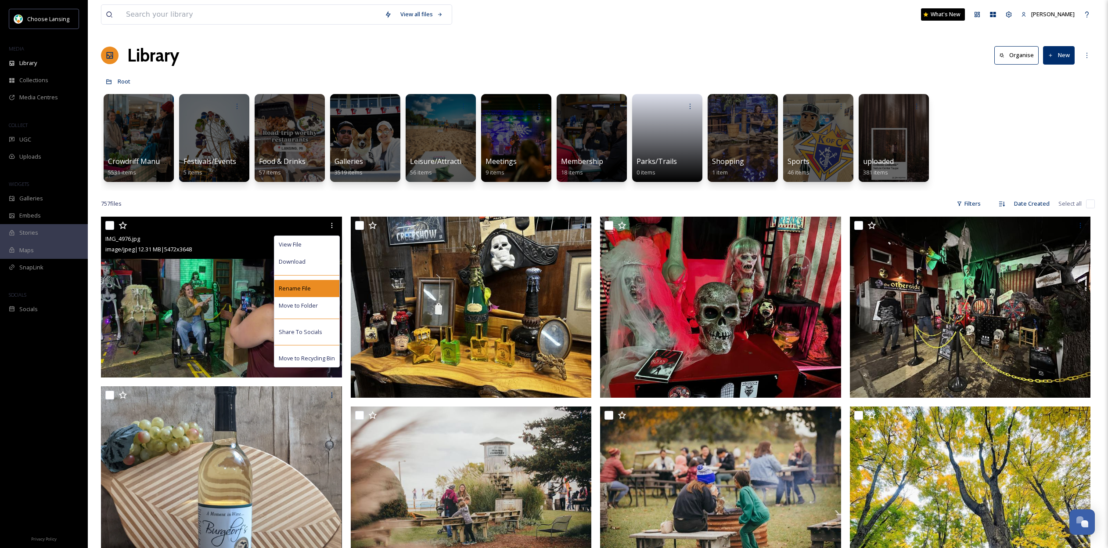
click at [317, 288] on div "Rename File" at bounding box center [306, 288] width 65 height 17
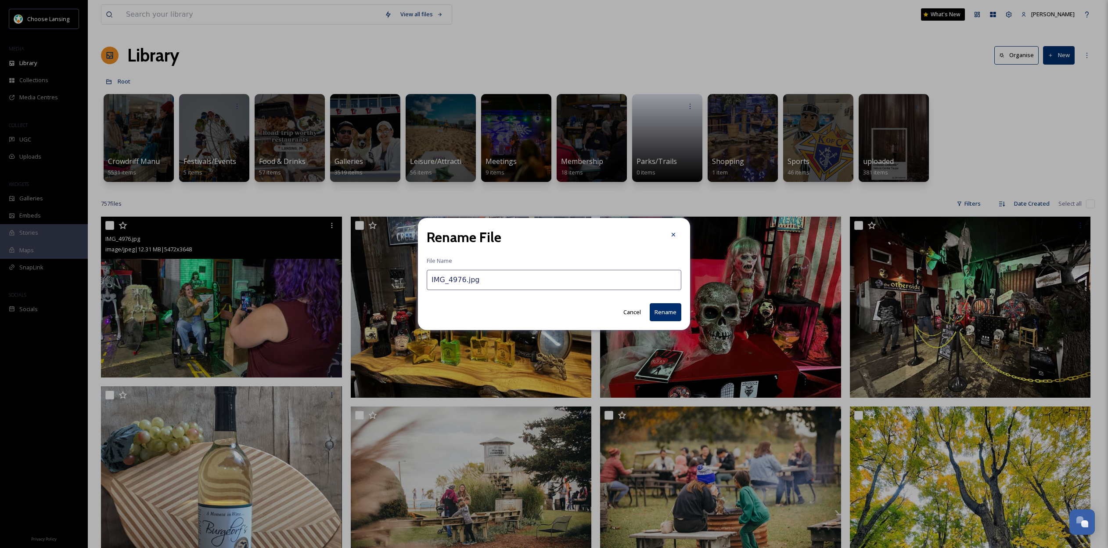
click at [531, 289] on input "IMG_4976.jpg" at bounding box center [554, 280] width 255 height 20
click at [676, 236] on icon at bounding box center [673, 234] width 7 height 7
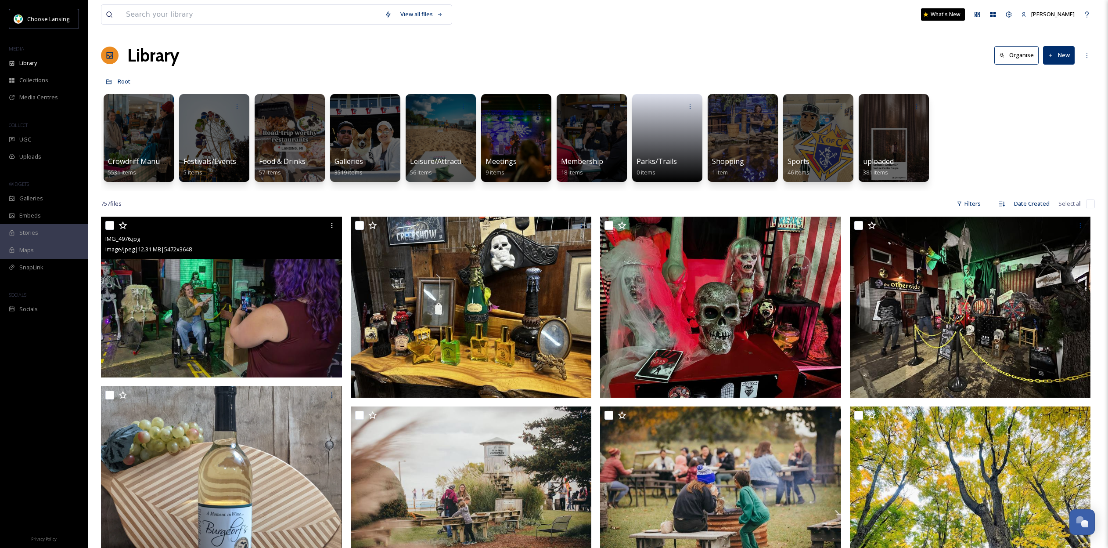
click at [156, 243] on div "IMG_4976.jpg" at bounding box center [222, 238] width 235 height 11
click at [241, 272] on img at bounding box center [221, 297] width 241 height 161
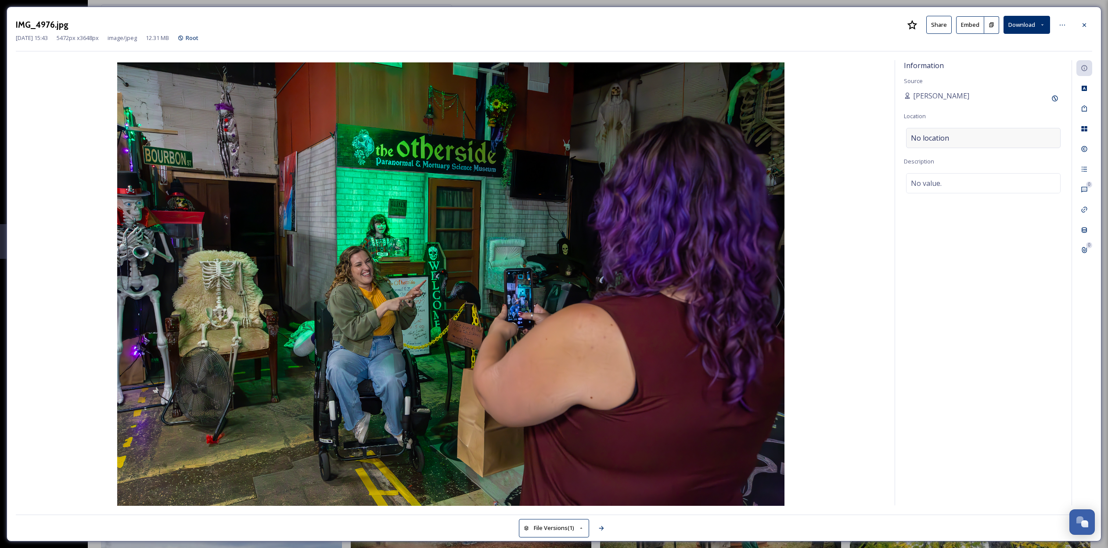
click at [954, 137] on div "No location" at bounding box center [983, 138] width 155 height 20
click at [963, 138] on input at bounding box center [984, 137] width 154 height 19
type input "T"
type input "Otherside Paranormal"
click at [966, 159] on span "The Otherside Paranormal & Mortuary Science Museum" at bounding box center [985, 159] width 147 height 8
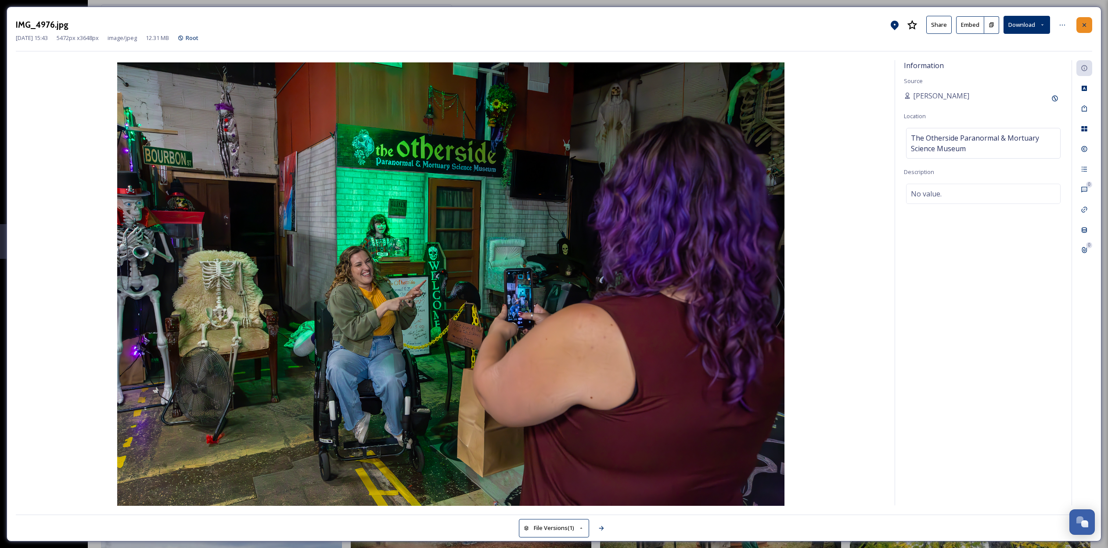
click at [1083, 27] on icon at bounding box center [1084, 25] width 7 height 7
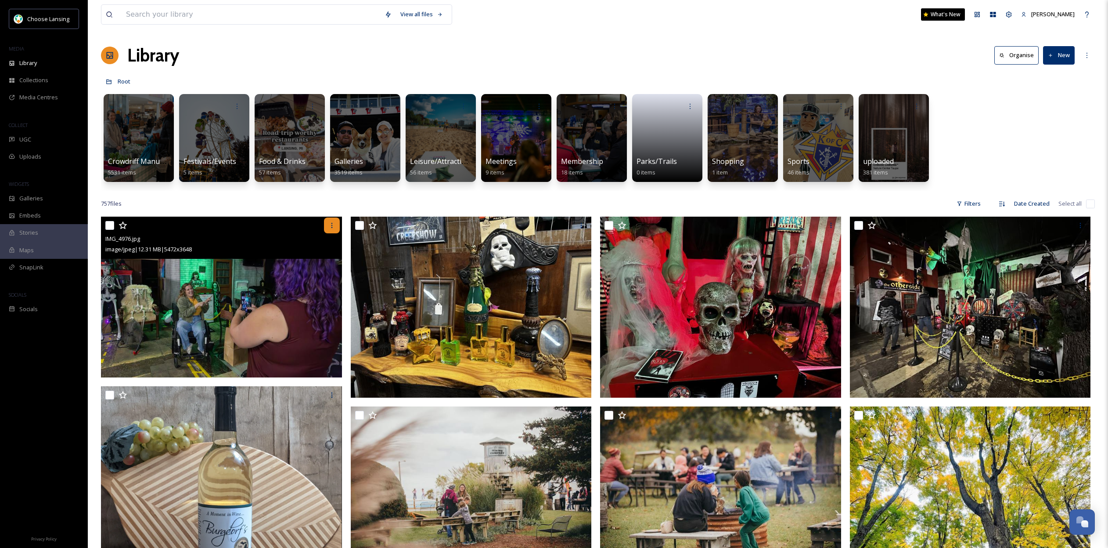
click at [334, 226] on icon at bounding box center [332, 225] width 7 height 7
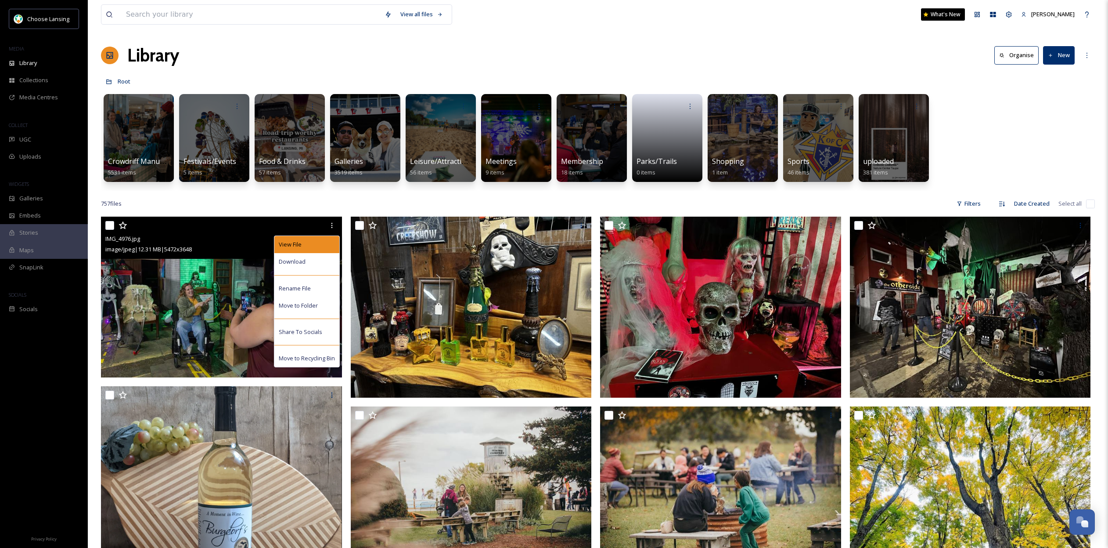
click at [306, 245] on div "View File" at bounding box center [306, 244] width 65 height 17
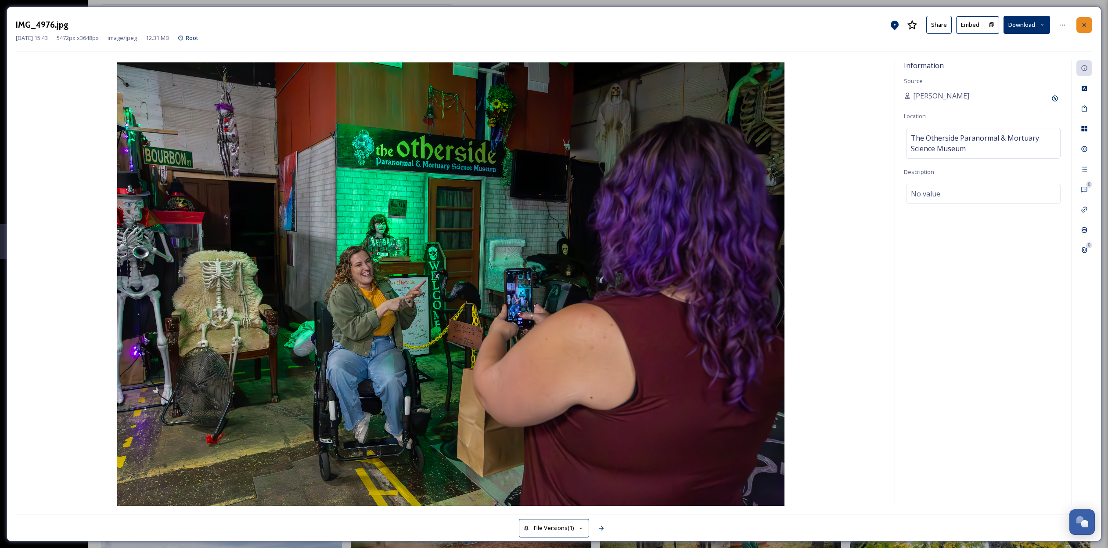
click at [1086, 27] on icon at bounding box center [1084, 25] width 7 height 7
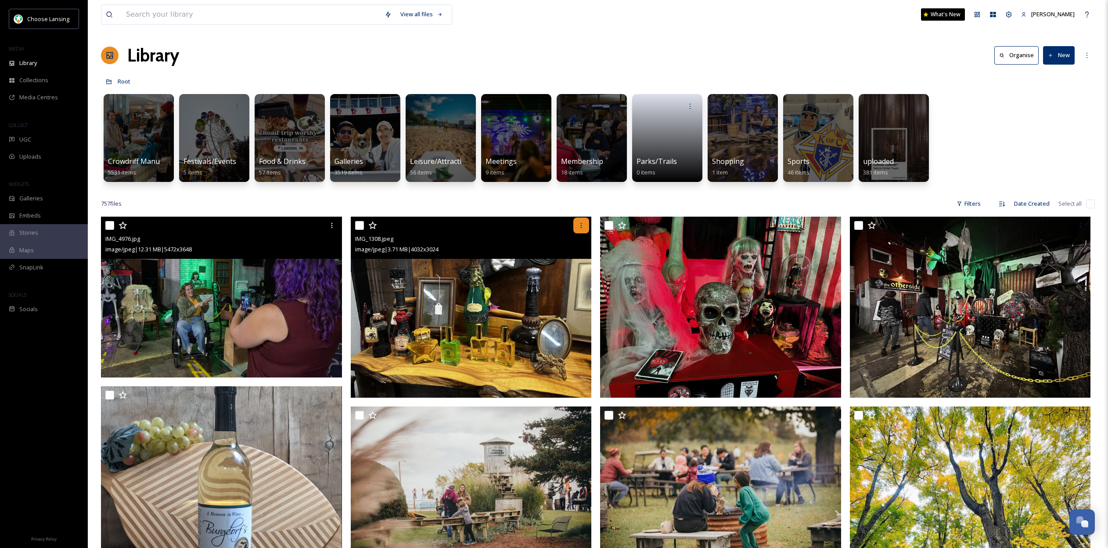
click at [581, 229] on div at bounding box center [582, 225] width 16 height 16
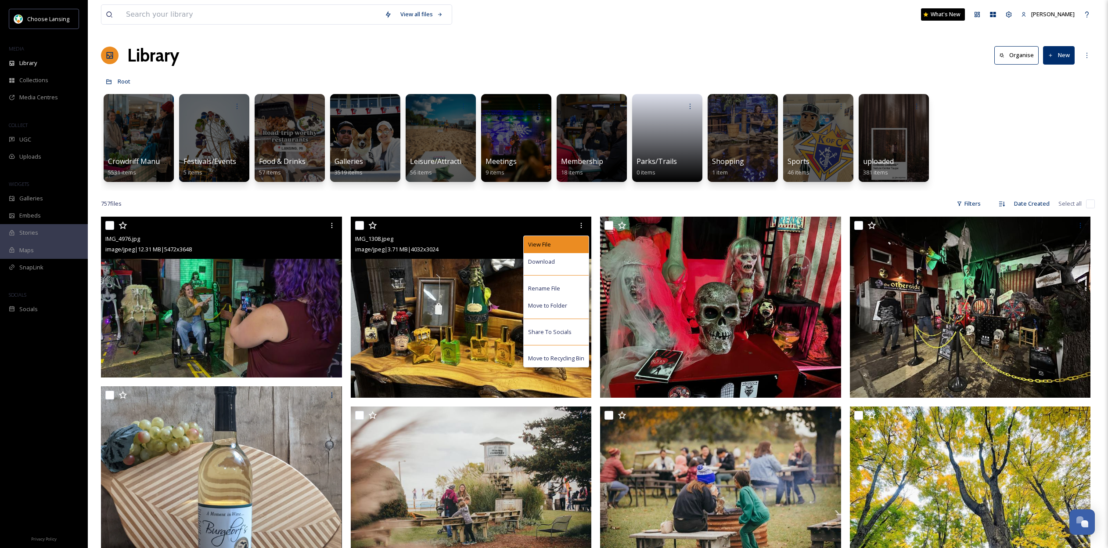
scroll to position [0, 4]
click at [574, 248] on div "View File" at bounding box center [556, 244] width 65 height 17
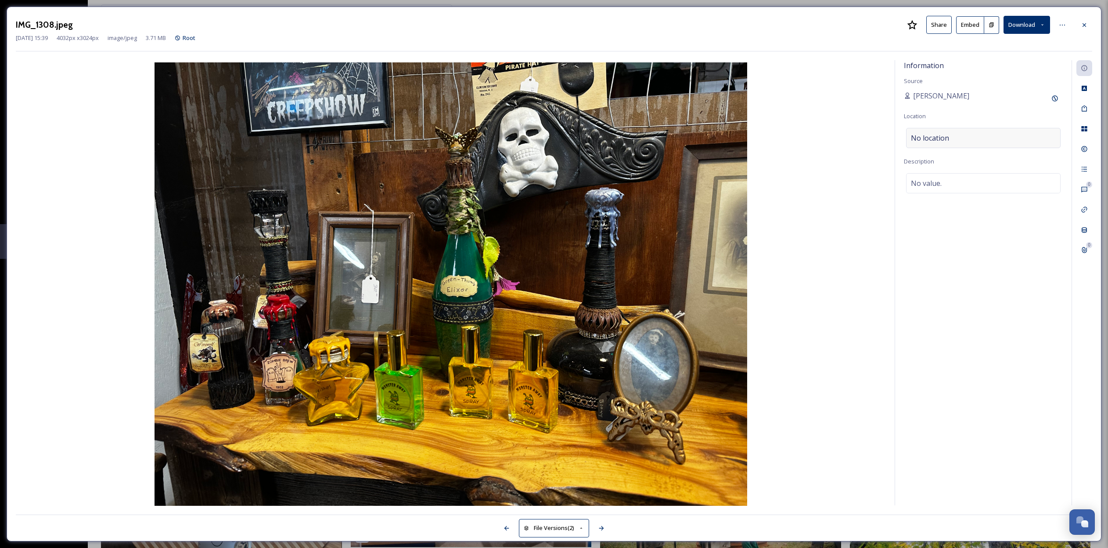
click at [966, 135] on div "No location" at bounding box center [983, 138] width 155 height 20
click at [934, 138] on input at bounding box center [984, 137] width 154 height 19
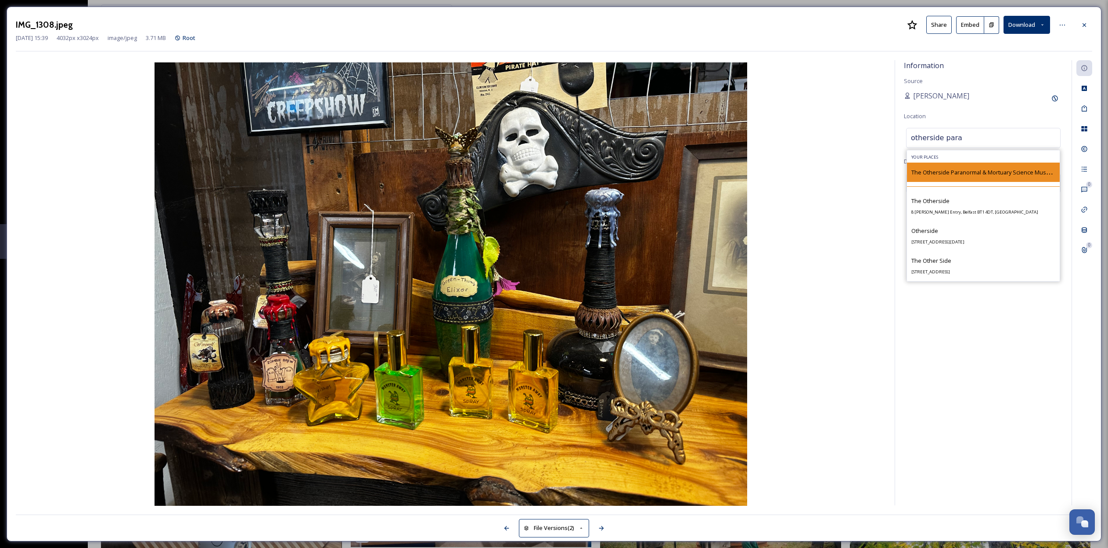
type input "otherside para"
click at [937, 166] on div "The Otherside Paranormal & Mortuary Science Museum" at bounding box center [984, 169] width 144 height 11
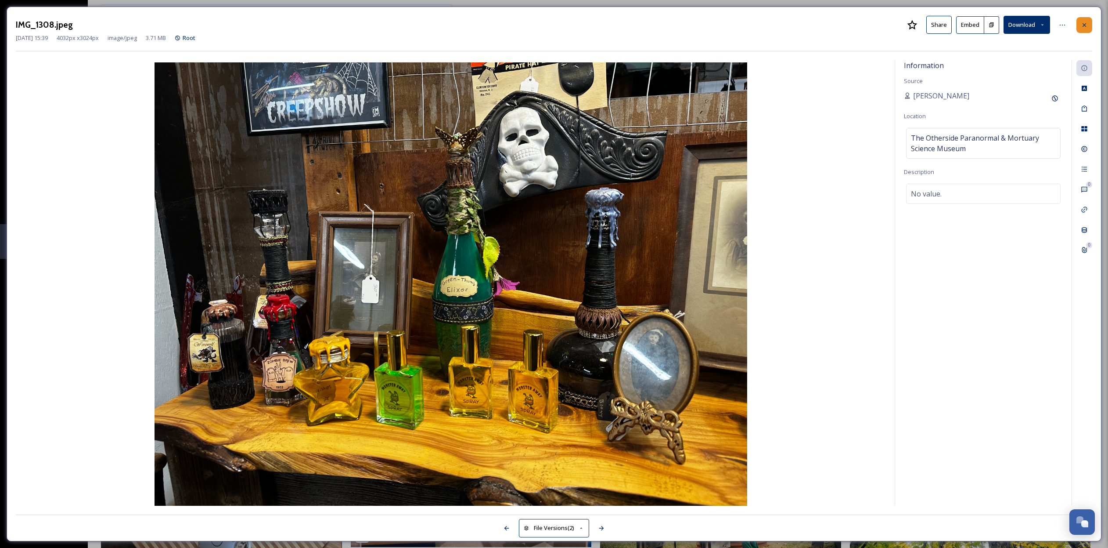
click at [1084, 22] on icon at bounding box center [1084, 25] width 7 height 7
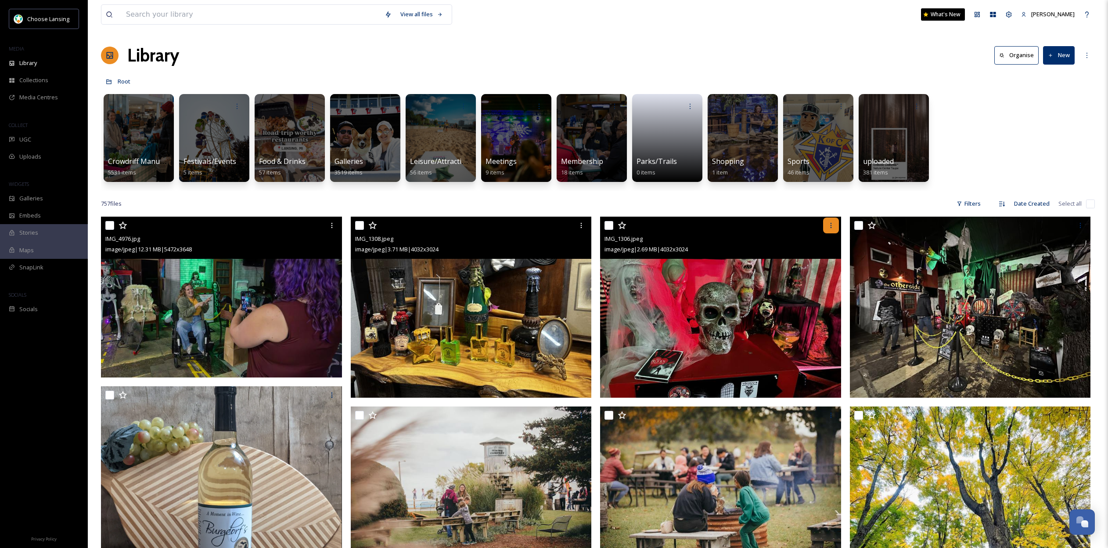
click at [828, 226] on icon at bounding box center [831, 225] width 7 height 7
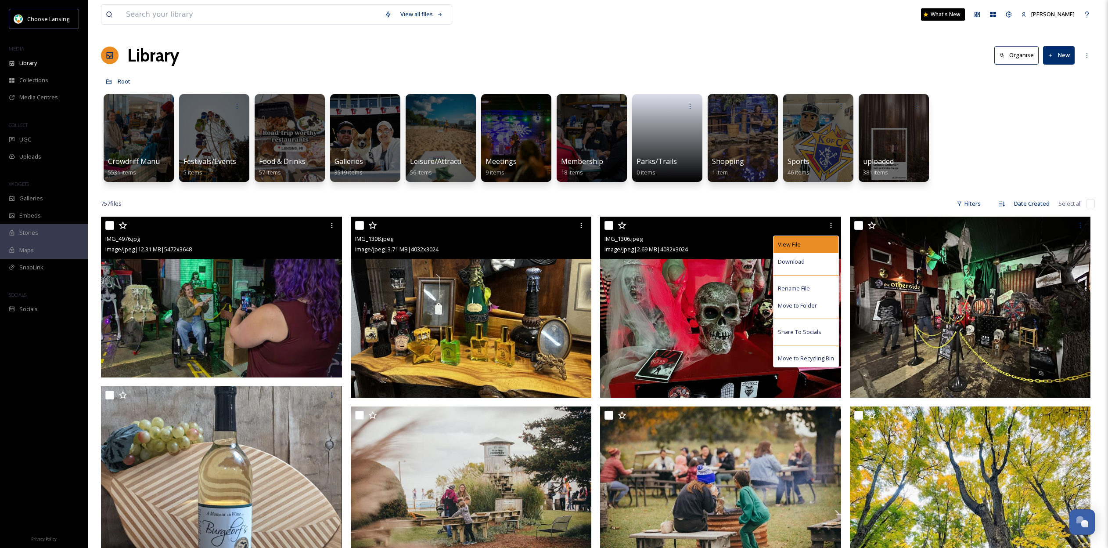
click at [813, 247] on div "View File" at bounding box center [806, 244] width 65 height 17
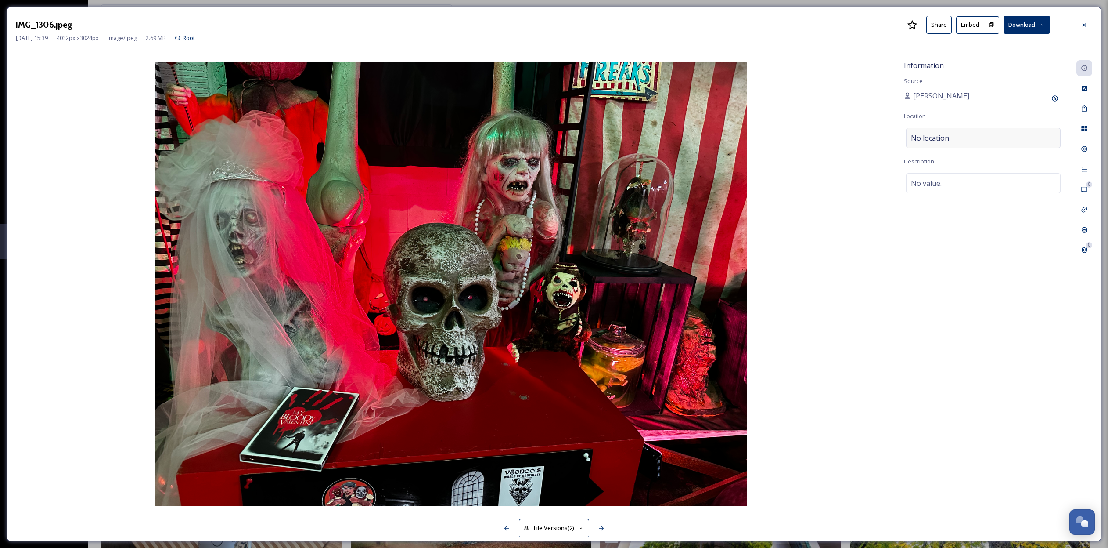
click at [956, 137] on div "No location" at bounding box center [983, 138] width 155 height 20
click at [957, 135] on input at bounding box center [984, 137] width 154 height 19
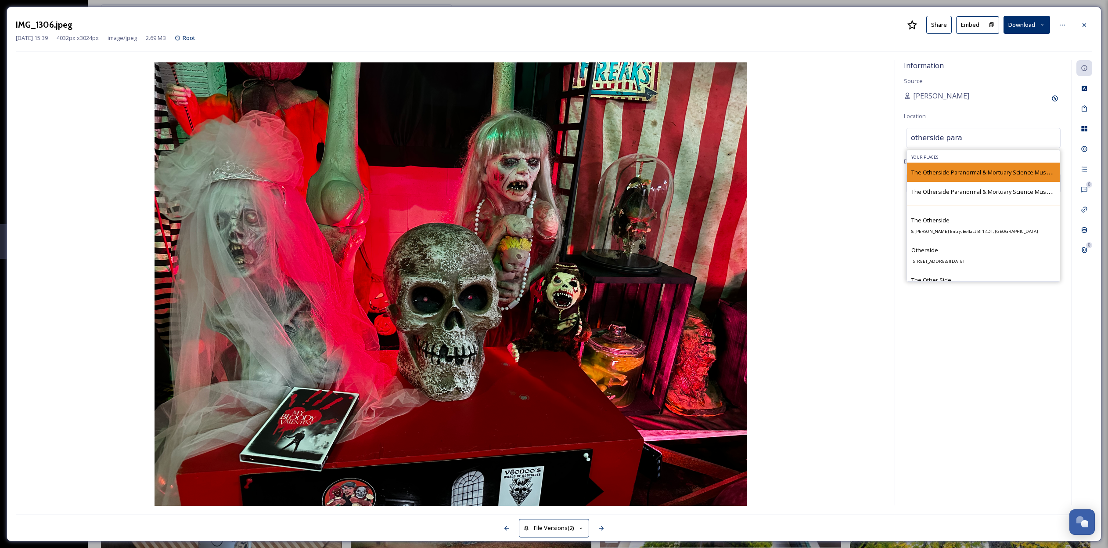
type input "otherside para"
click at [953, 167] on div "The Otherside Paranormal & Mortuary Science Museum" at bounding box center [984, 172] width 144 height 11
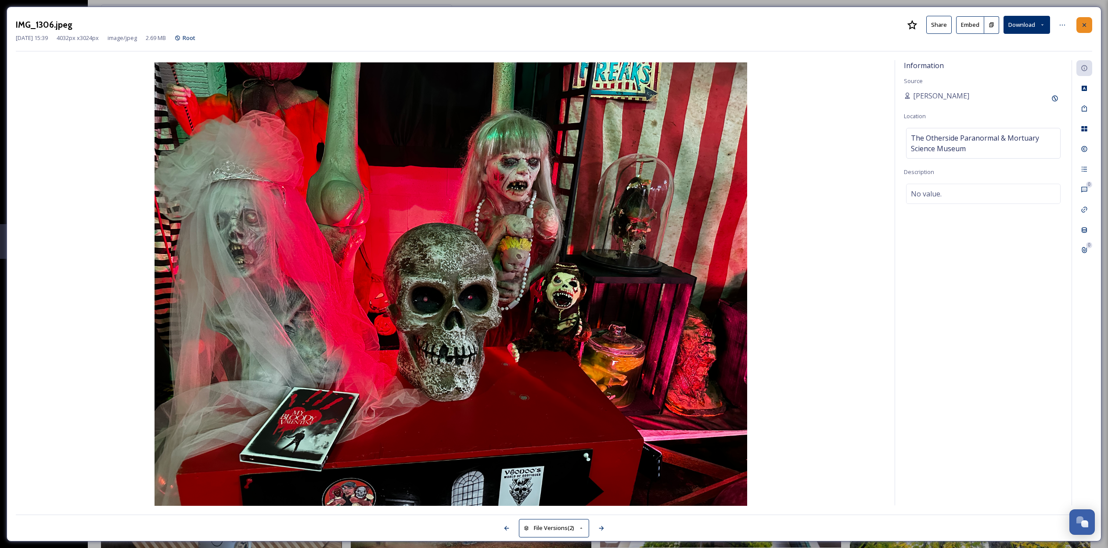
click at [1079, 24] on div at bounding box center [1085, 25] width 16 height 16
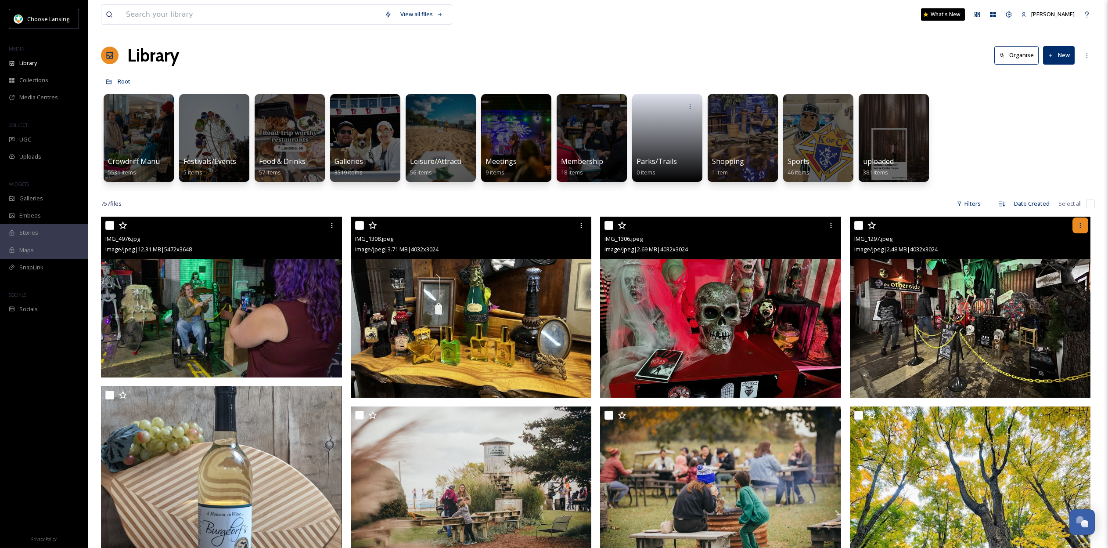
click at [1073, 225] on div at bounding box center [1081, 225] width 16 height 16
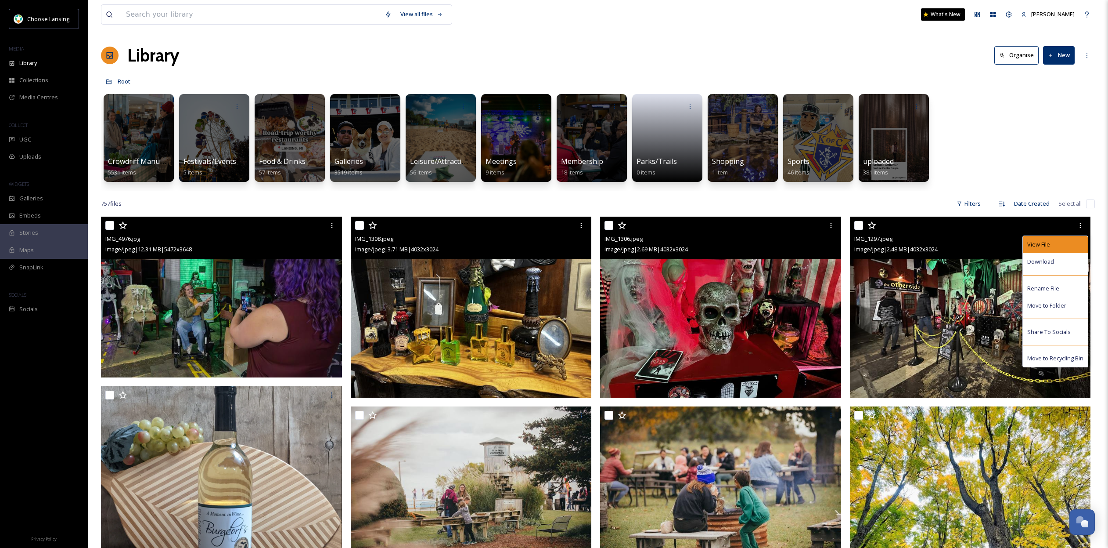
click at [1075, 244] on div "View File" at bounding box center [1055, 244] width 65 height 17
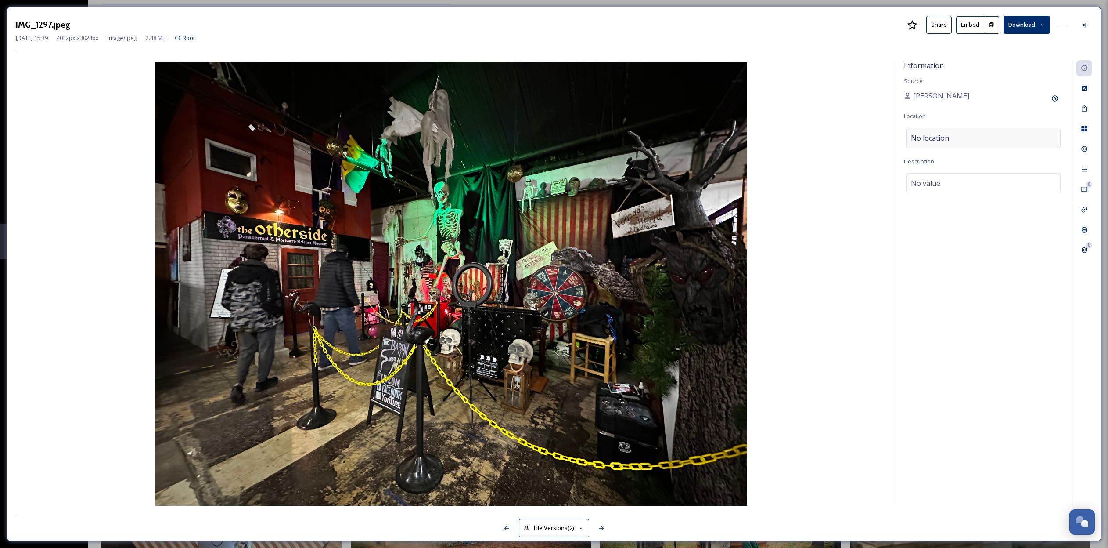
click at [948, 136] on span "No location" at bounding box center [930, 138] width 38 height 11
click at [977, 137] on input at bounding box center [984, 137] width 154 height 19
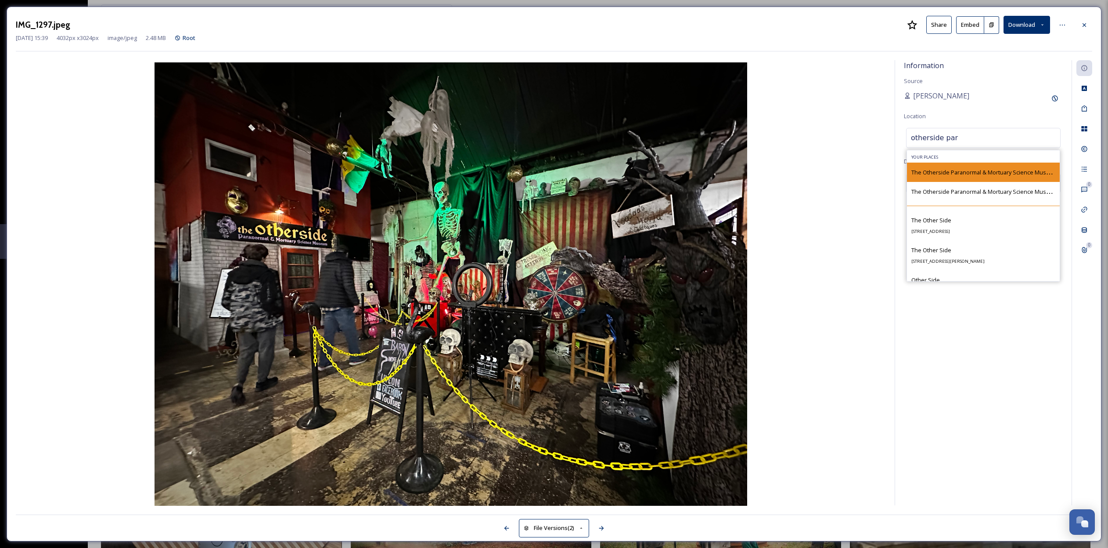
type input "otherside par"
click at [975, 168] on span "The Otherside Paranormal & Mortuary Science Museum" at bounding box center [985, 172] width 147 height 8
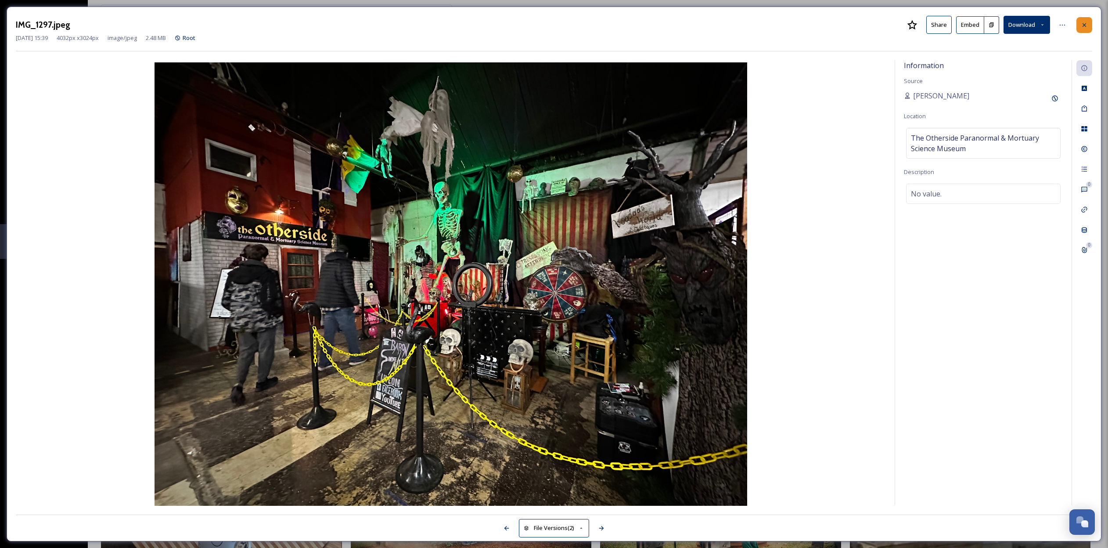
click at [1082, 27] on icon at bounding box center [1084, 25] width 7 height 7
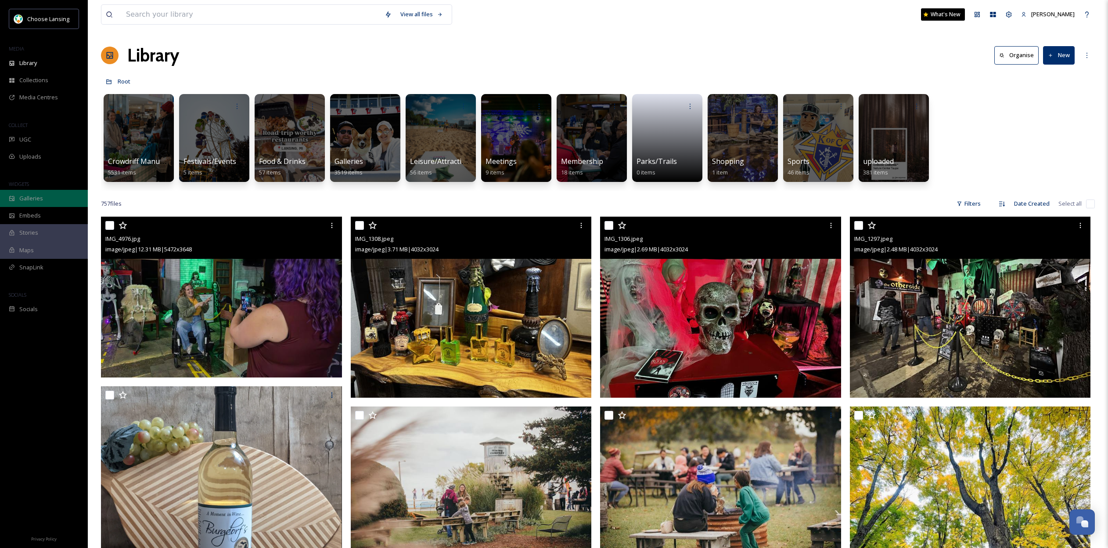
click at [34, 197] on span "Galleries" at bounding box center [31, 198] width 24 height 8
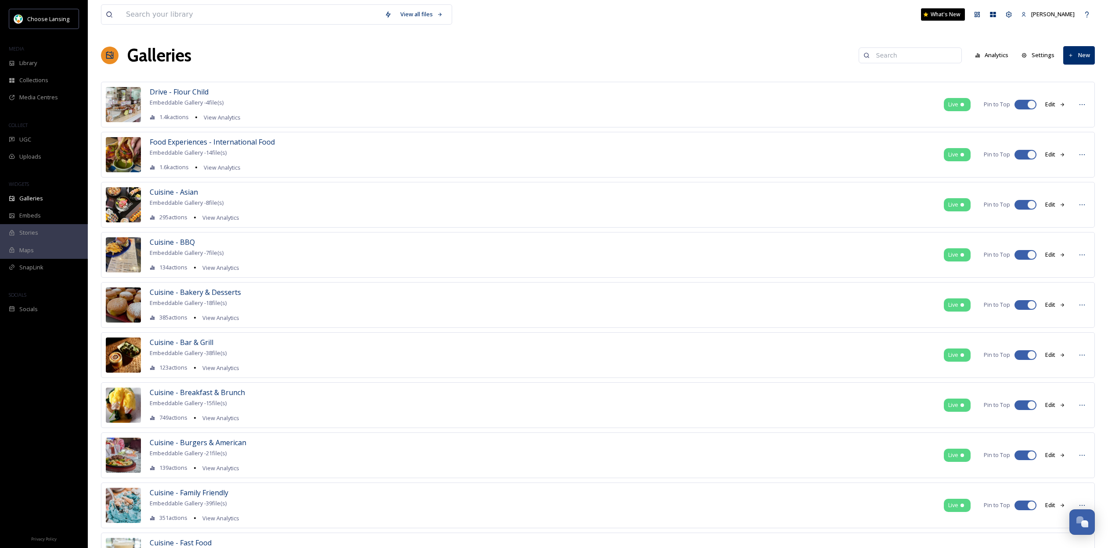
click at [891, 57] on input at bounding box center [914, 56] width 85 height 18
type input "awaken"
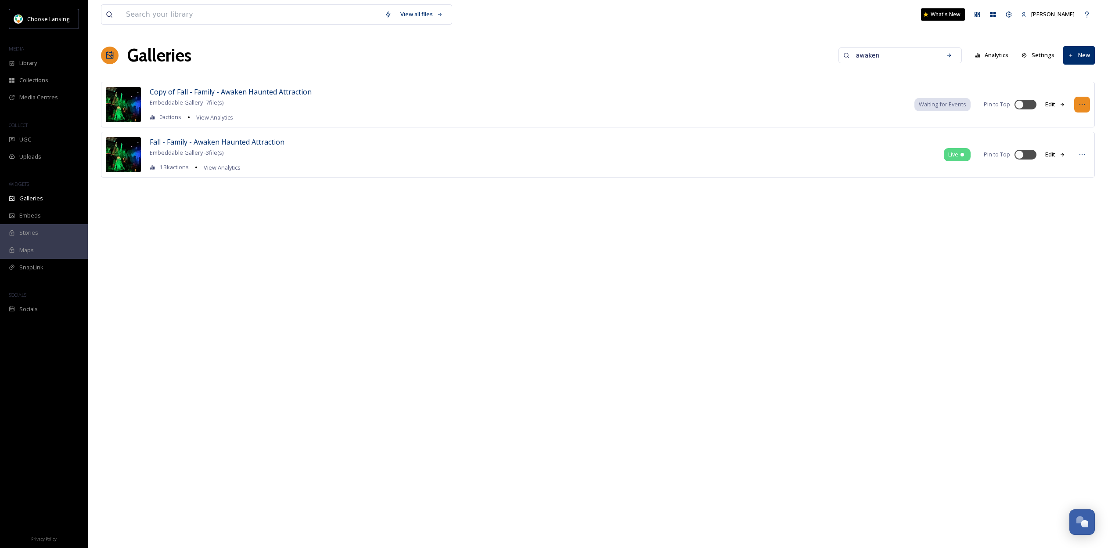
click at [1084, 105] on icon at bounding box center [1082, 104] width 7 height 7
click at [1066, 122] on span "Edit Gallery" at bounding box center [1061, 123] width 29 height 8
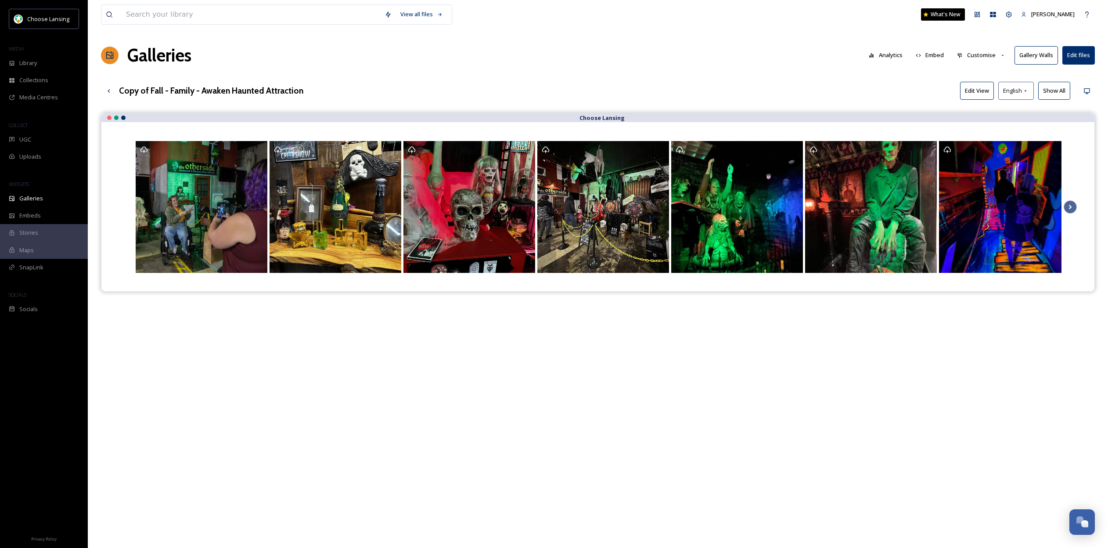
click at [892, 56] on button "Analytics" at bounding box center [886, 55] width 43 height 17
click at [999, 54] on button "Customise" at bounding box center [982, 55] width 58 height 17
click at [985, 139] on div "Template" at bounding box center [983, 143] width 61 height 17
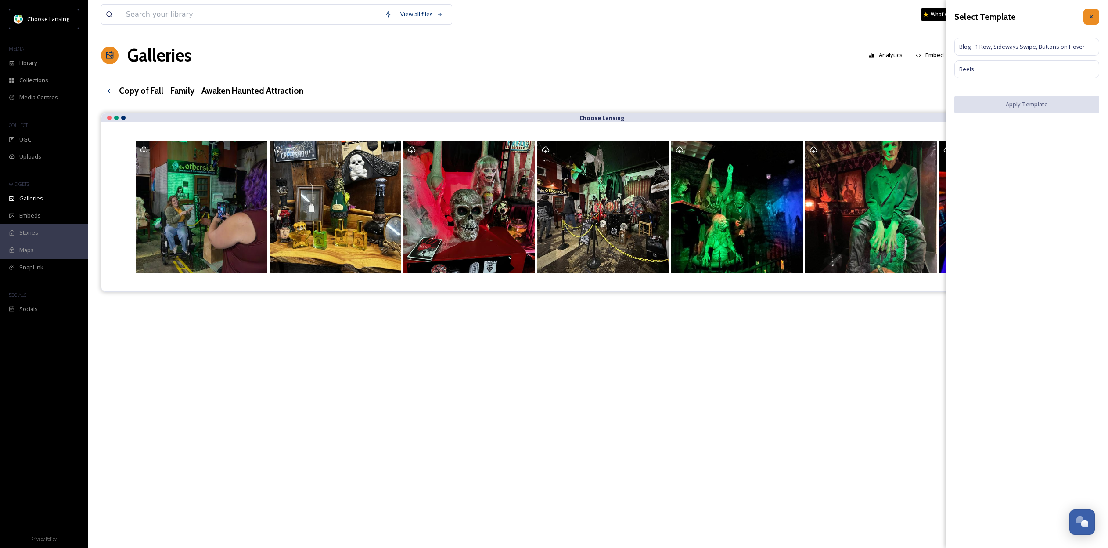
click at [1094, 14] on icon at bounding box center [1091, 16] width 7 height 7
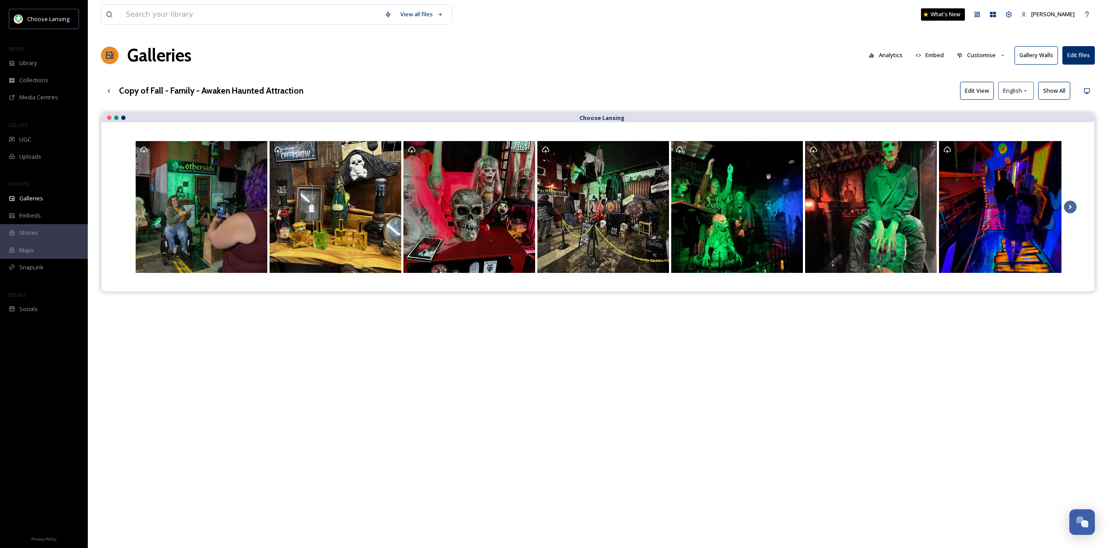
click at [988, 57] on button "Customise" at bounding box center [982, 55] width 58 height 17
click at [986, 107] on div "Buttons" at bounding box center [983, 109] width 61 height 17
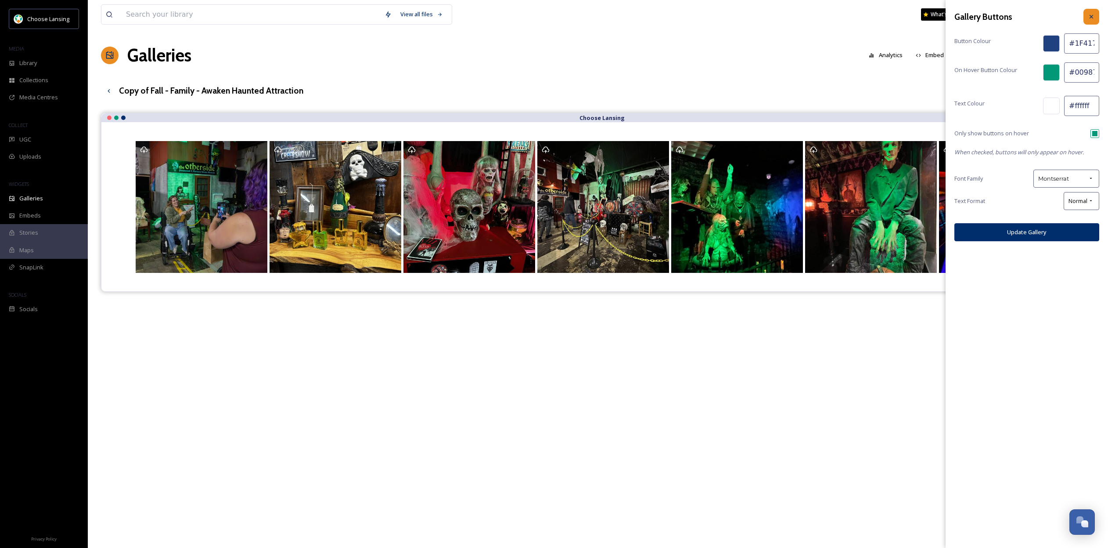
click at [1097, 14] on div at bounding box center [1092, 17] width 16 height 16
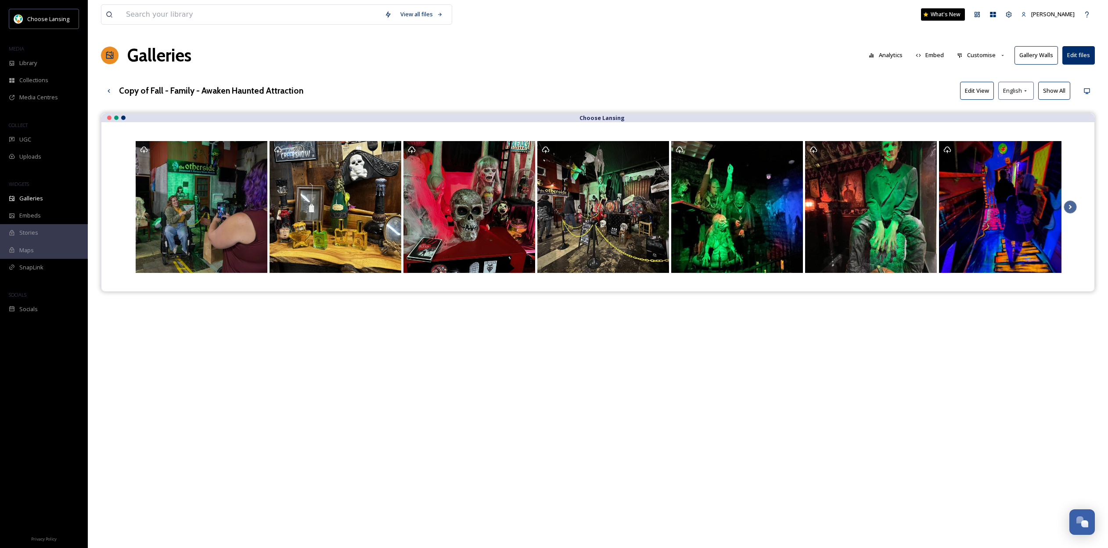
click at [165, 89] on h3 "Copy of Fall - Family - Awaken Haunted Attraction" at bounding box center [211, 90] width 184 height 13
click at [49, 81] on div "Collections" at bounding box center [44, 80] width 88 height 17
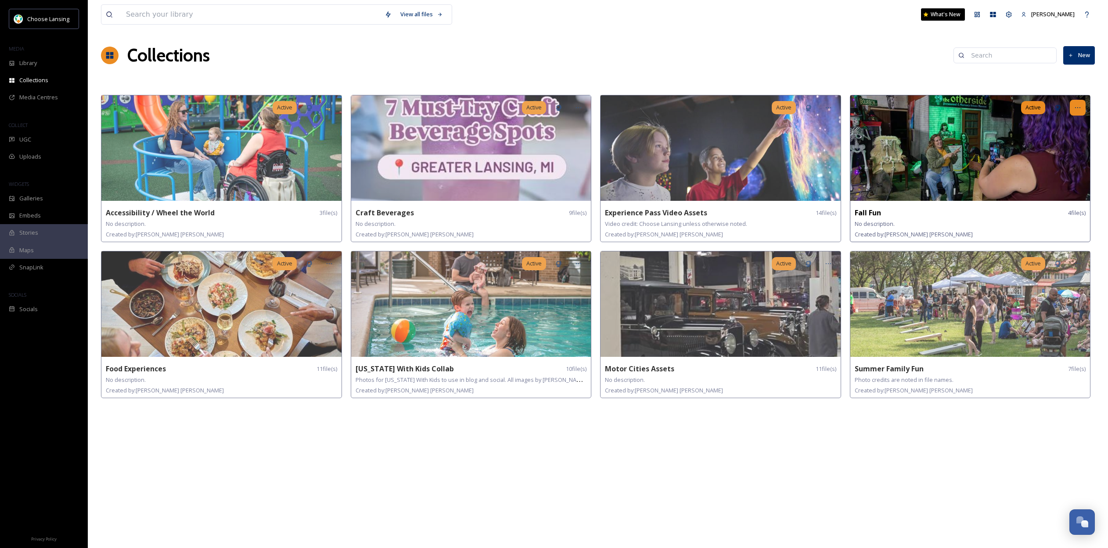
click at [1081, 106] on icon at bounding box center [1078, 107] width 7 height 7
click at [1071, 172] on div "Delete" at bounding box center [1063, 170] width 46 height 17
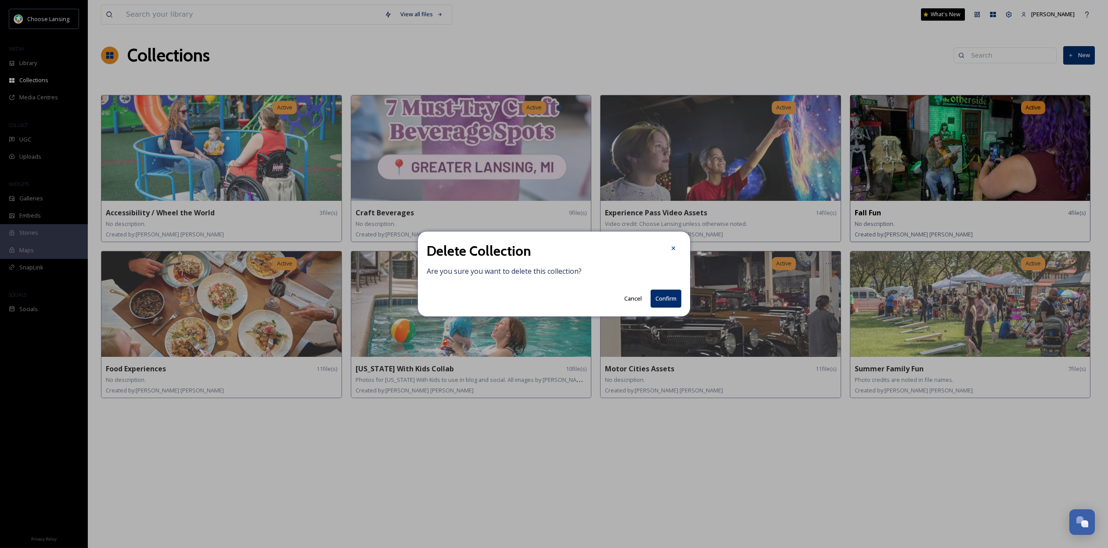
click at [667, 300] on button "Confirm" at bounding box center [666, 298] width 31 height 18
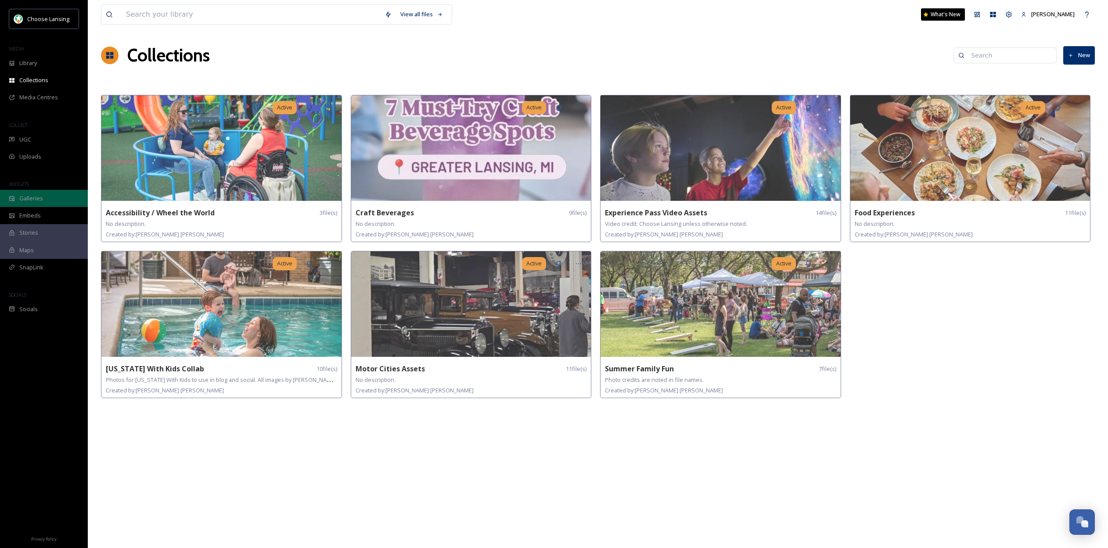
click at [49, 199] on div "Galleries" at bounding box center [44, 198] width 88 height 17
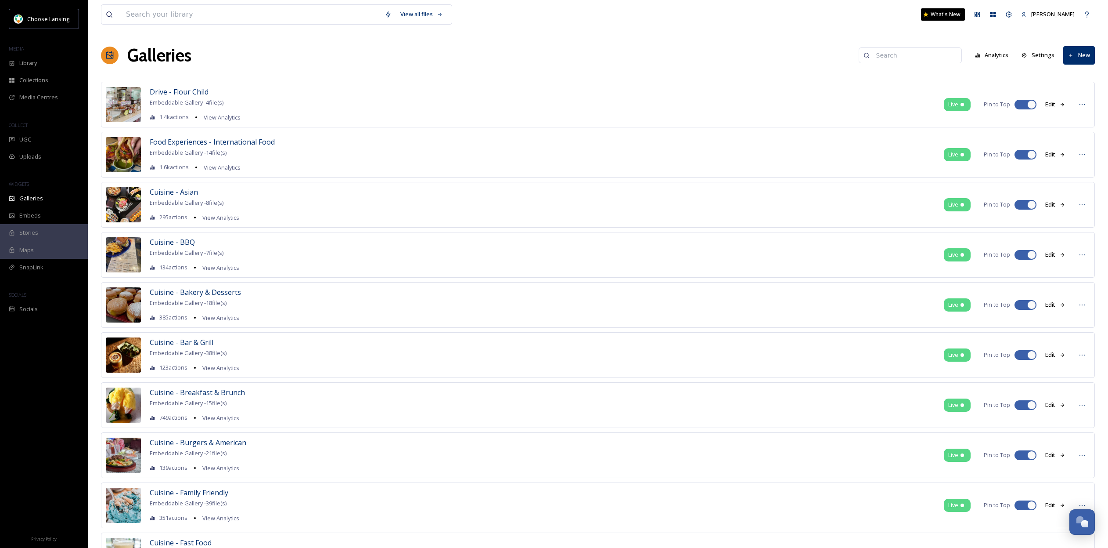
click at [894, 55] on input at bounding box center [914, 56] width 85 height 18
type input "awaken"
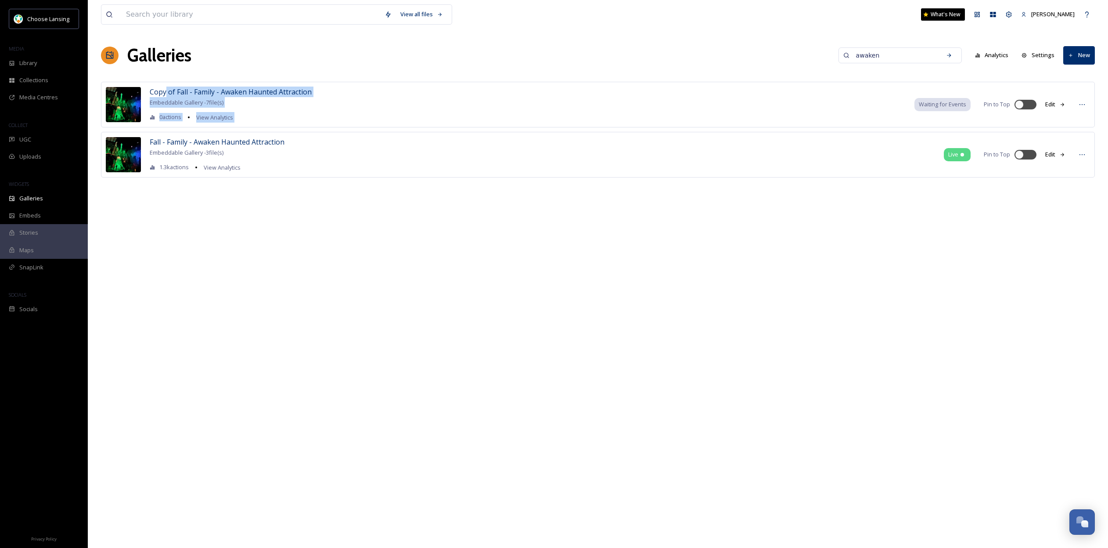
drag, startPoint x: 166, startPoint y: 90, endPoint x: 397, endPoint y: 90, distance: 231.0
click at [397, 90] on div "Copy of Fall - Family - Awaken Haunted Attraction Embeddable Gallery - 7 file(s…" at bounding box center [598, 105] width 994 height 46
click at [391, 94] on div "Copy of Fall - Family - Awaken Haunted Attraction Embeddable Gallery - 7 file(s…" at bounding box center [598, 105] width 994 height 46
click at [1087, 105] on div at bounding box center [1083, 105] width 16 height 16
drag, startPoint x: 930, startPoint y: 114, endPoint x: 933, endPoint y: 109, distance: 5.4
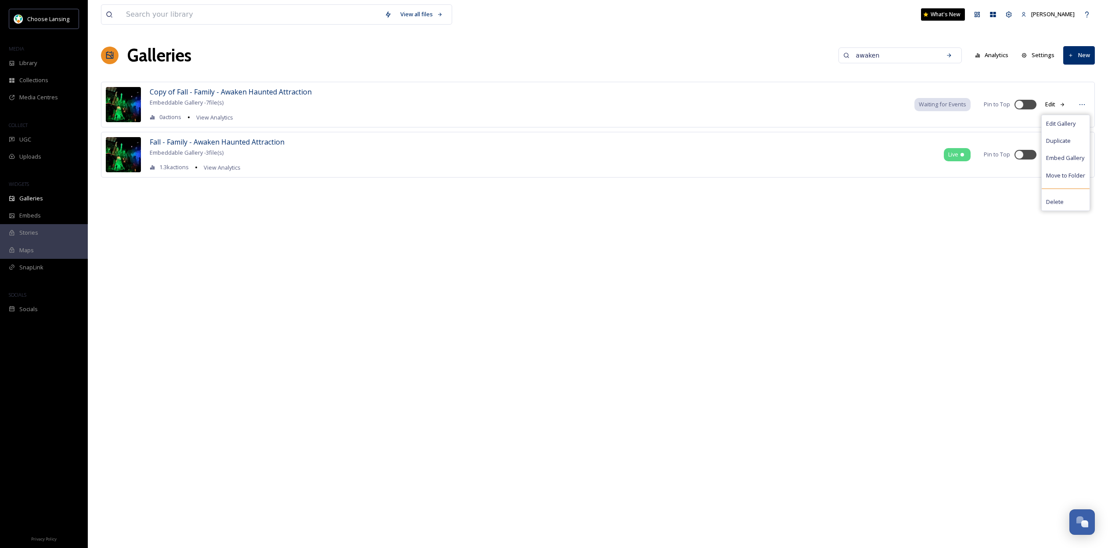
click at [930, 114] on div "Copy of Fall - Family - Awaken Haunted Attraction Embeddable Gallery - 7 file(s…" at bounding box center [598, 105] width 994 height 46
click at [938, 104] on span "Waiting for Events" at bounding box center [942, 104] width 47 height 8
click at [194, 91] on span "Copy of Fall - Family - Awaken Haunted Attraction" at bounding box center [231, 92] width 162 height 10
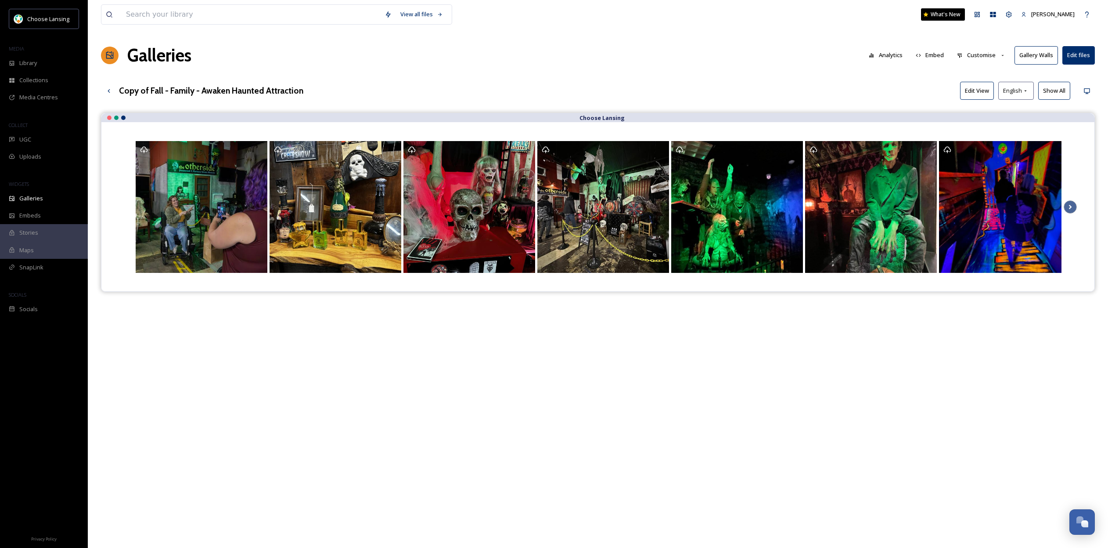
click at [214, 90] on h3 "Copy of Fall - Family - Awaken Haunted Attraction" at bounding box center [211, 90] width 184 height 13
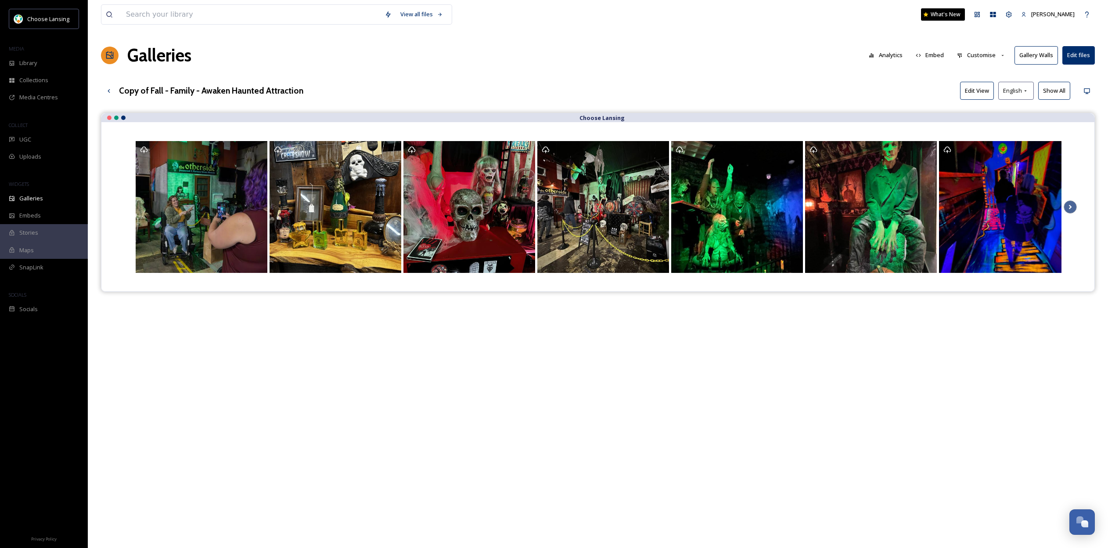
click at [429, 101] on div "View all files What's New Emily Finkbeiner Galleries Analytics Embed Customise …" at bounding box center [598, 337] width 1021 height 674
click at [1078, 523] on div "Open Chat" at bounding box center [1083, 520] width 26 height 15
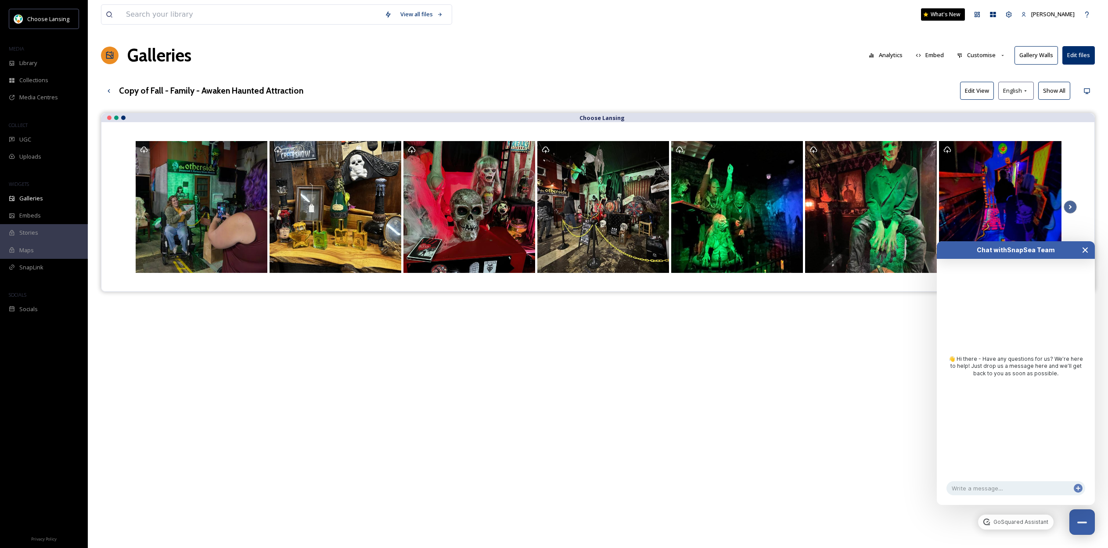
click at [1084, 248] on icon "Close Chat" at bounding box center [1085, 250] width 4 height 4
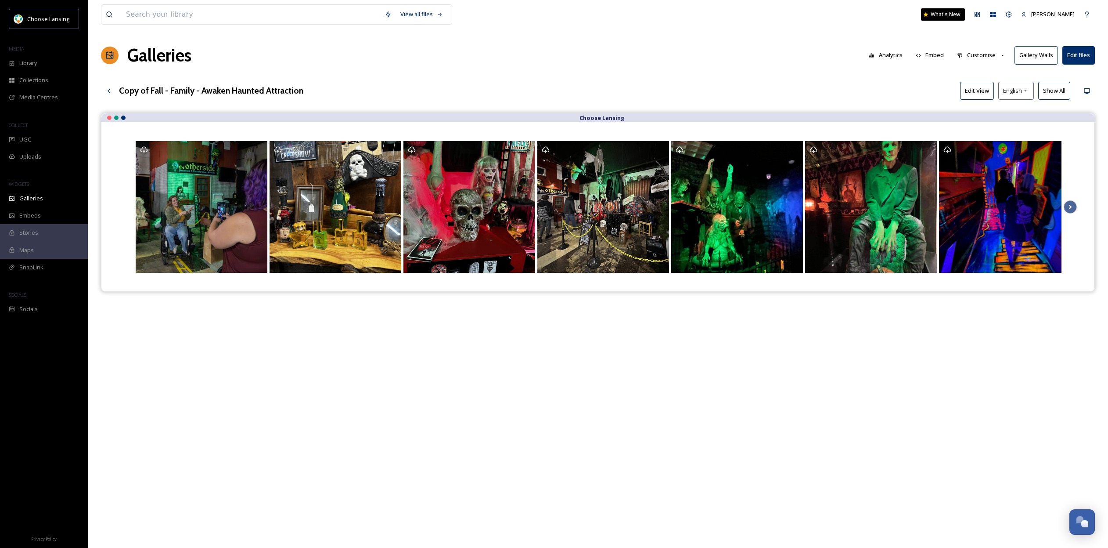
click at [980, 58] on button "Customise" at bounding box center [982, 55] width 58 height 17
click at [920, 77] on div "View all files What's New Emily Finkbeiner Galleries Analytics Embed Customise …" at bounding box center [598, 337] width 1021 height 674
click at [933, 52] on button "Embed" at bounding box center [930, 55] width 37 height 17
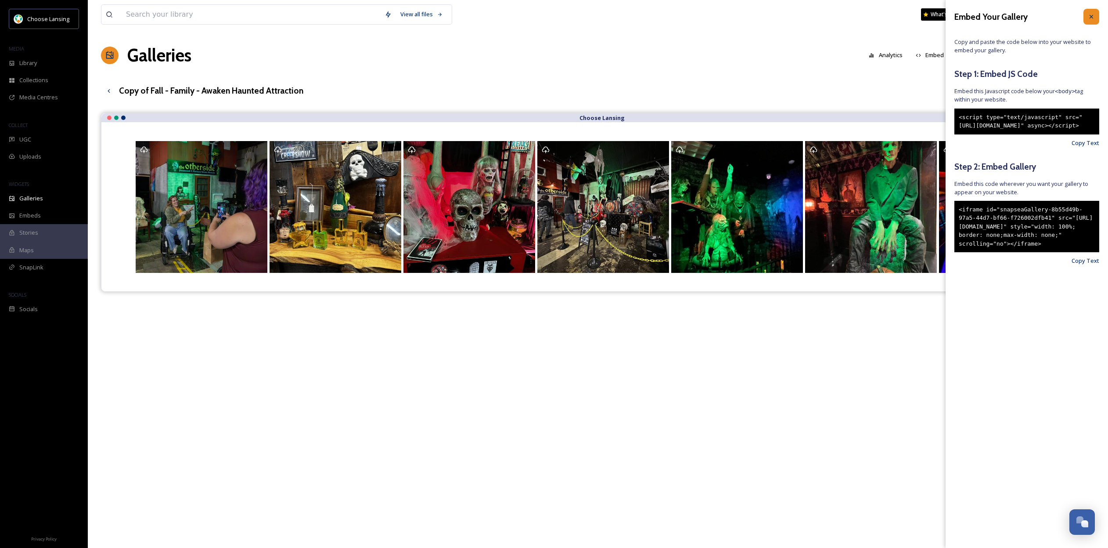
click at [1097, 18] on div at bounding box center [1092, 17] width 16 height 16
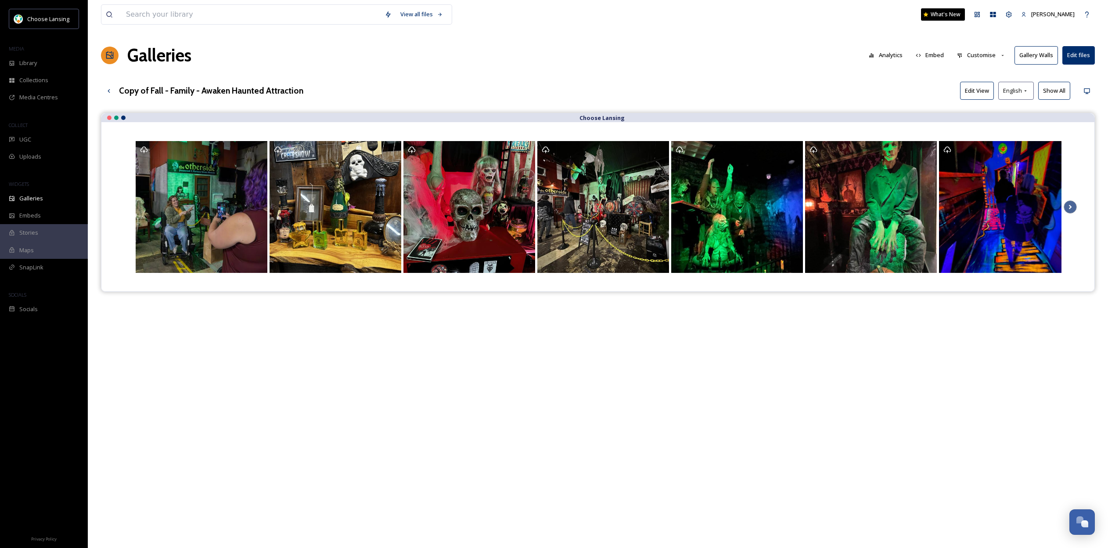
click at [896, 55] on button "Analytics" at bounding box center [886, 55] width 43 height 17
click at [1087, 52] on button "Edit files" at bounding box center [1079, 55] width 32 height 18
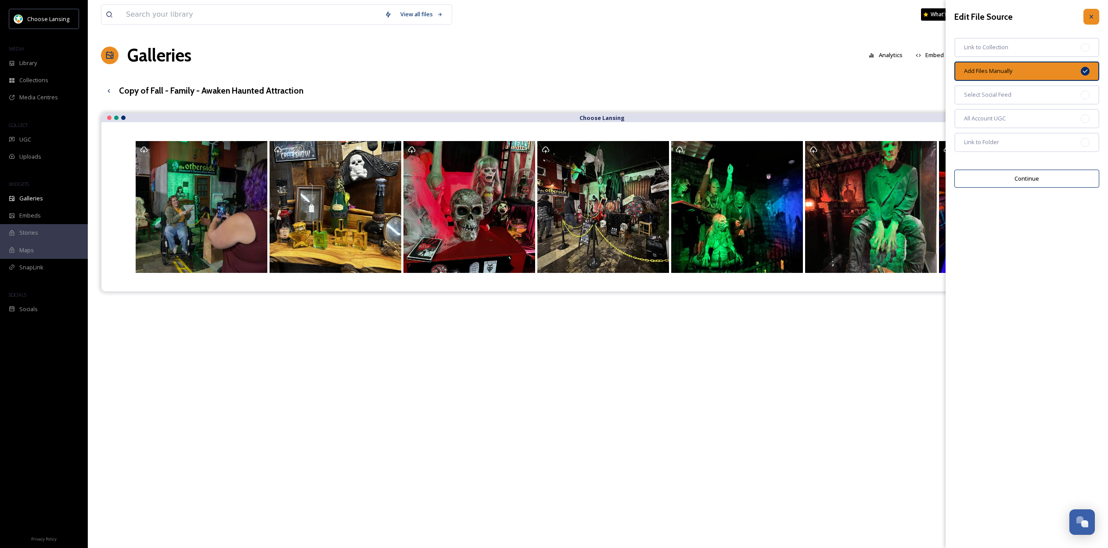
click at [1096, 14] on div at bounding box center [1092, 17] width 16 height 16
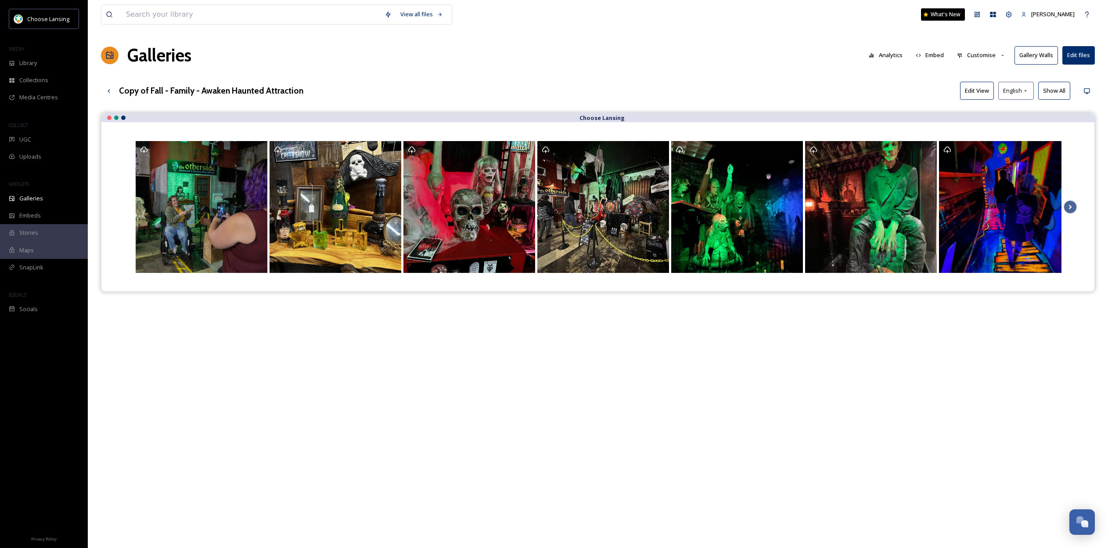
click at [979, 93] on button "Edit View" at bounding box center [977, 91] width 34 height 18
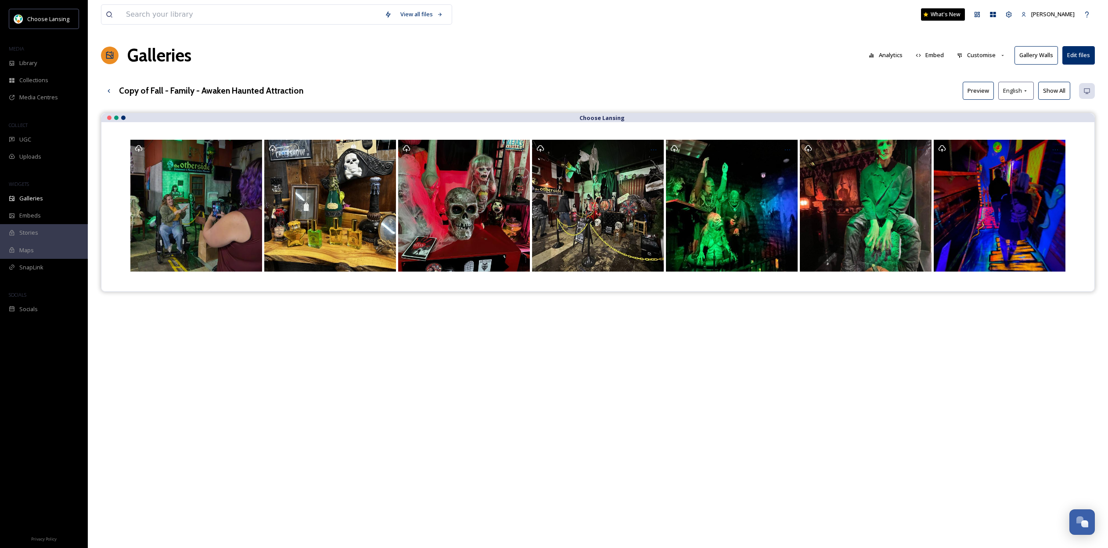
click at [643, 116] on div "Choose Lansing" at bounding box center [597, 117] width 993 height 9
drag, startPoint x: 1046, startPoint y: 129, endPoint x: 942, endPoint y: 137, distance: 103.5
click at [1046, 128] on div at bounding box center [597, 206] width 993 height 169
drag, startPoint x: 323, startPoint y: 296, endPoint x: 215, endPoint y: 176, distance: 162.3
click at [323, 296] on div "Choose Lansing" at bounding box center [598, 387] width 994 height 548
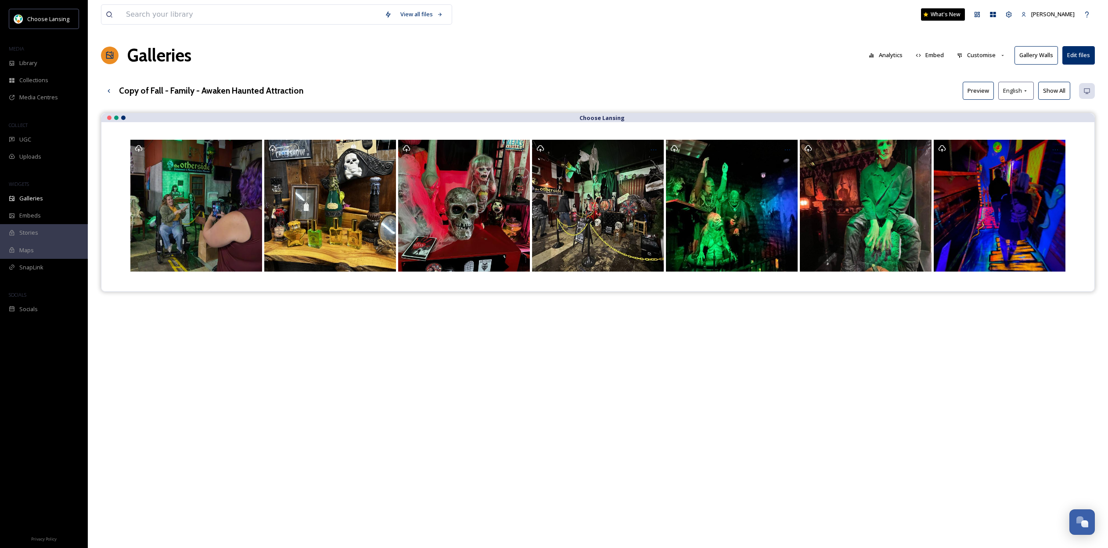
click at [117, 117] on div at bounding box center [116, 118] width 4 height 4
click at [110, 118] on div at bounding box center [109, 118] width 4 height 4
click at [116, 120] on div at bounding box center [116, 118] width 4 height 4
click at [124, 119] on div at bounding box center [123, 118] width 4 height 4
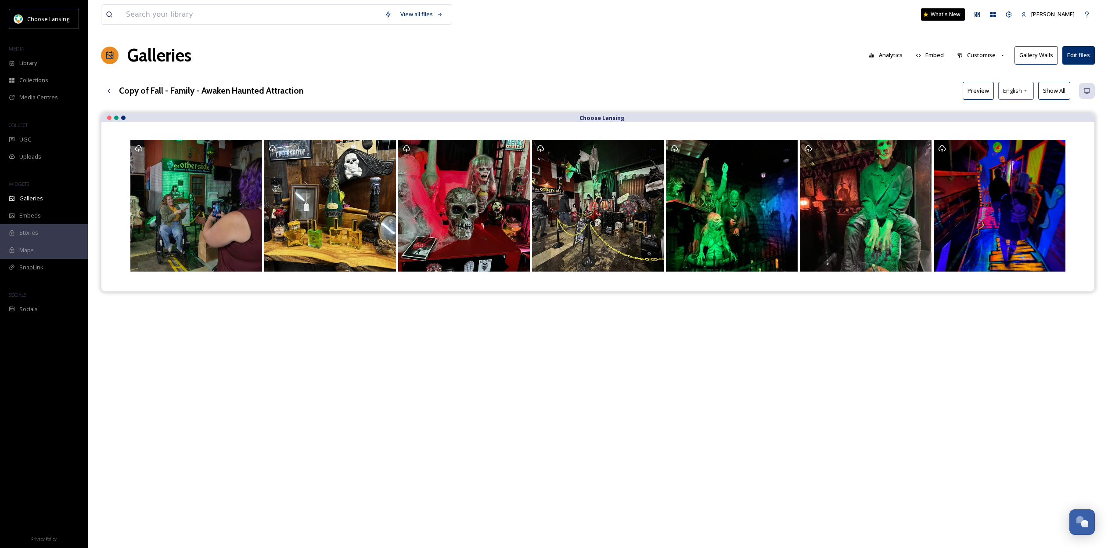
scroll to position [0, 0]
click at [153, 92] on h3 "Copy of Fall - Family - Awaken Haunted Attraction" at bounding box center [211, 90] width 184 height 13
click at [128, 89] on h3 "Copy of Fall - Family - Awaken Haunted Attraction" at bounding box center [211, 90] width 184 height 13
drag, startPoint x: 129, startPoint y: 89, endPoint x: 170, endPoint y: 94, distance: 42.1
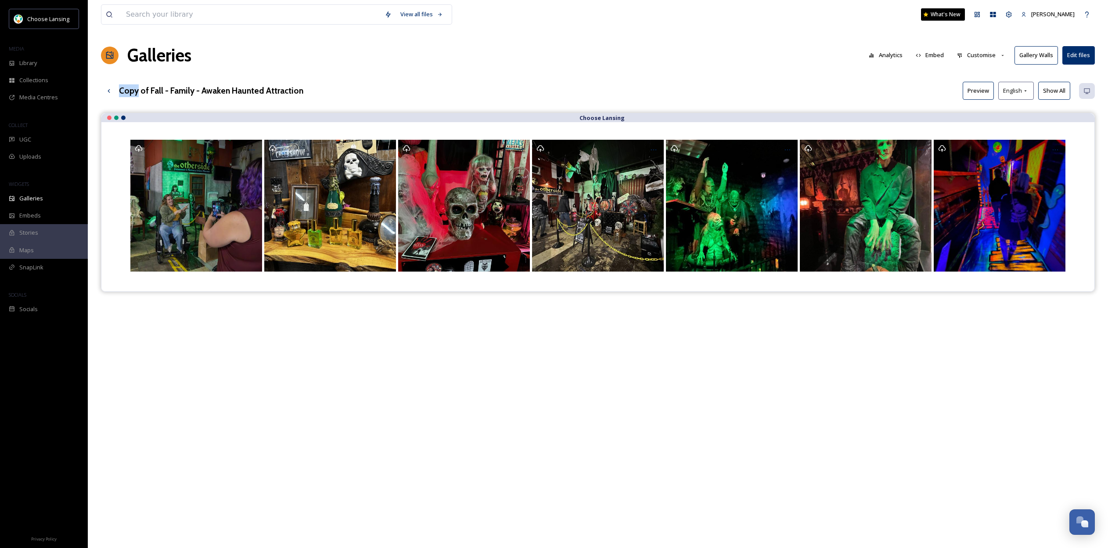
click at [129, 89] on h3 "Copy of Fall - Family - Awaken Haunted Attraction" at bounding box center [211, 90] width 184 height 13
click at [321, 96] on div "Copy of Fall - Family - Awaken Haunted Attraction Preview English Show All" at bounding box center [598, 91] width 994 height 18
click at [261, 92] on h3 "Copy of Fall - Family - Awaken Haunted Attraction" at bounding box center [211, 90] width 184 height 13
click at [262, 90] on h3 "Copy of Fall - Family - Awaken Haunted Attraction" at bounding box center [211, 90] width 184 height 13
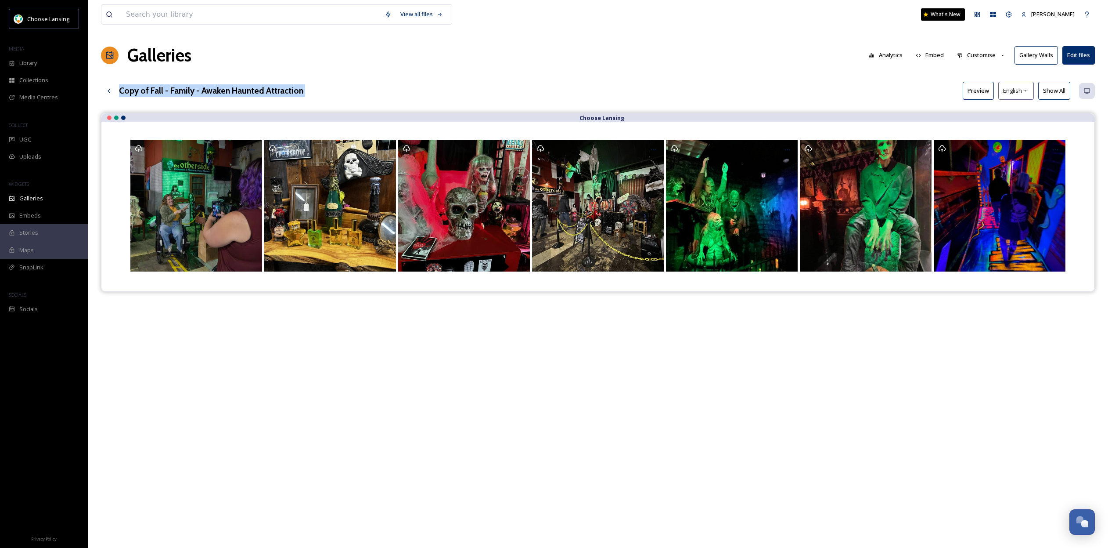
click at [262, 90] on h3 "Copy of Fall - Family - Awaken Haunted Attraction" at bounding box center [211, 90] width 184 height 13
click at [250, 69] on div "View all files What's New [PERSON_NAME] Galleries Analytics Embed Customise Gal…" at bounding box center [598, 337] width 1021 height 674
click at [31, 201] on span "Galleries" at bounding box center [31, 198] width 24 height 8
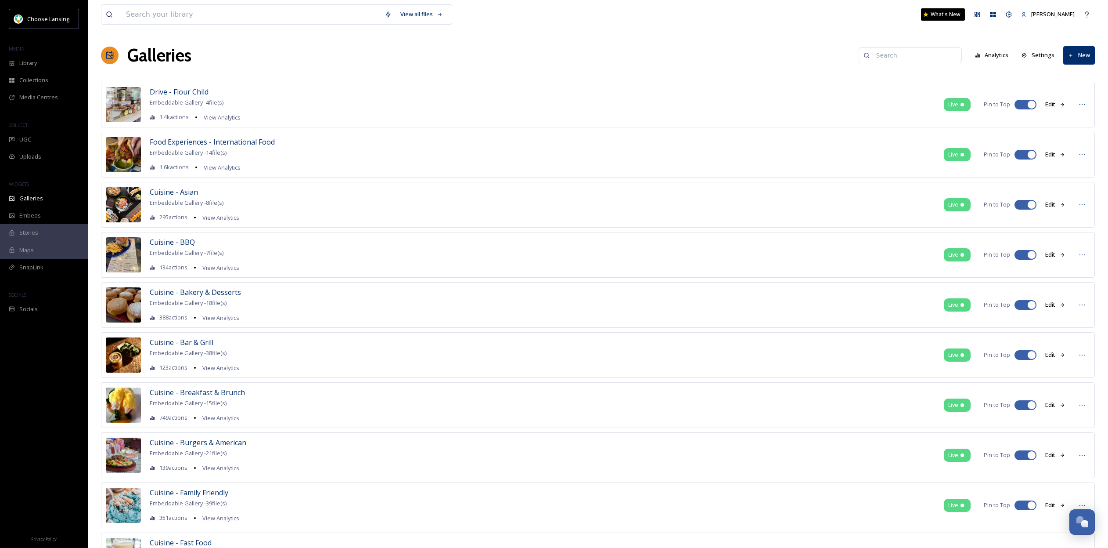
click at [920, 55] on input at bounding box center [914, 56] width 85 height 18
type input "awaken"
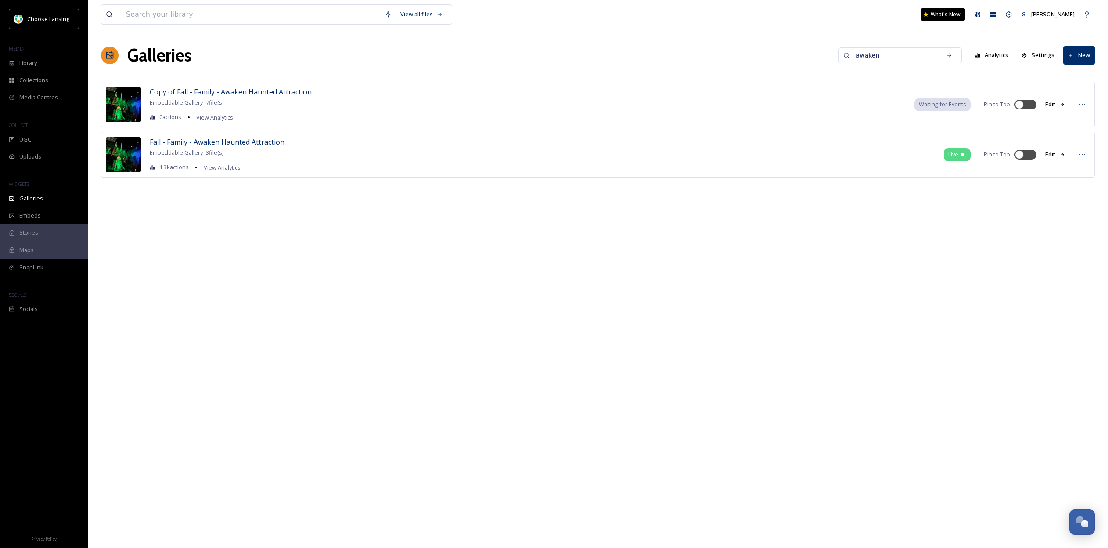
click at [951, 102] on span "Waiting for Events" at bounding box center [942, 104] width 47 height 8
click at [1083, 104] on icon at bounding box center [1082, 104] width 5 height 1
click at [964, 194] on div "Copy of Fall - Family - Awaken Haunted Attraction Embeddable Gallery - 7 file(s…" at bounding box center [598, 143] width 994 height 122
click at [1055, 154] on button "Edit" at bounding box center [1055, 154] width 29 height 17
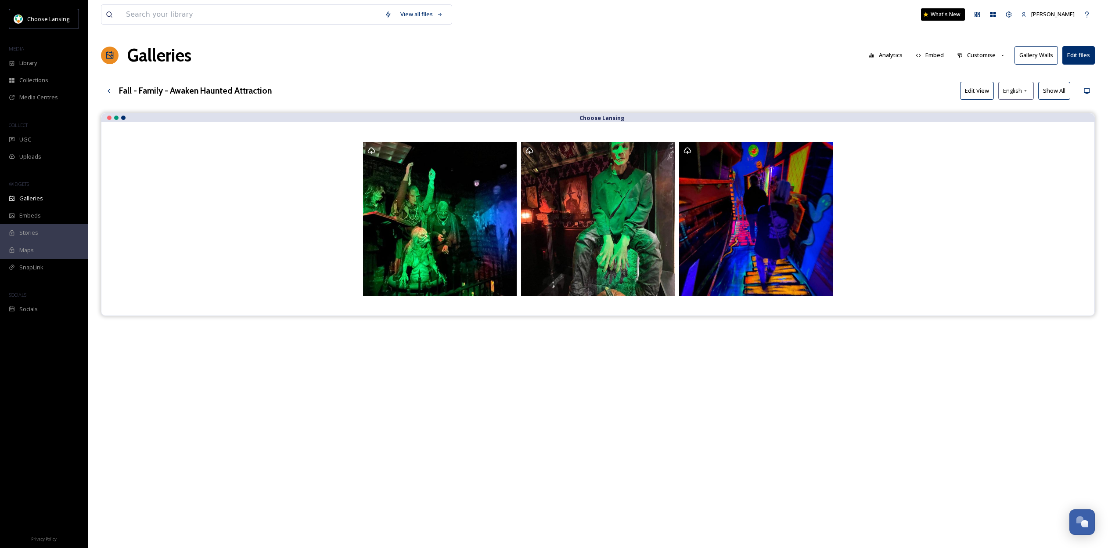
click at [992, 54] on button "Customise" at bounding box center [982, 55] width 58 height 17
click at [893, 54] on button "Analytics" at bounding box center [886, 55] width 43 height 17
click at [986, 90] on button "Edit View" at bounding box center [977, 91] width 34 height 18
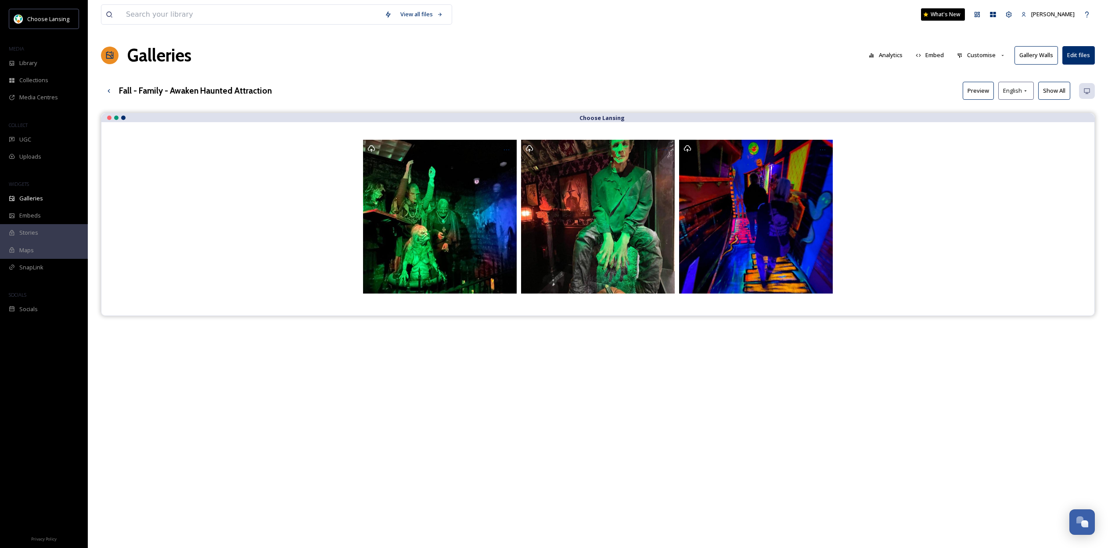
click at [238, 91] on h3 "Fall - Family - Awaken Haunted Attraction" at bounding box center [195, 90] width 153 height 13
click at [981, 91] on button "Preview" at bounding box center [978, 91] width 31 height 18
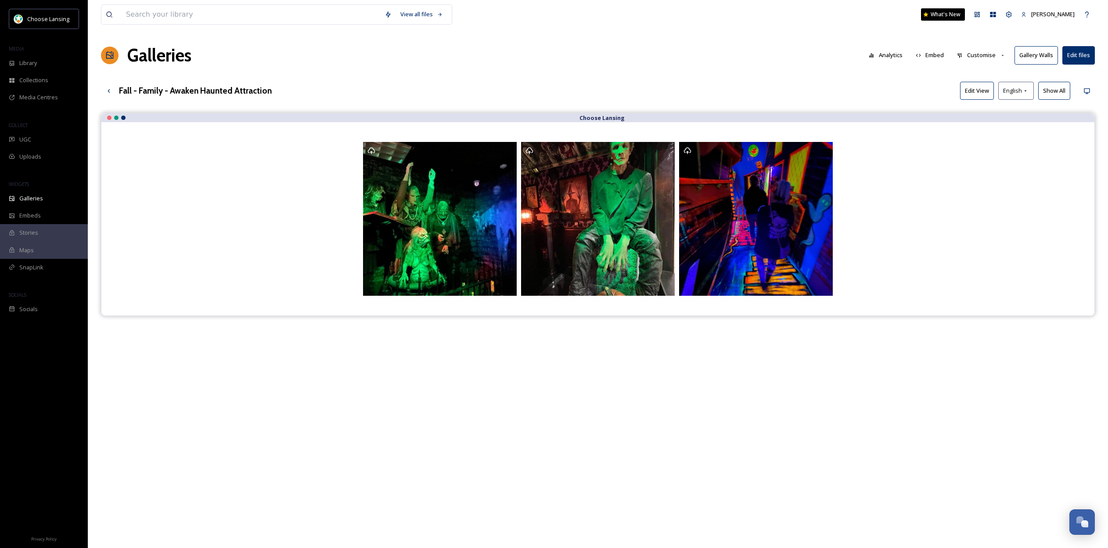
click at [1043, 57] on button "Gallery Walls" at bounding box center [1036, 55] width 43 height 18
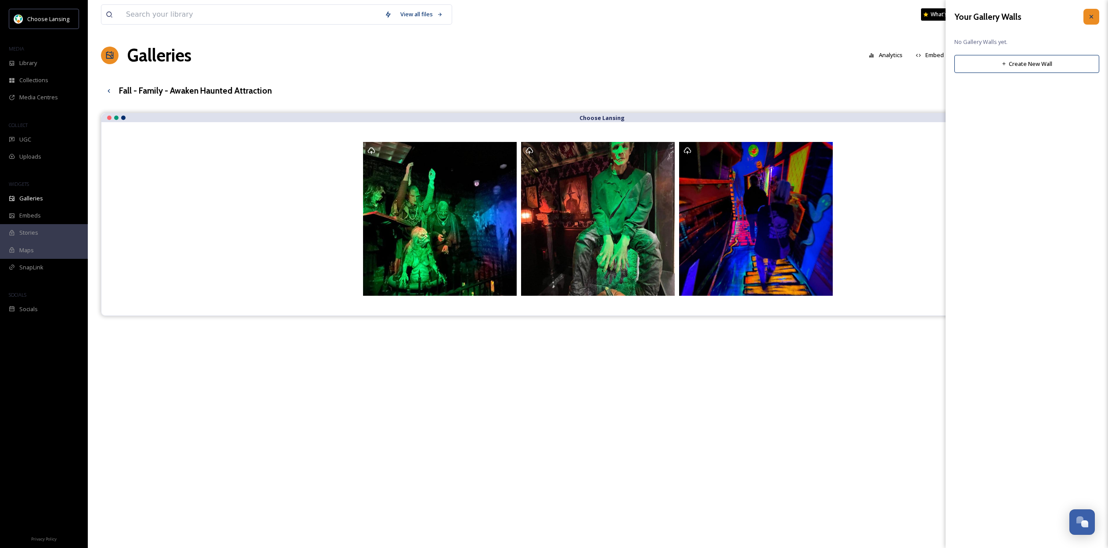
click at [1091, 21] on div at bounding box center [1092, 17] width 16 height 16
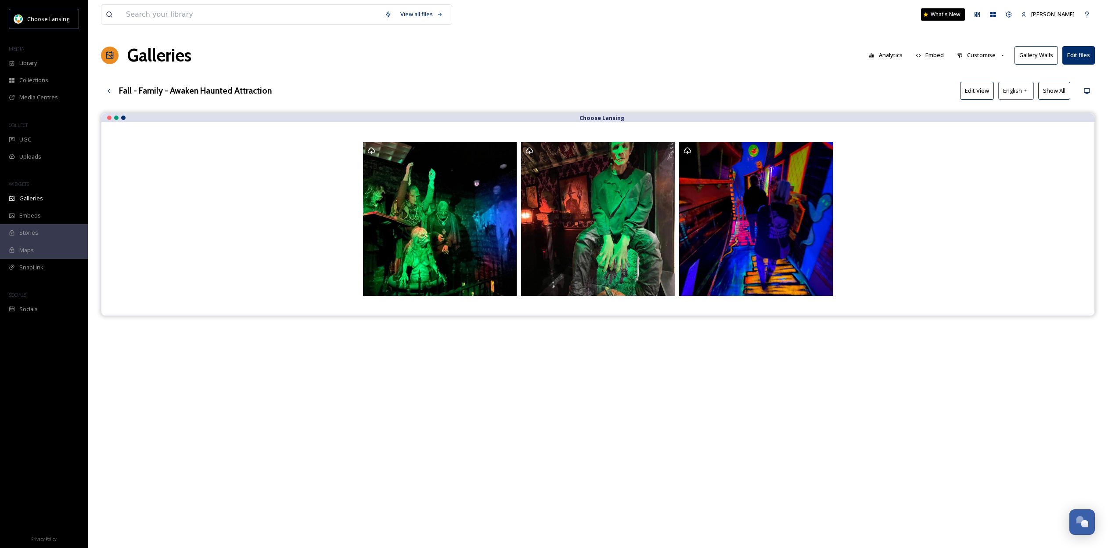
click at [1087, 58] on button "Edit files" at bounding box center [1079, 55] width 32 height 18
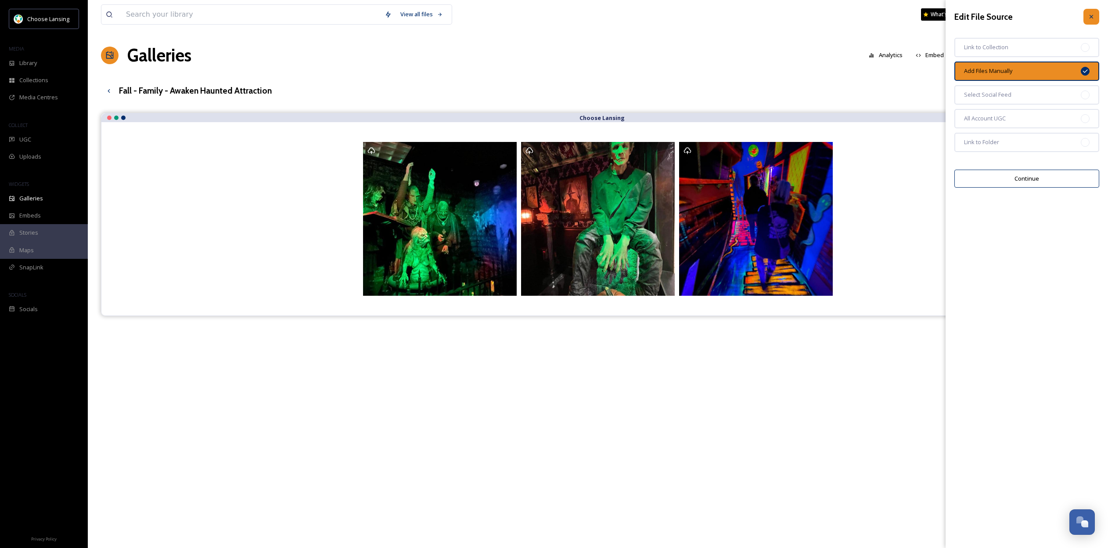
click at [1091, 16] on icon at bounding box center [1092, 17] width 4 height 4
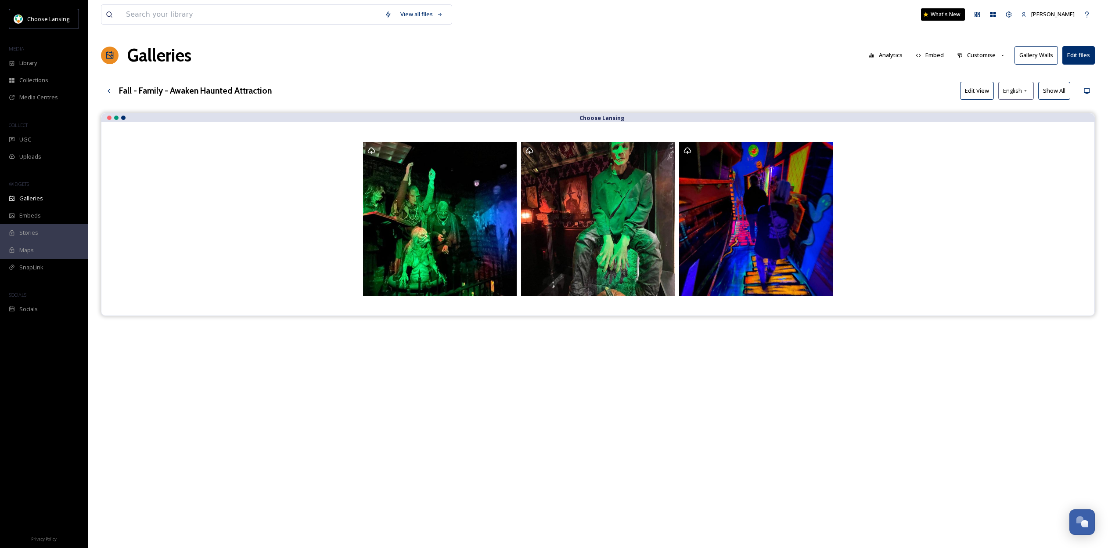
drag, startPoint x: 673, startPoint y: 73, endPoint x: 502, endPoint y: 79, distance: 170.9
click at [673, 73] on div "View all files What's New Emily Finkbeiner Galleries Analytics Embed Customise …" at bounding box center [598, 337] width 1021 height 674
click at [111, 92] on icon at bounding box center [108, 90] width 7 height 7
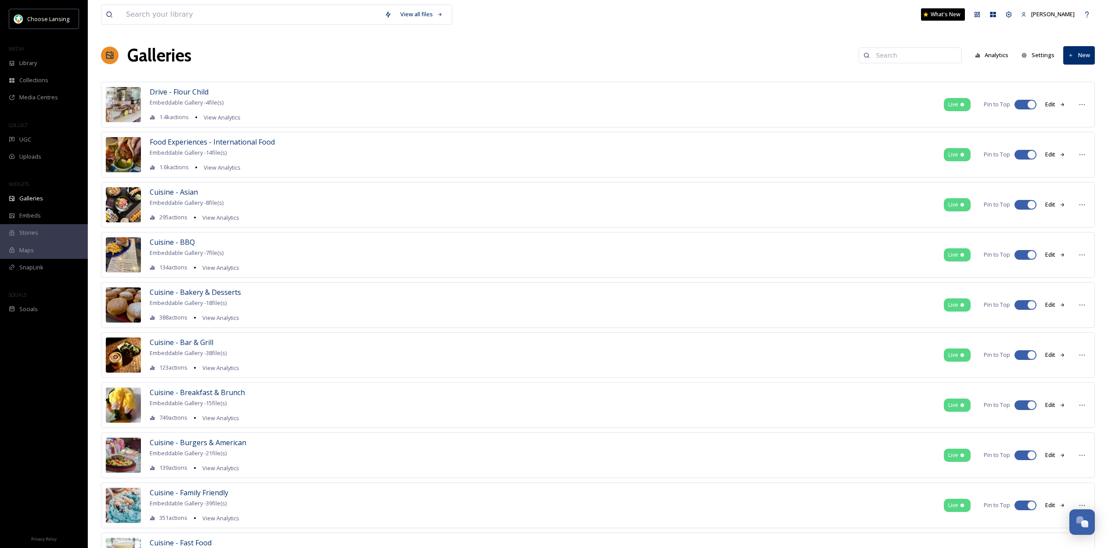
click at [908, 55] on input at bounding box center [914, 56] width 85 height 18
type input "awaken"
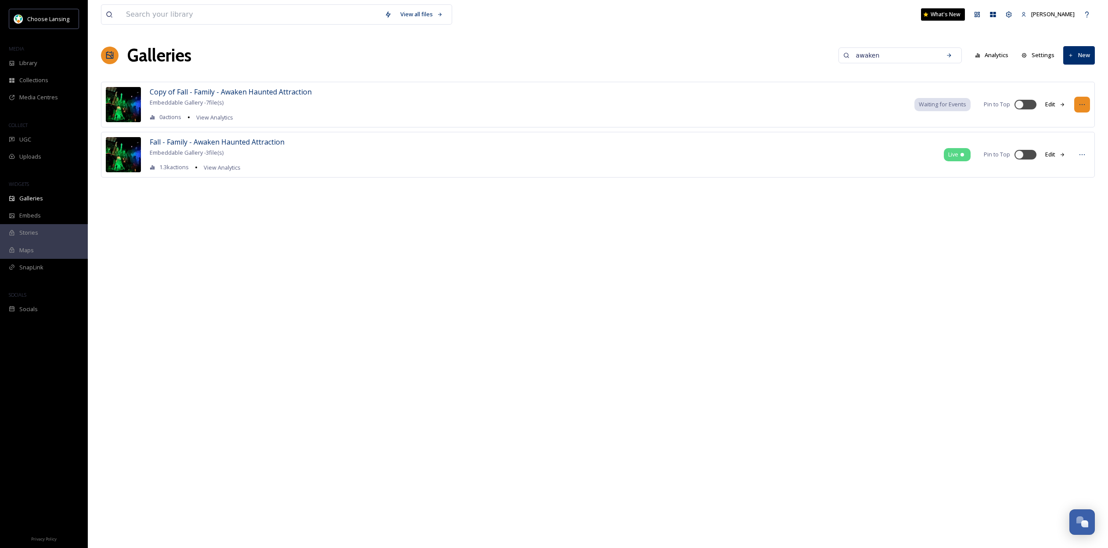
click at [1084, 107] on icon at bounding box center [1082, 104] width 7 height 7
click at [1059, 178] on span "Move to Folder" at bounding box center [1066, 175] width 39 height 8
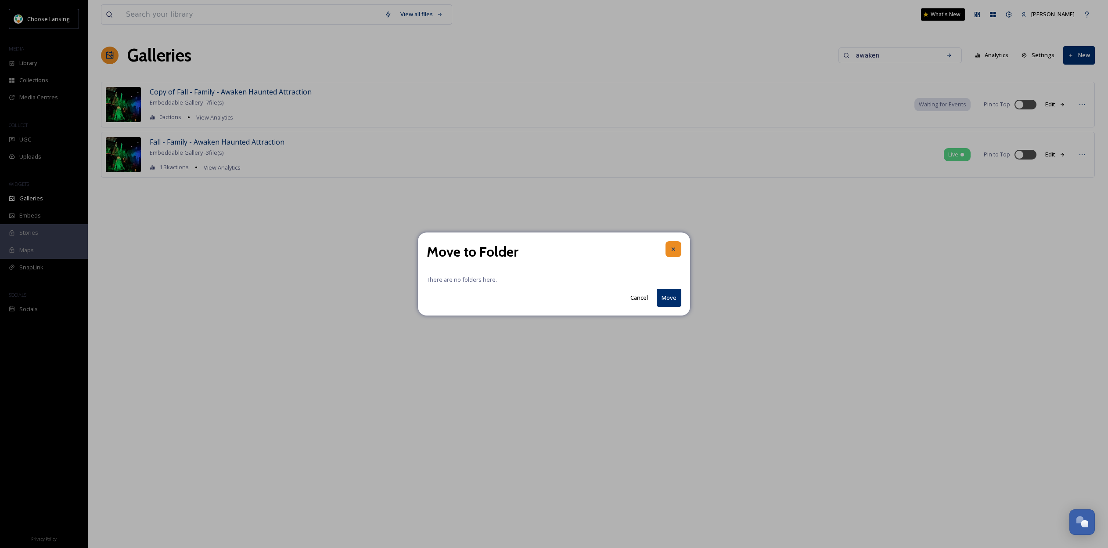
click at [678, 249] on div at bounding box center [674, 249] width 16 height 16
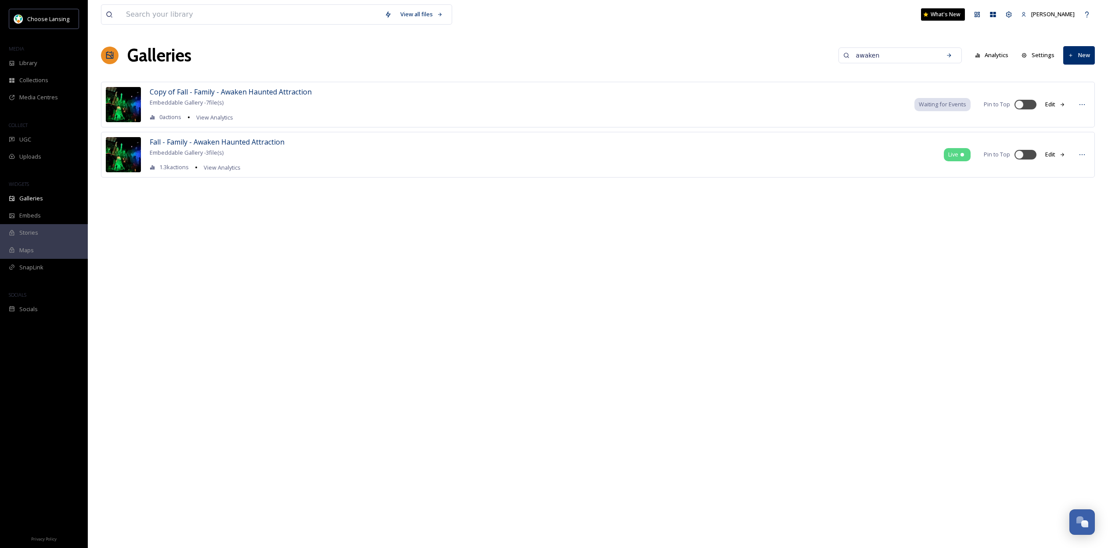
click at [713, 250] on div "View all files What's New Emily Finkbeiner Galleries awaken Analytics Settings …" at bounding box center [598, 274] width 1021 height 548
click at [1081, 103] on icon at bounding box center [1082, 104] width 7 height 7
drag, startPoint x: 992, startPoint y: 223, endPoint x: 1042, endPoint y: 130, distance: 105.5
click at [992, 223] on div "View all files What's New Emily Finkbeiner Galleries awaken Analytics Settings …" at bounding box center [598, 274] width 1021 height 548
click at [1079, 105] on icon at bounding box center [1082, 104] width 7 height 7
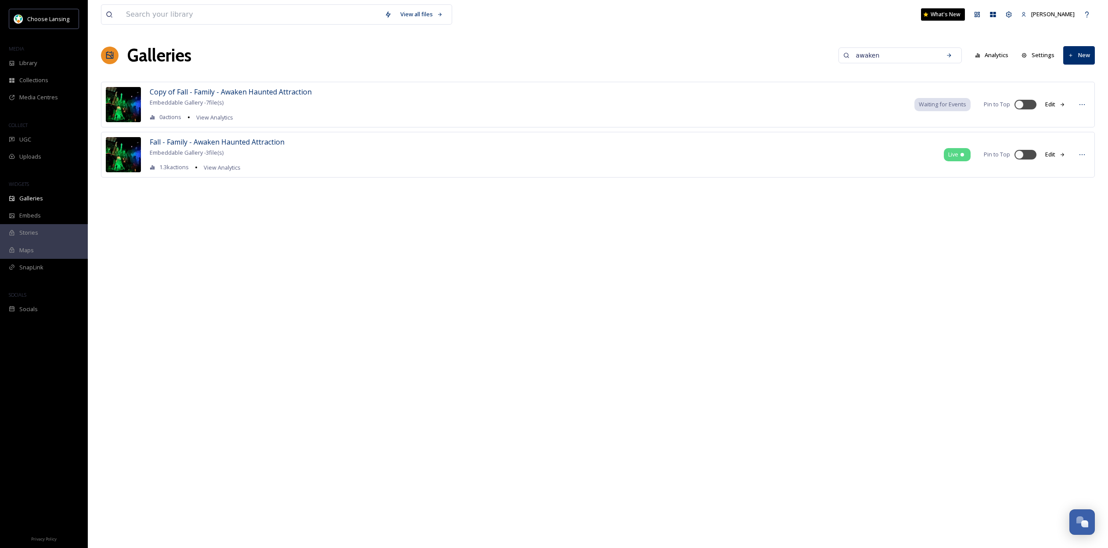
drag, startPoint x: 989, startPoint y: 245, endPoint x: 1015, endPoint y: 171, distance: 79.2
click at [1000, 227] on div "View all files What's New Emily Finkbeiner Galleries awaken Analytics Settings …" at bounding box center [598, 274] width 1021 height 548
click at [247, 91] on span "Copy of Fall - Family - Awaken Haunted Attraction" at bounding box center [231, 92] width 162 height 10
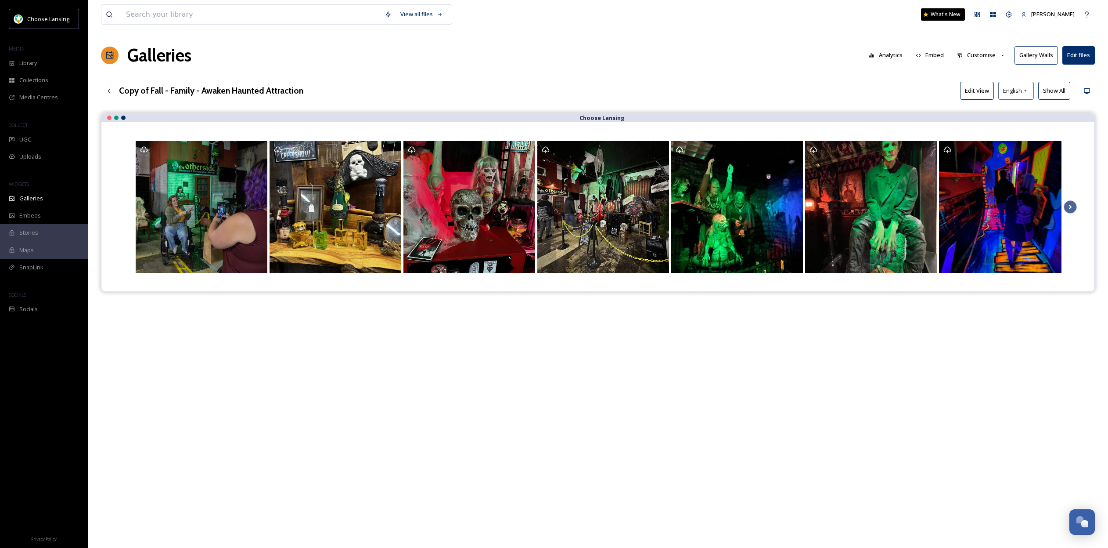
click at [995, 56] on button "Customise" at bounding box center [982, 55] width 58 height 17
click at [980, 126] on span "Lightbox" at bounding box center [969, 127] width 22 height 8
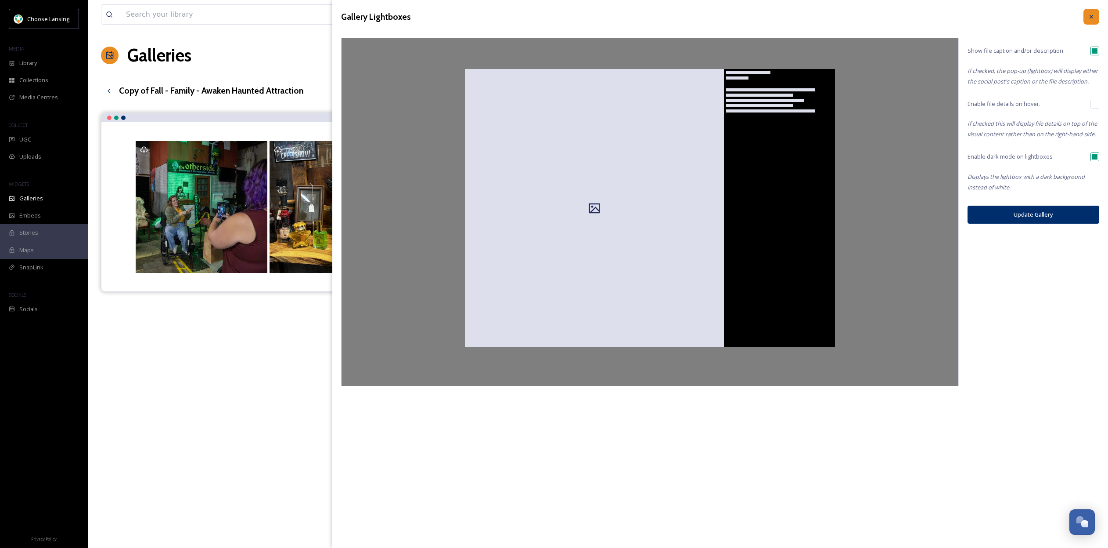
click at [1093, 17] on icon at bounding box center [1091, 16] width 7 height 7
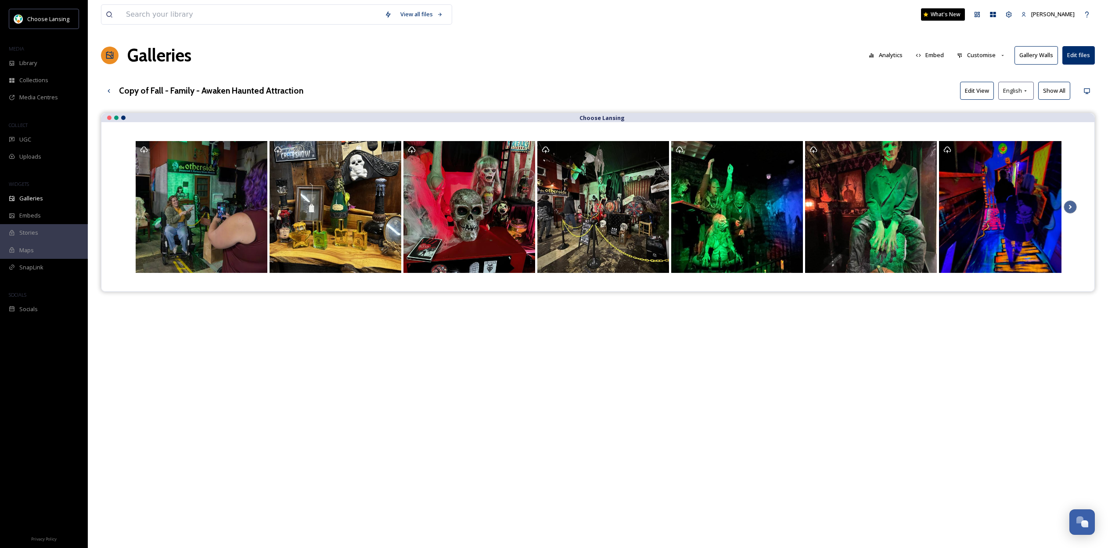
click at [937, 55] on button "Embed" at bounding box center [930, 55] width 37 height 17
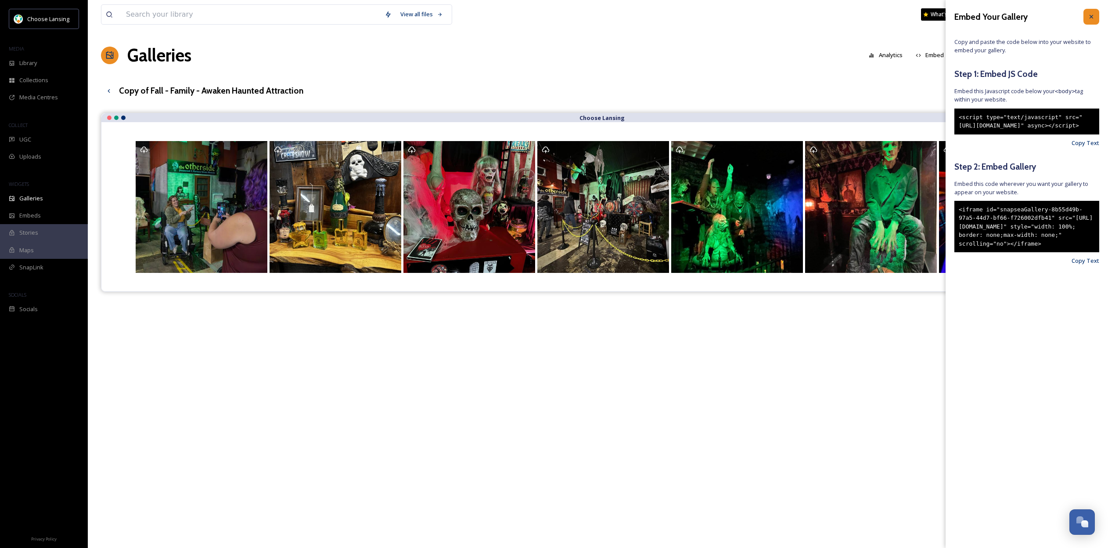
click at [1089, 14] on icon at bounding box center [1091, 16] width 7 height 7
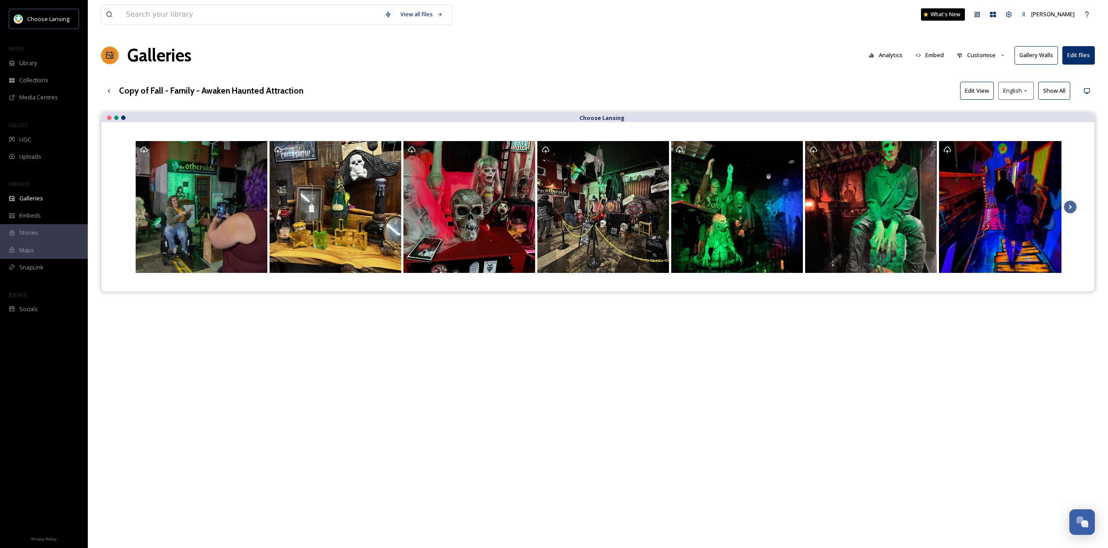
click at [973, 53] on button "Customise" at bounding box center [982, 55] width 58 height 17
click at [929, 103] on div "View all files What's New Emily Finkbeiner Galleries Analytics Embed Customise …" at bounding box center [598, 337] width 1021 height 674
click at [173, 51] on h1 "Galleries" at bounding box center [159, 55] width 64 height 26
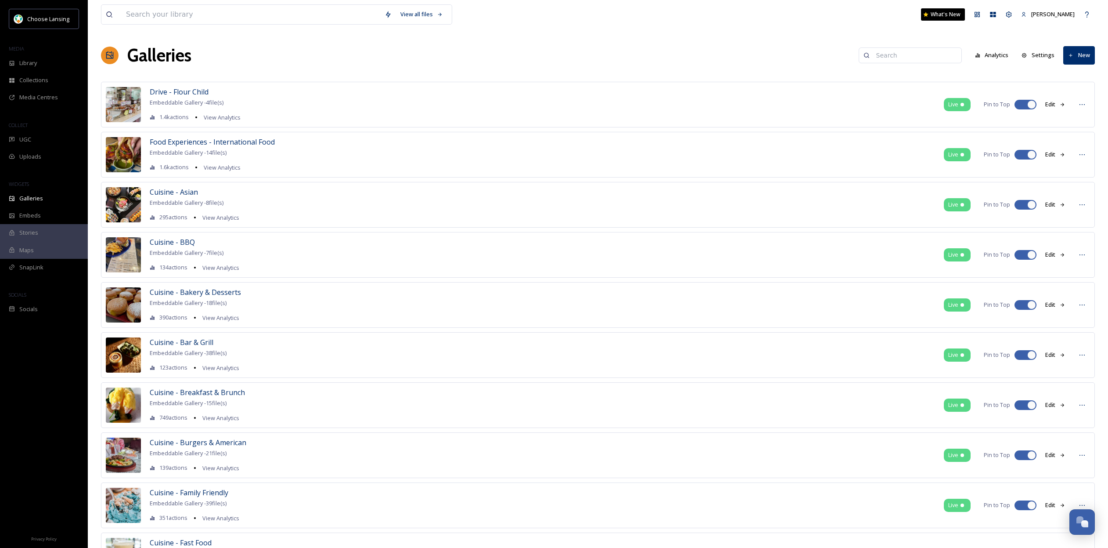
click at [907, 55] on input at bounding box center [914, 56] width 85 height 18
type input "awake"
drag, startPoint x: 907, startPoint y: 55, endPoint x: 921, endPoint y: 73, distance: 22.9
click at [921, 73] on strong "Copy of Fall - Family - Awaken Haunted Attraction" at bounding box center [916, 74] width 145 height 8
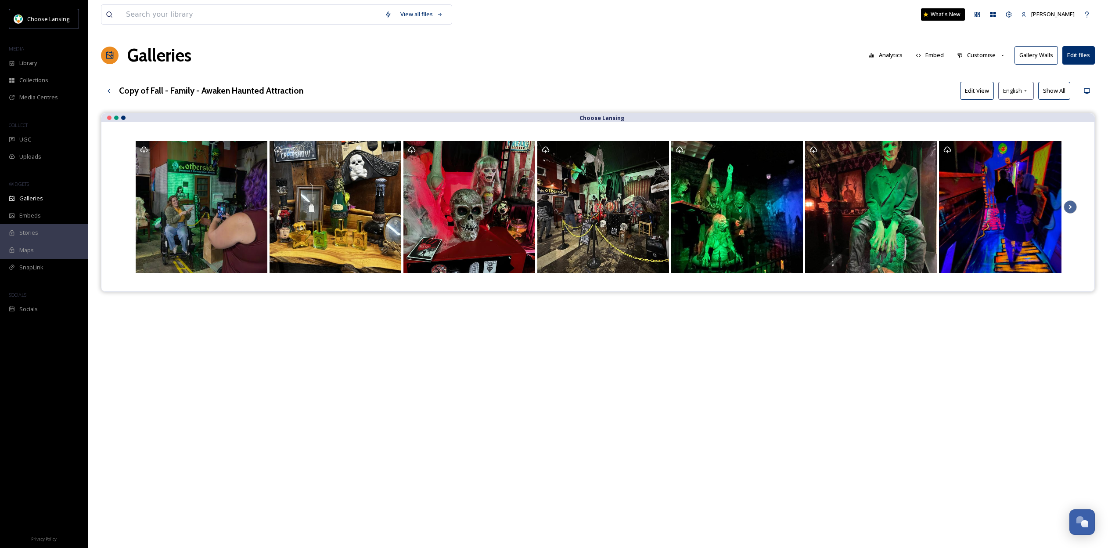
click at [1004, 55] on icon at bounding box center [1003, 56] width 6 height 6
click at [990, 143] on div "Template" at bounding box center [983, 143] width 61 height 17
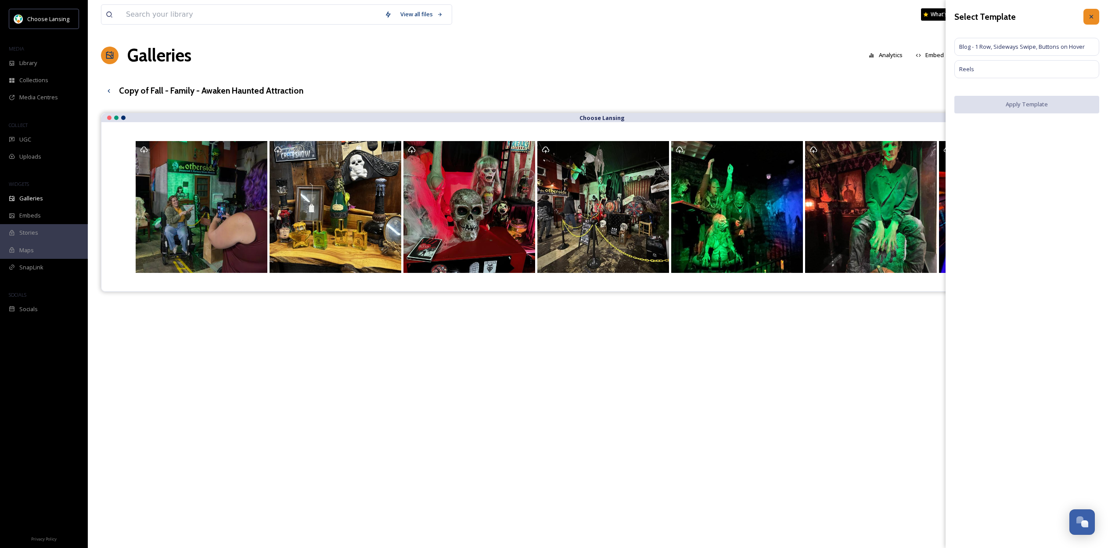
click at [1093, 17] on icon at bounding box center [1091, 16] width 7 height 7
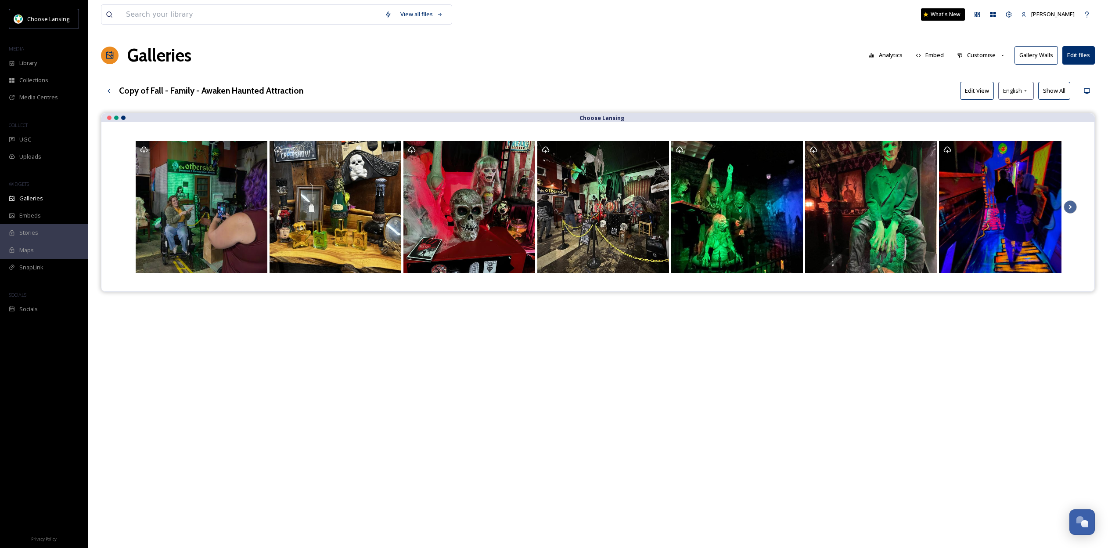
click at [978, 55] on button "Customise" at bounding box center [982, 55] width 58 height 17
click at [909, 84] on div "Copy of Fall - Family - Awaken Haunted Attraction Edit View English Show All" at bounding box center [598, 91] width 994 height 18
click at [1078, 57] on button "Edit files" at bounding box center [1079, 55] width 32 height 18
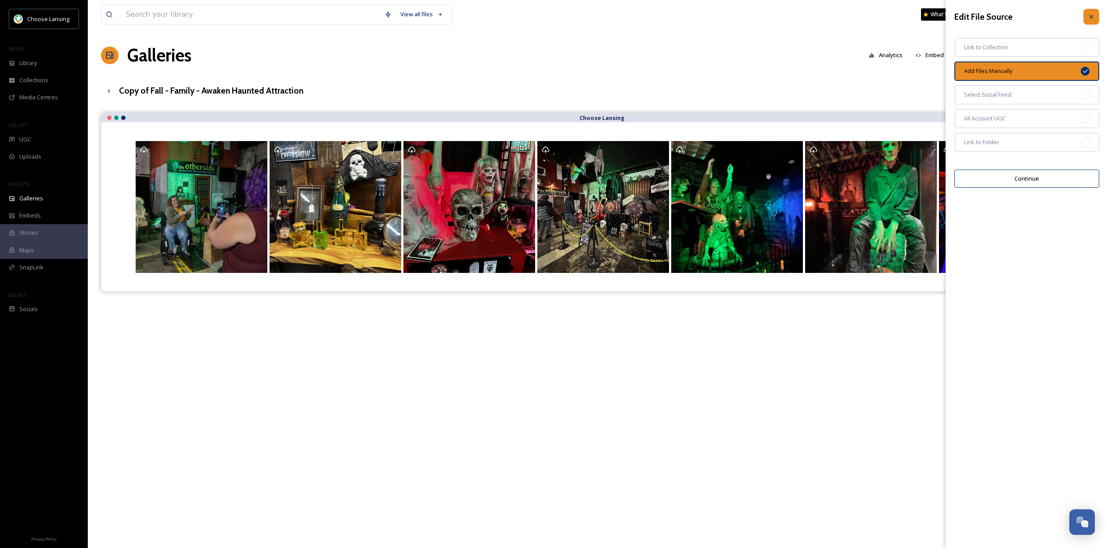
click at [1094, 17] on icon at bounding box center [1091, 16] width 7 height 7
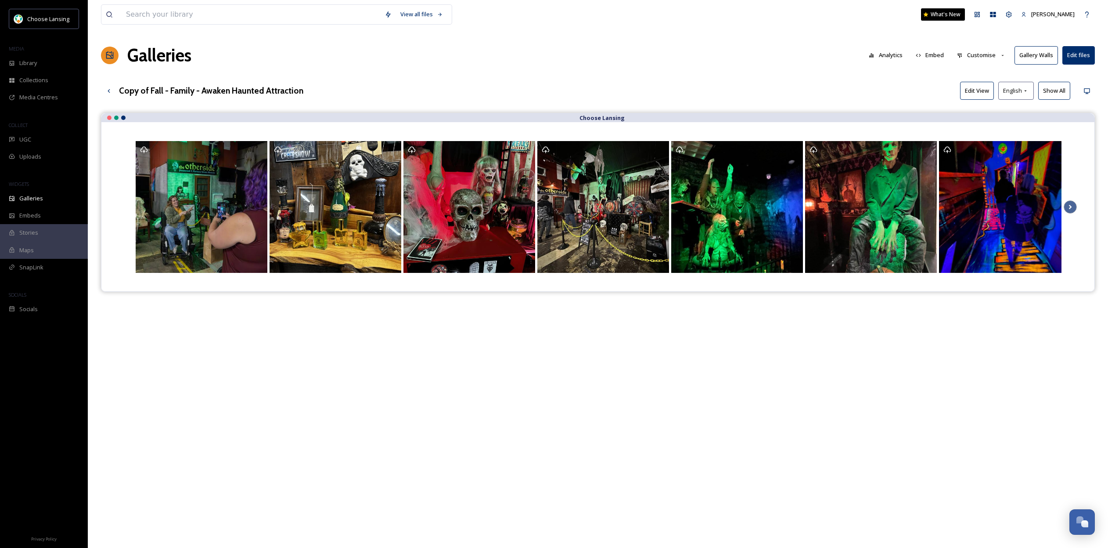
click at [927, 56] on button "Embed" at bounding box center [930, 55] width 37 height 17
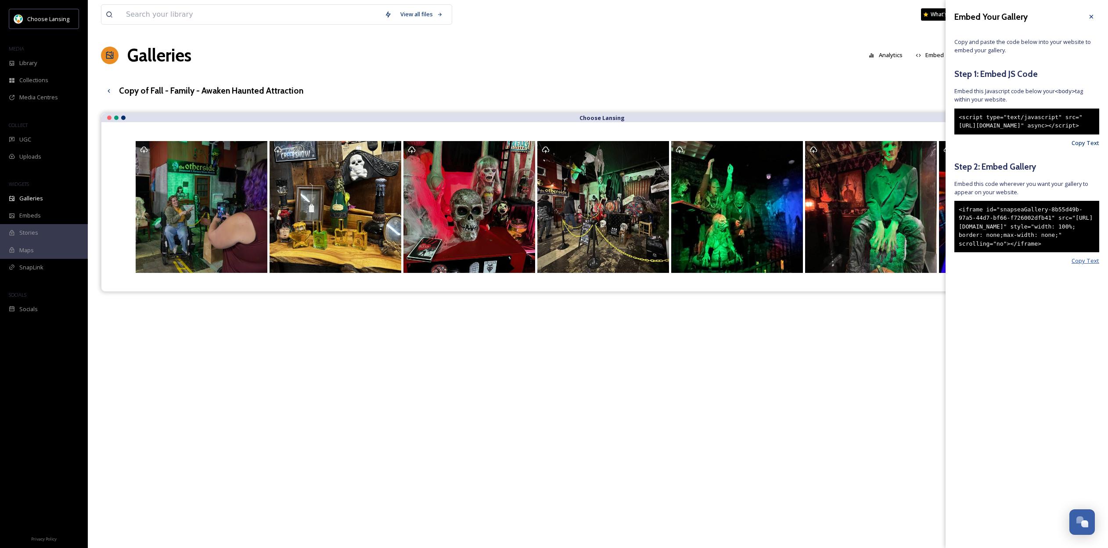
click at [1083, 265] on span "Copy Text" at bounding box center [1086, 260] width 28 height 8
click at [821, 93] on div "Copy of Fall - Family - Awaken Haunted Attraction Edit View English Show All" at bounding box center [598, 91] width 994 height 18
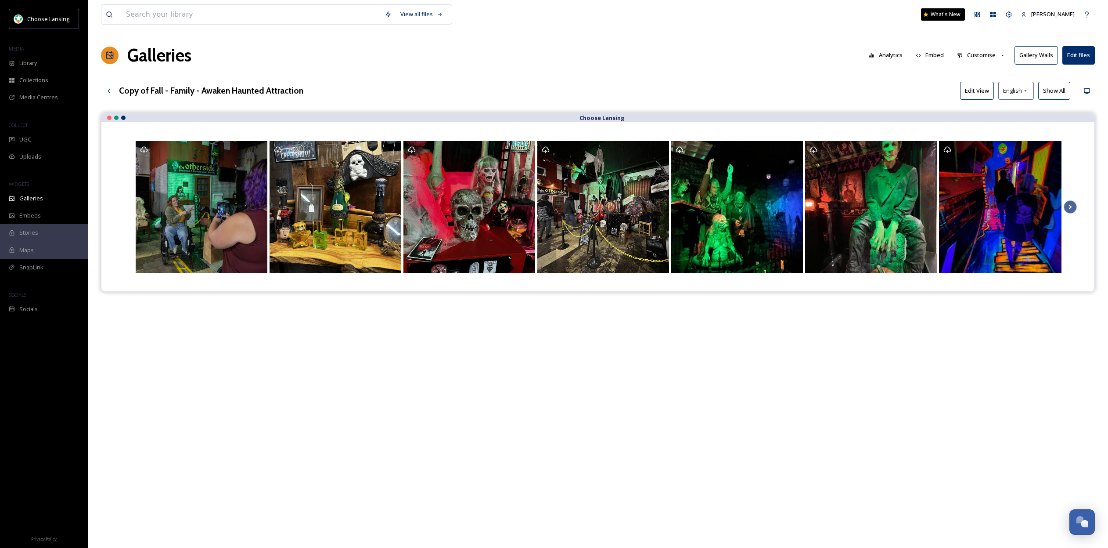
click at [213, 89] on h3 "Copy of Fall - Family - Awaken Haunted Attraction" at bounding box center [211, 90] width 184 height 13
click at [982, 59] on button "Customise" at bounding box center [982, 55] width 58 height 17
click at [109, 91] on icon at bounding box center [109, 91] width 2 height 4
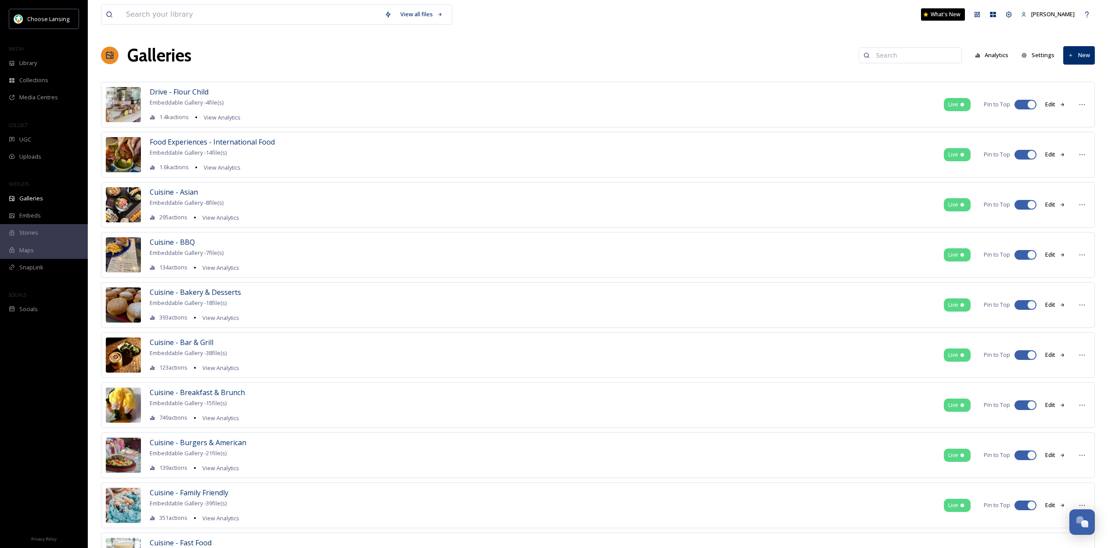
click at [892, 58] on input at bounding box center [914, 56] width 85 height 18
type input "awaken"
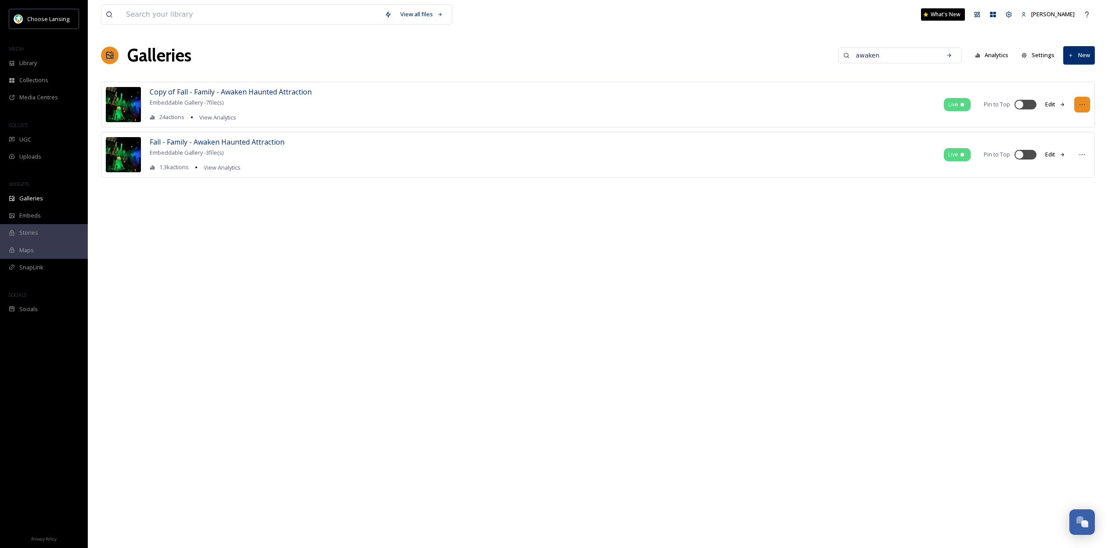
click at [1087, 105] on div at bounding box center [1083, 105] width 16 height 16
click at [1075, 119] on span "Edit Gallery" at bounding box center [1061, 123] width 29 height 8
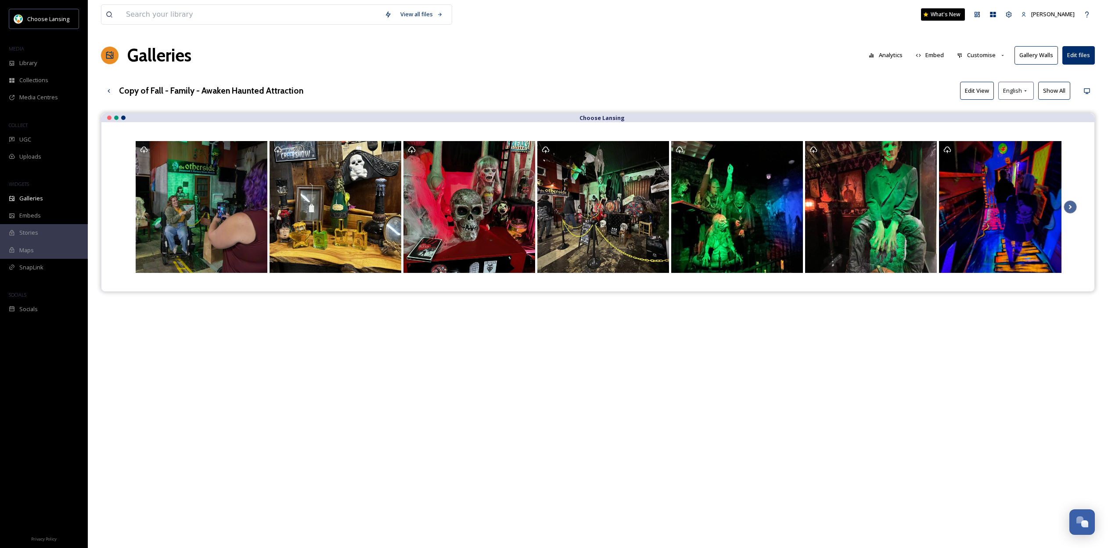
click at [259, 92] on h3 "Copy of Fall - Family - Awaken Haunted Attraction" at bounding box center [211, 90] width 184 height 13
click at [398, 95] on div "Copy of Fall - Family - Awaken Haunted Attraction Edit View English Show All" at bounding box center [598, 91] width 994 height 18
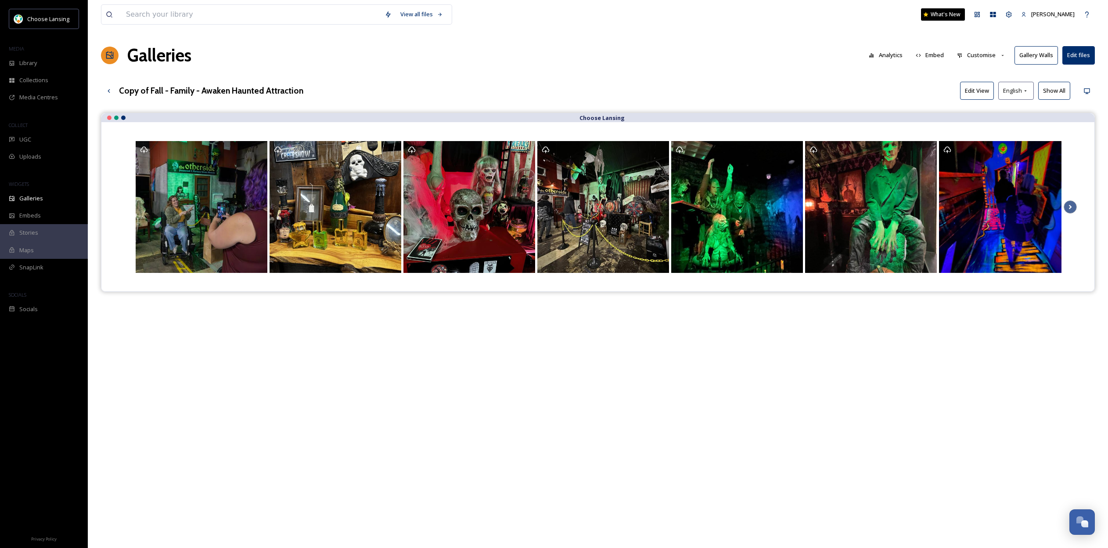
click at [264, 87] on h3 "Copy of Fall - Family - Awaken Haunted Attraction" at bounding box center [211, 90] width 184 height 13
click at [442, 97] on div "Copy of Fall - Family - Awaken Haunted Attraction Edit View English Show All" at bounding box center [598, 91] width 994 height 18
click at [975, 92] on button "Edit View" at bounding box center [977, 91] width 34 height 18
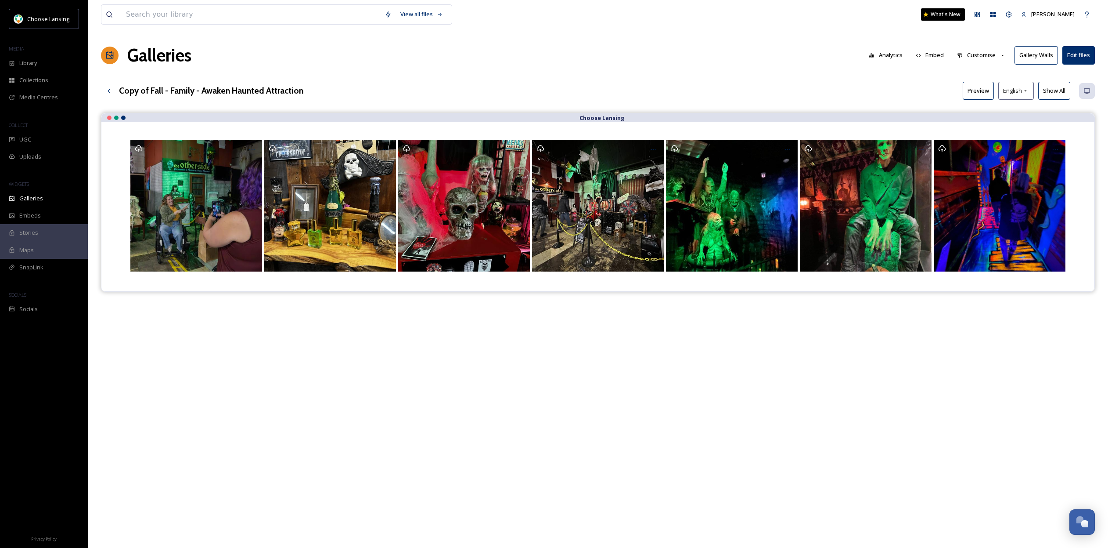
click at [249, 89] on h3 "Copy of Fall - Family - Awaken Haunted Attraction" at bounding box center [211, 90] width 184 height 13
click at [314, 90] on div "Copy of Fall - Family - Awaken Haunted Attraction Preview English Show All" at bounding box center [598, 91] width 994 height 18
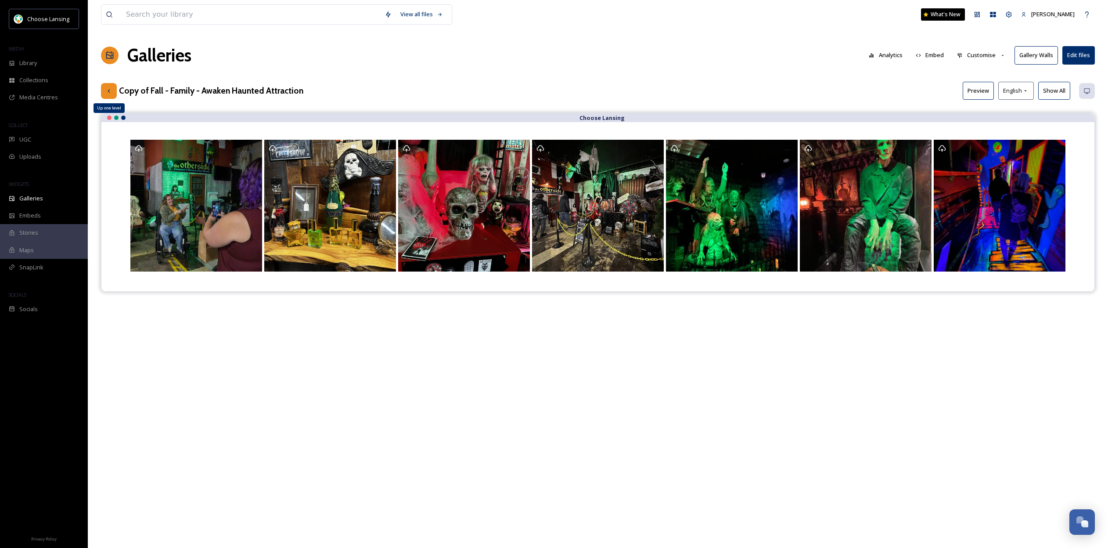
click at [113, 90] on div "Up one level" at bounding box center [109, 91] width 16 height 16
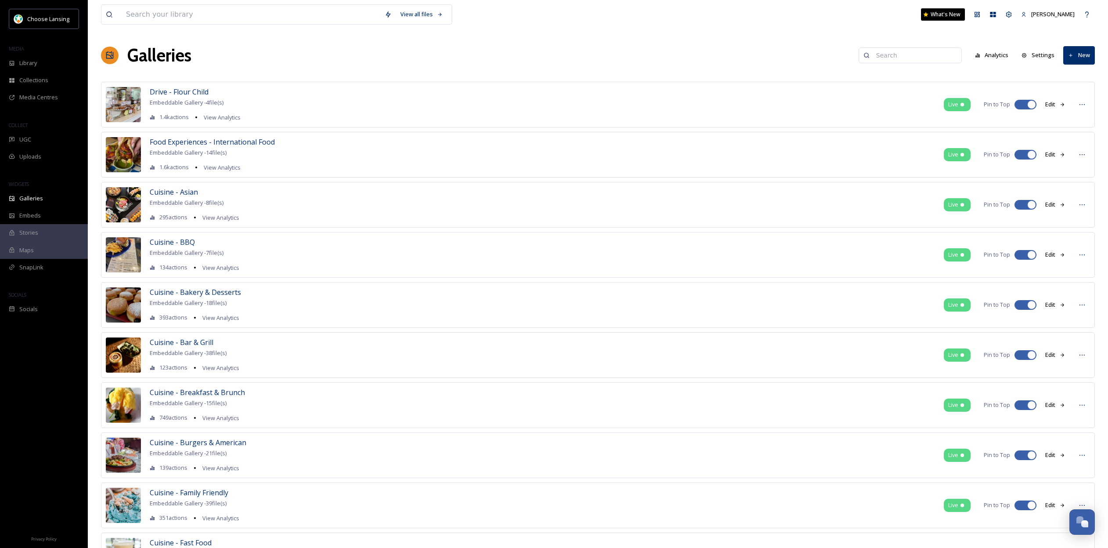
click at [894, 56] on input at bounding box center [914, 56] width 85 height 18
type input "awaken"
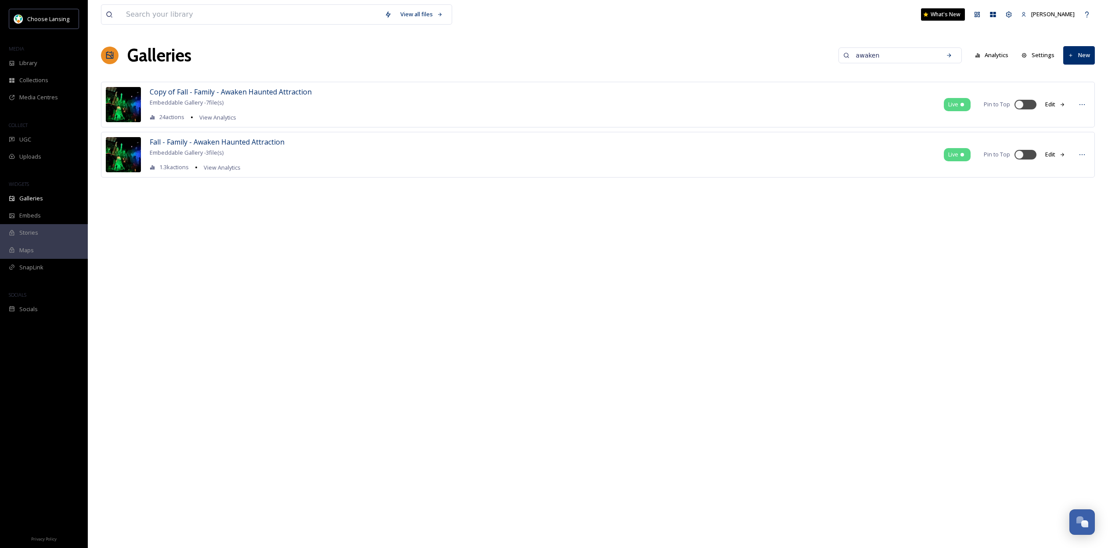
click at [1037, 54] on button "Settings" at bounding box center [1039, 55] width 42 height 17
click at [281, 90] on span "Copy of Fall - Family - Awaken Haunted Attraction" at bounding box center [231, 92] width 162 height 10
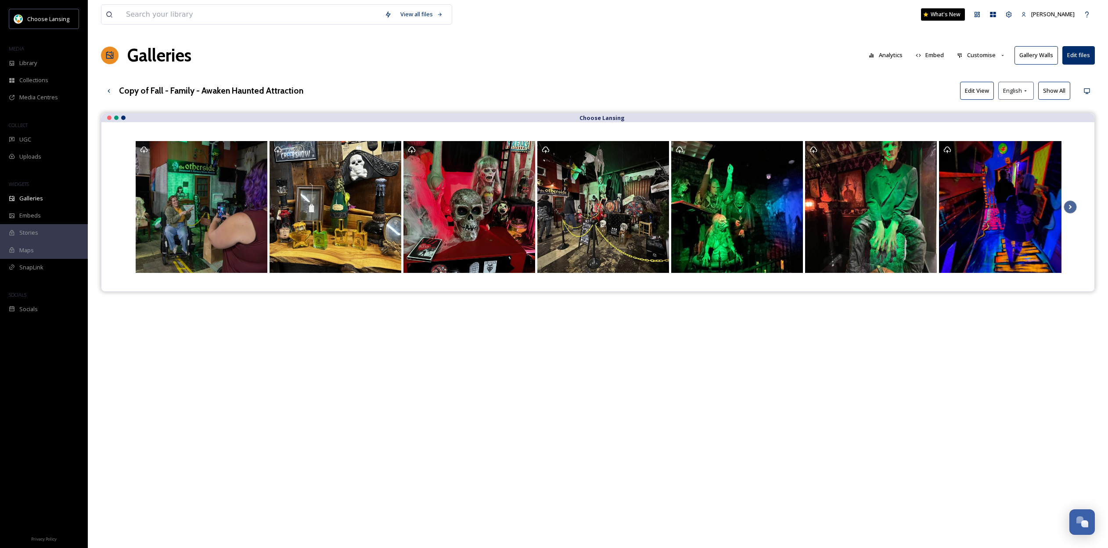
click at [996, 58] on button "Customise" at bounding box center [982, 55] width 58 height 17
click at [989, 72] on div "Layout" at bounding box center [983, 75] width 61 height 17
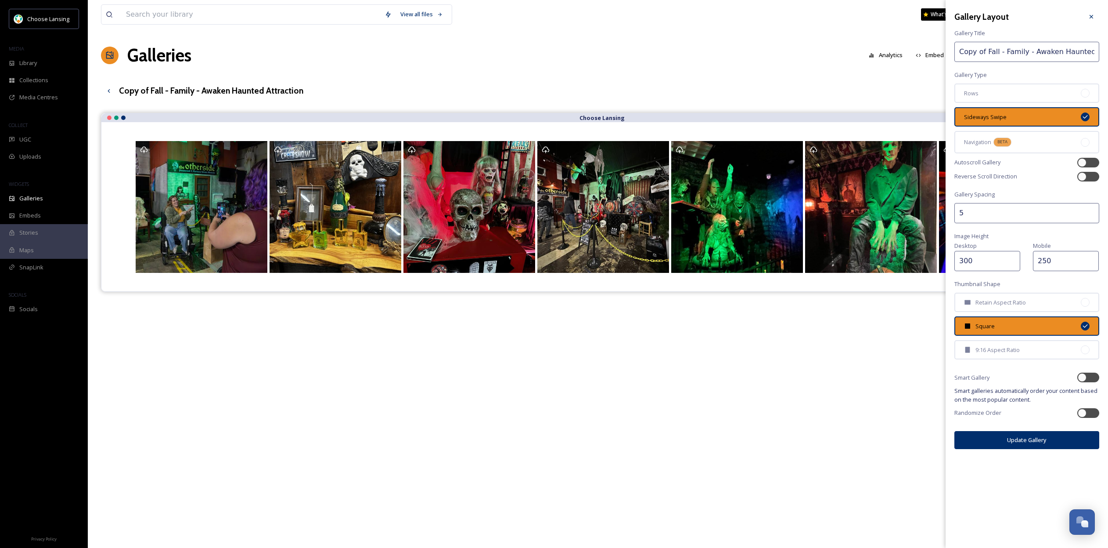
scroll to position [0, 26]
drag, startPoint x: 959, startPoint y: 51, endPoint x: 1114, endPoint y: 52, distance: 154.6
click at [1108, 52] on html "Choose Lansing MEDIA Library Collections Media Centres COLLECT UGC Uploads WIDG…" at bounding box center [554, 337] width 1108 height 674
type input "Fall - Spooky Things To Do"
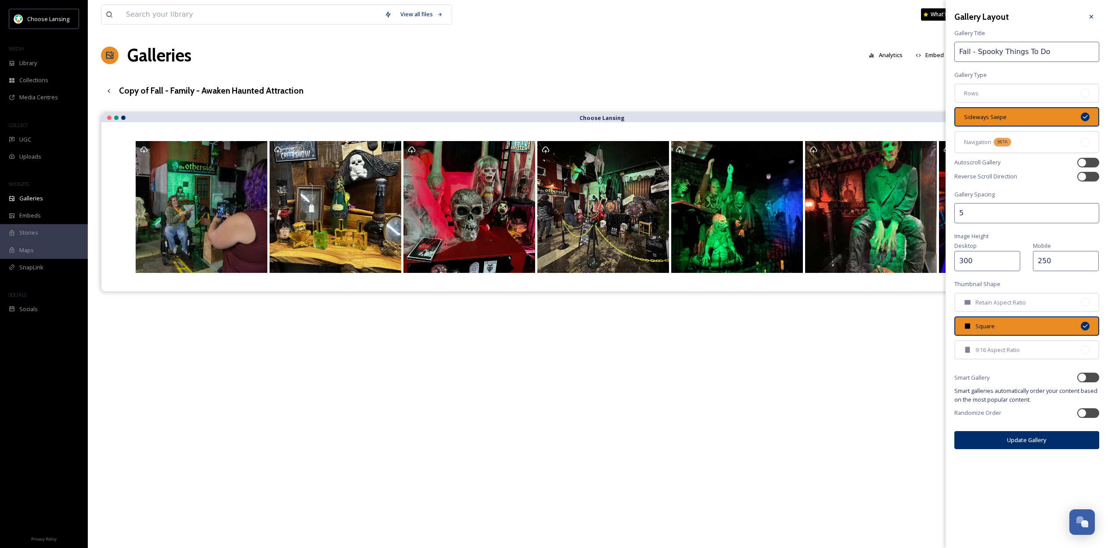
click at [1038, 431] on button "Update Gallery" at bounding box center [1027, 440] width 145 height 18
